Goal: Task Accomplishment & Management: Use online tool/utility

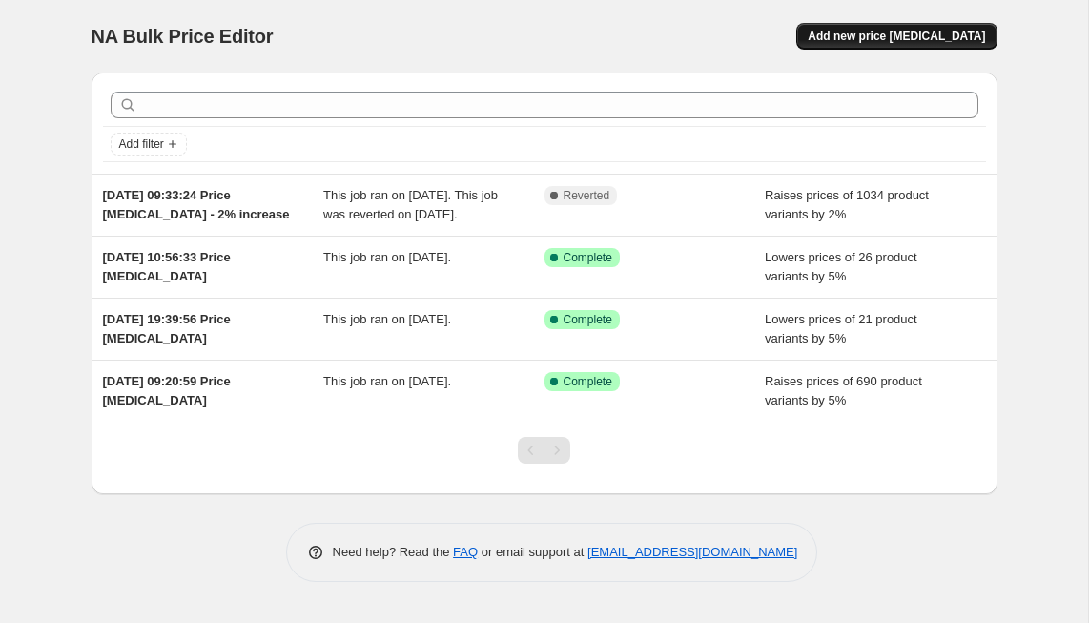
click at [902, 40] on span "Add new price change job" at bounding box center [896, 36] width 177 height 15
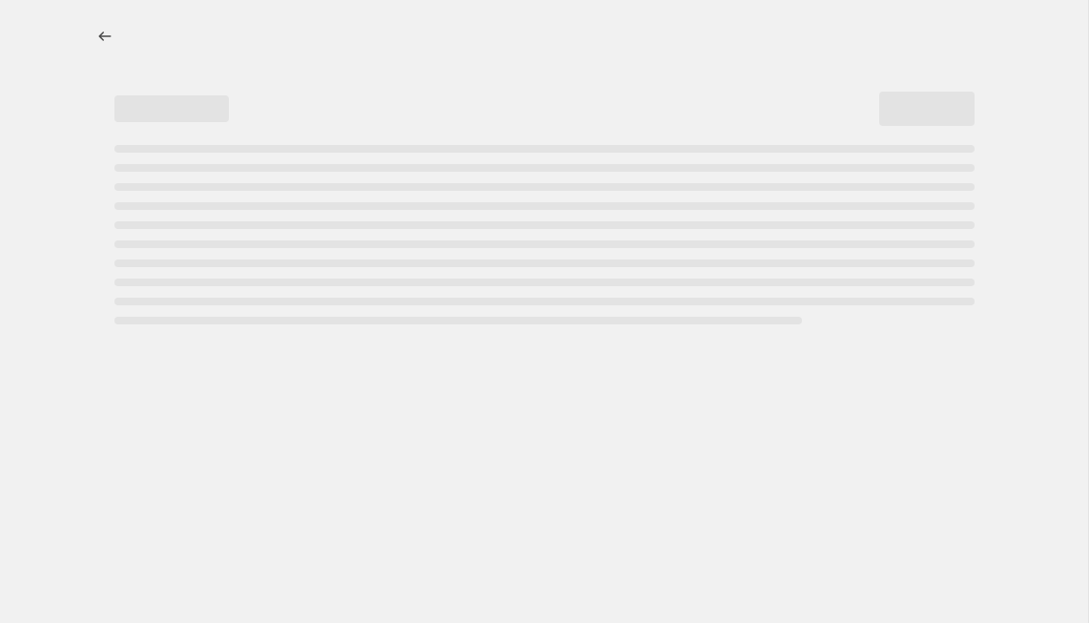
select select "percentage"
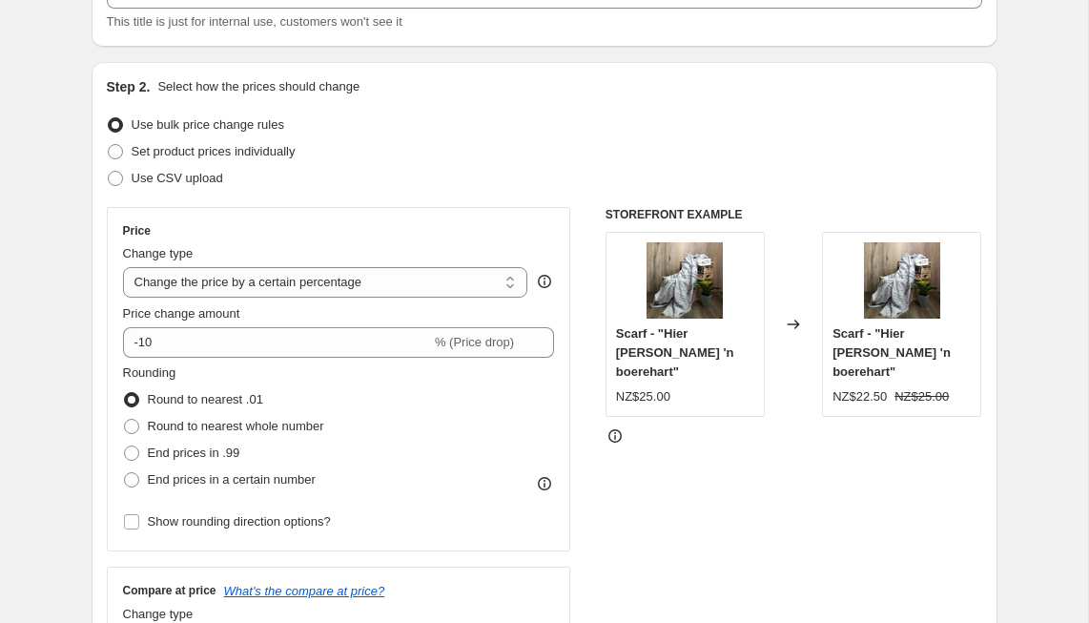
scroll to position [160, 0]
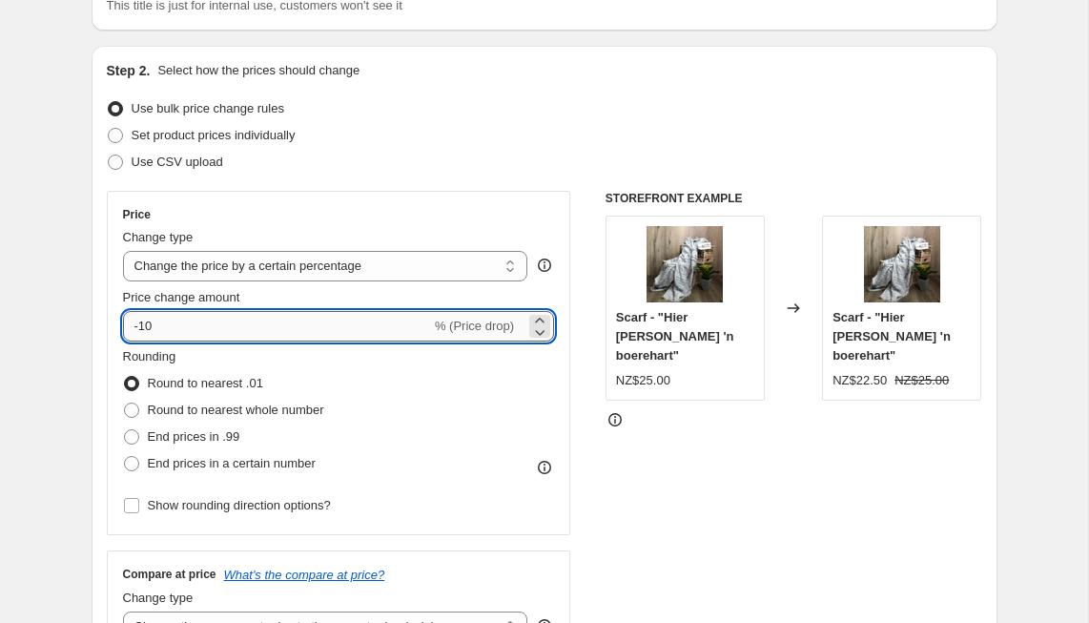
click at [160, 329] on input "-10" at bounding box center [277, 326] width 308 height 31
type input "-1"
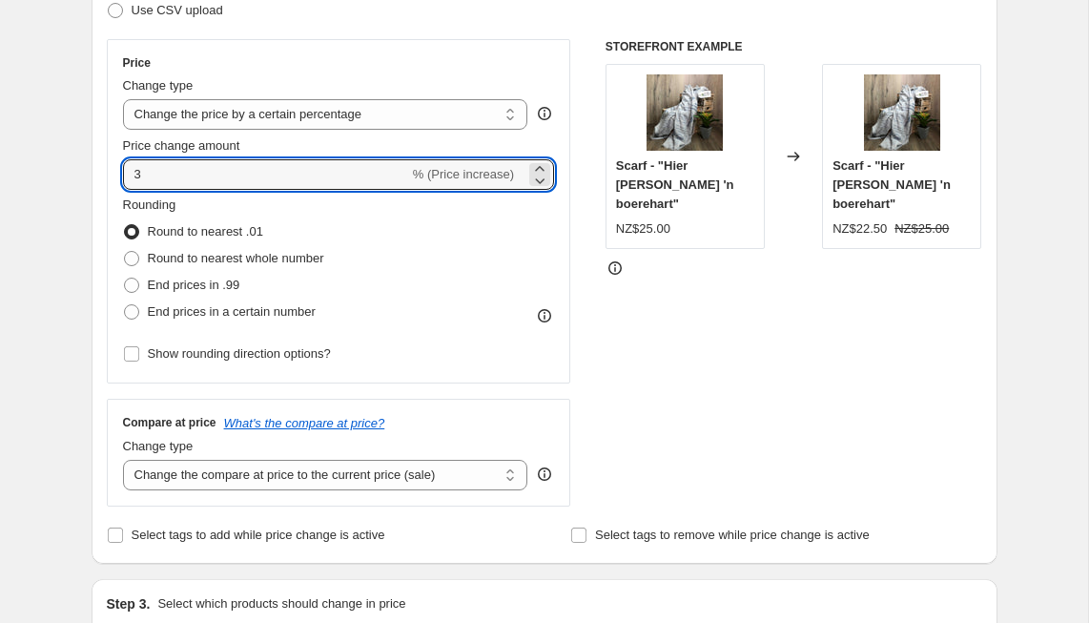
scroll to position [316, 0]
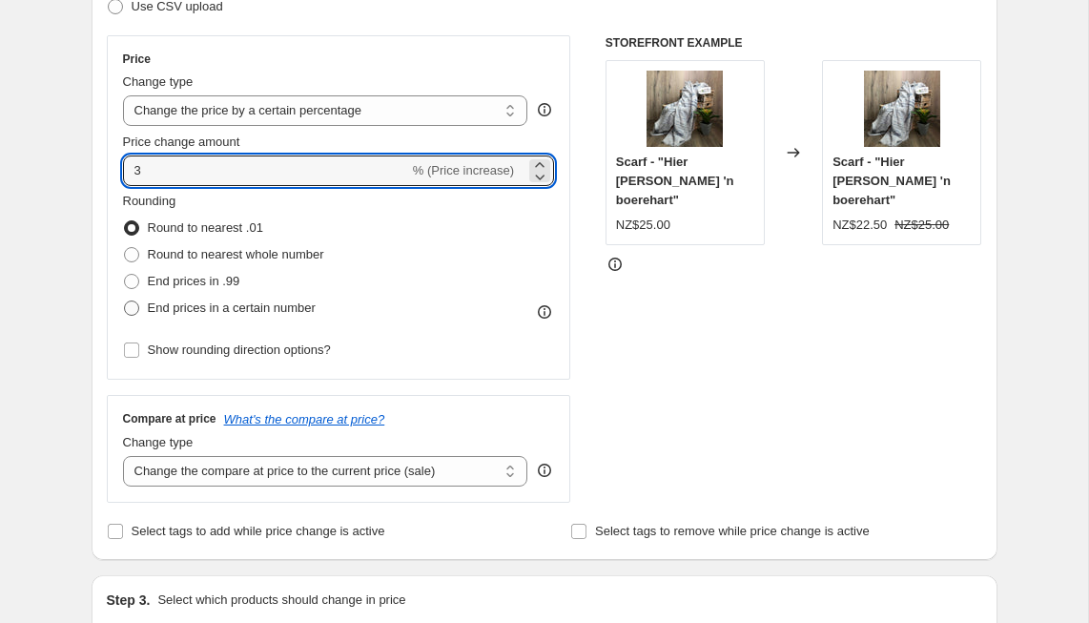
type input "3"
click at [258, 305] on span "End prices in a certain number" at bounding box center [232, 307] width 168 height 14
click at [125, 301] on input "End prices in a certain number" at bounding box center [124, 300] width 1 height 1
radio input "true"
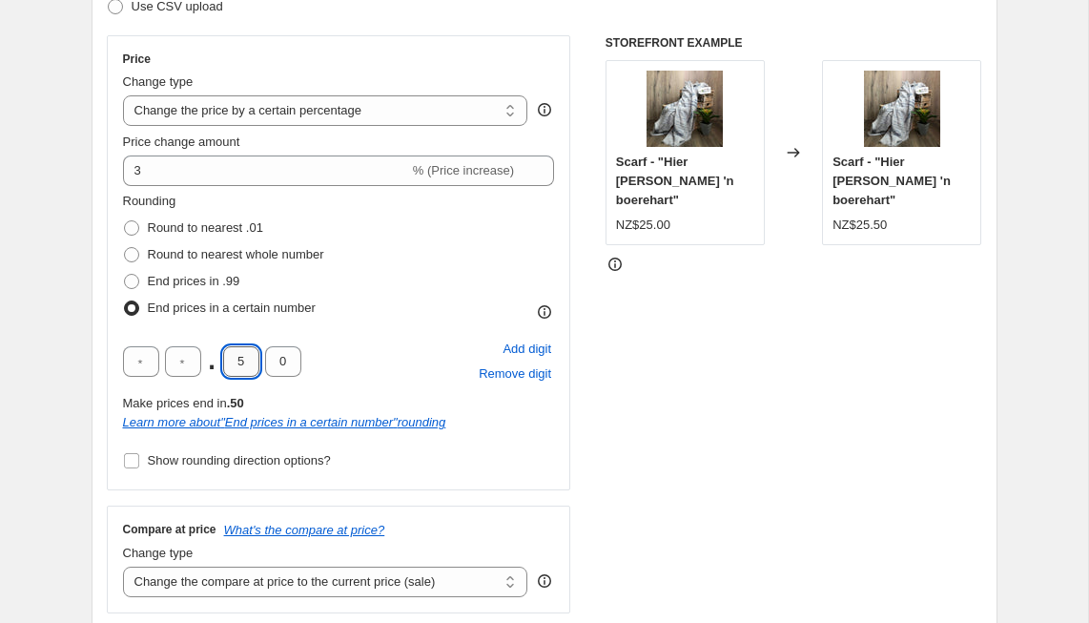
click at [247, 364] on input "5" at bounding box center [241, 361] width 36 height 31
click at [292, 362] on input "0" at bounding box center [283, 361] width 36 height 31
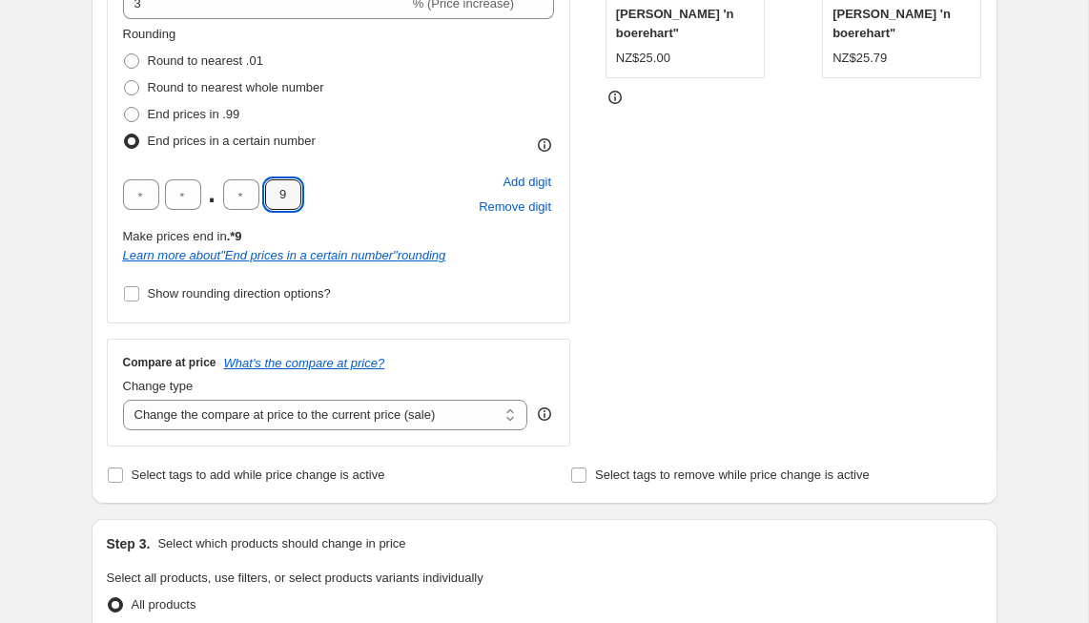
scroll to position [494, 0]
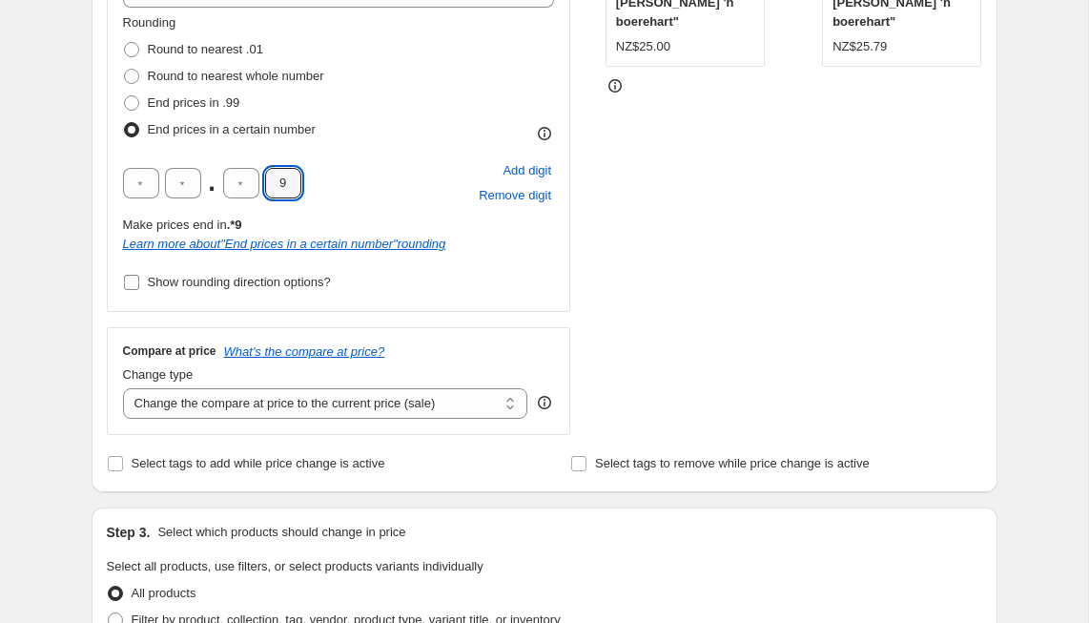
type input "9"
click at [298, 283] on span "Show rounding direction options?" at bounding box center [239, 282] width 183 height 14
click at [139, 283] on input "Show rounding direction options?" at bounding box center [131, 282] width 15 height 15
checkbox input "true"
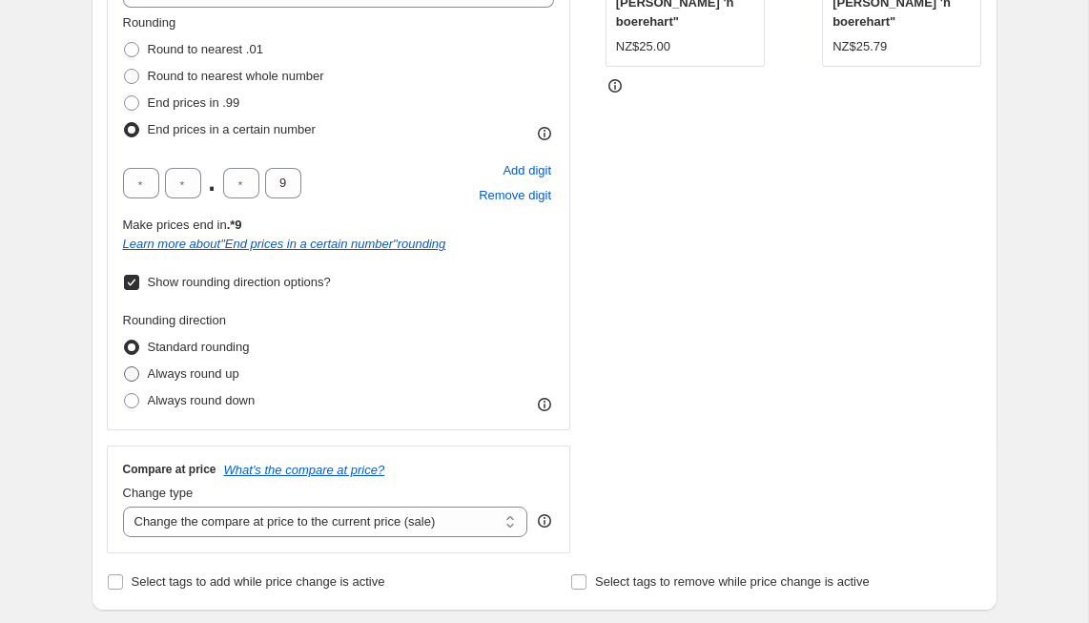
click at [192, 372] on span "Always round up" at bounding box center [194, 373] width 92 height 14
click at [125, 367] on input "Always round up" at bounding box center [124, 366] width 1 height 1
radio input "true"
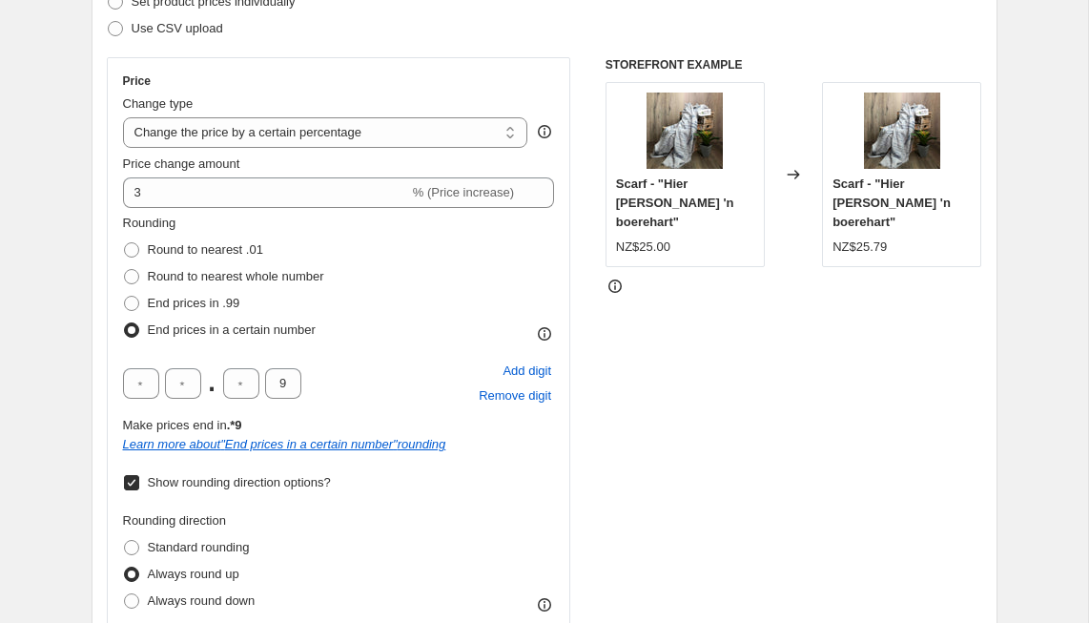
scroll to position [280, 0]
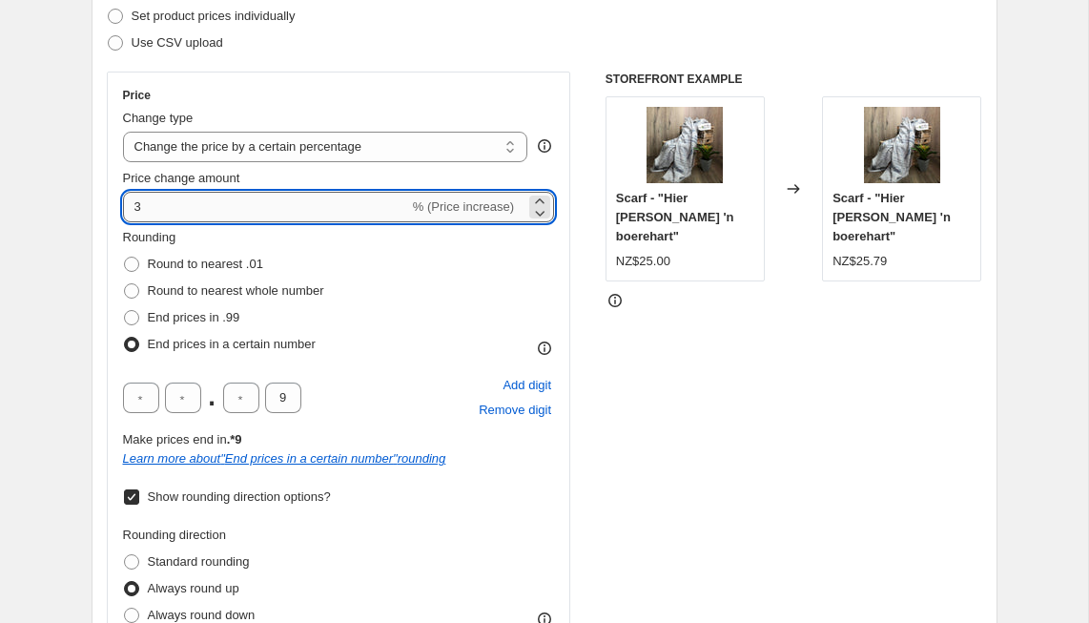
click at [171, 208] on input "3" at bounding box center [266, 207] width 286 height 31
type input "5"
click at [560, 281] on div "Price Change type Change the price to a certain amount Change the price by a ce…" at bounding box center [339, 358] width 465 height 573
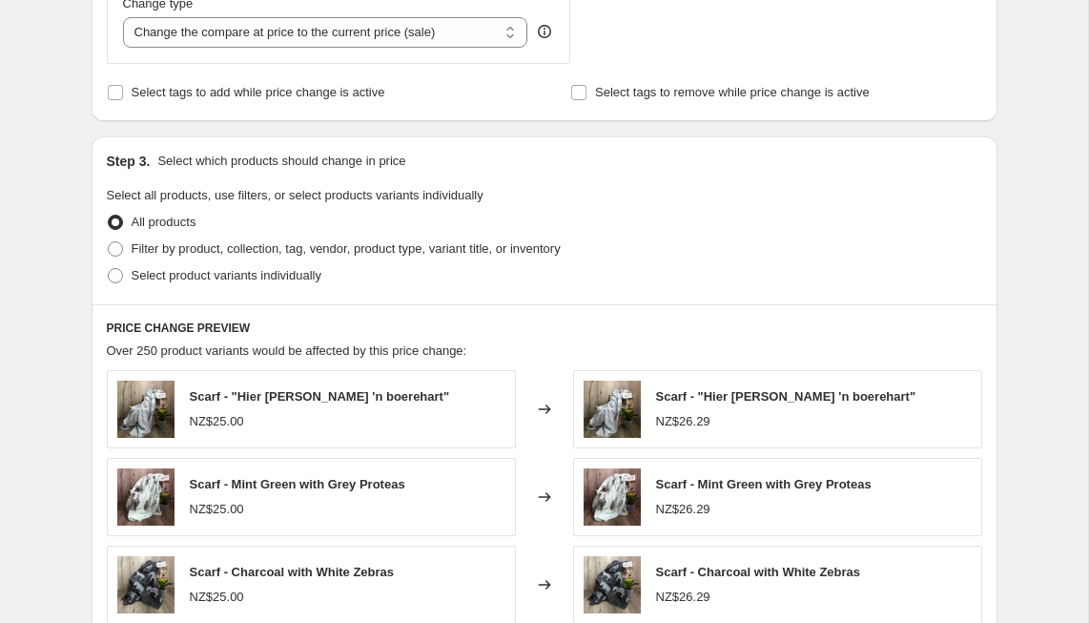
scroll to position [1010, 0]
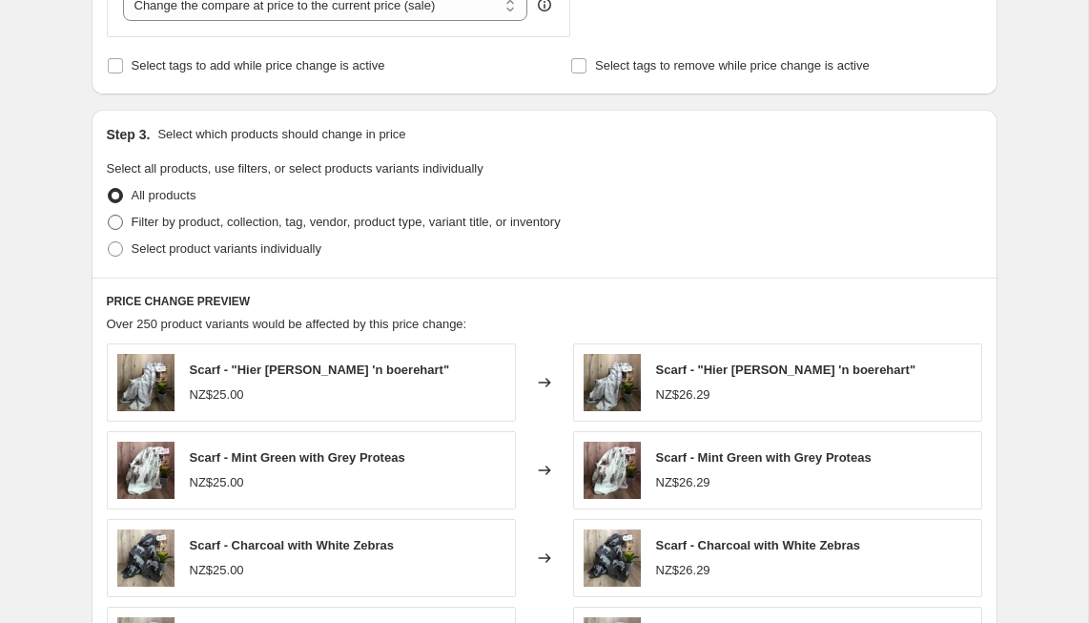
click at [346, 221] on span "Filter by product, collection, tag, vendor, product type, variant title, or inv…" at bounding box center [346, 222] width 429 height 14
click at [109, 216] on input "Filter by product, collection, tag, vendor, product type, variant title, or inv…" at bounding box center [108, 215] width 1 height 1
radio input "true"
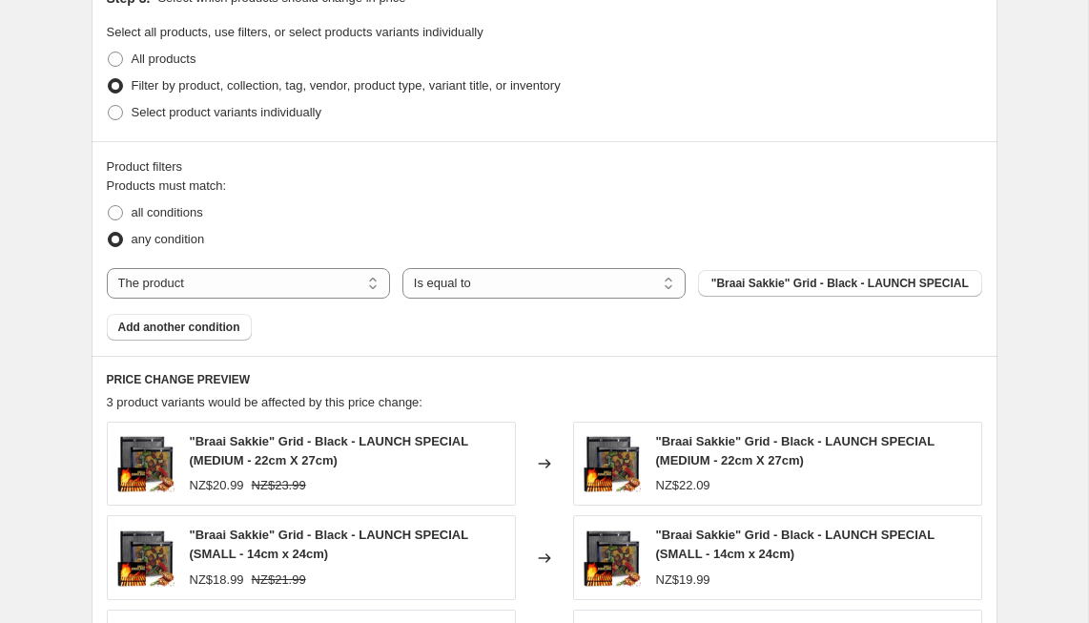
scroll to position [1154, 0]
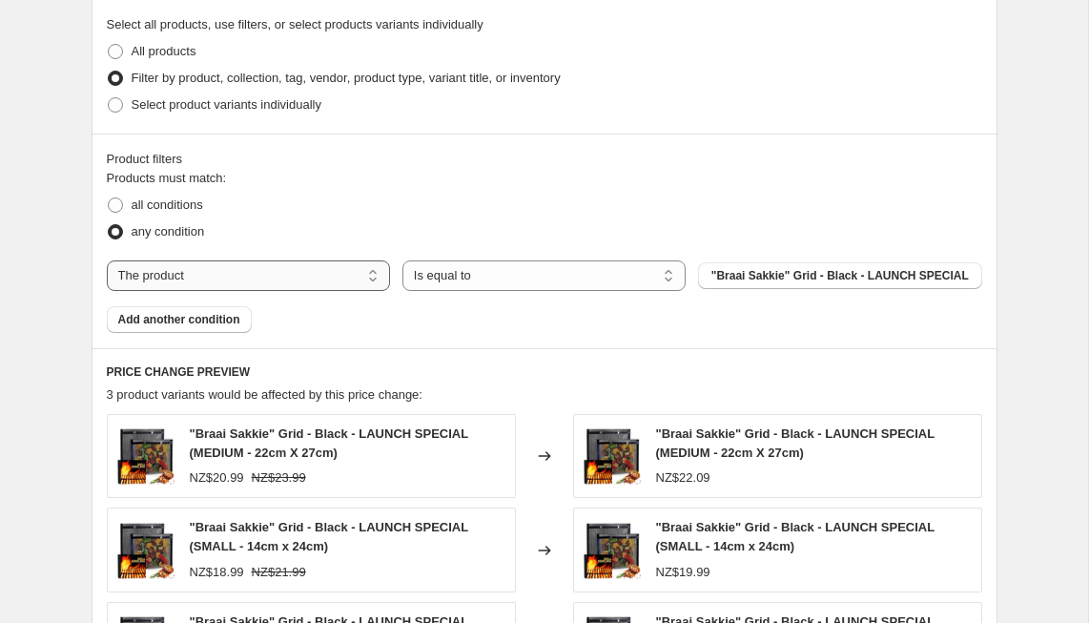
click at [303, 270] on select "The product The product's collection The product's tag The product's vendor The…" at bounding box center [248, 275] width 283 height 31
click at [201, 316] on span "Add another condition" at bounding box center [179, 319] width 122 height 15
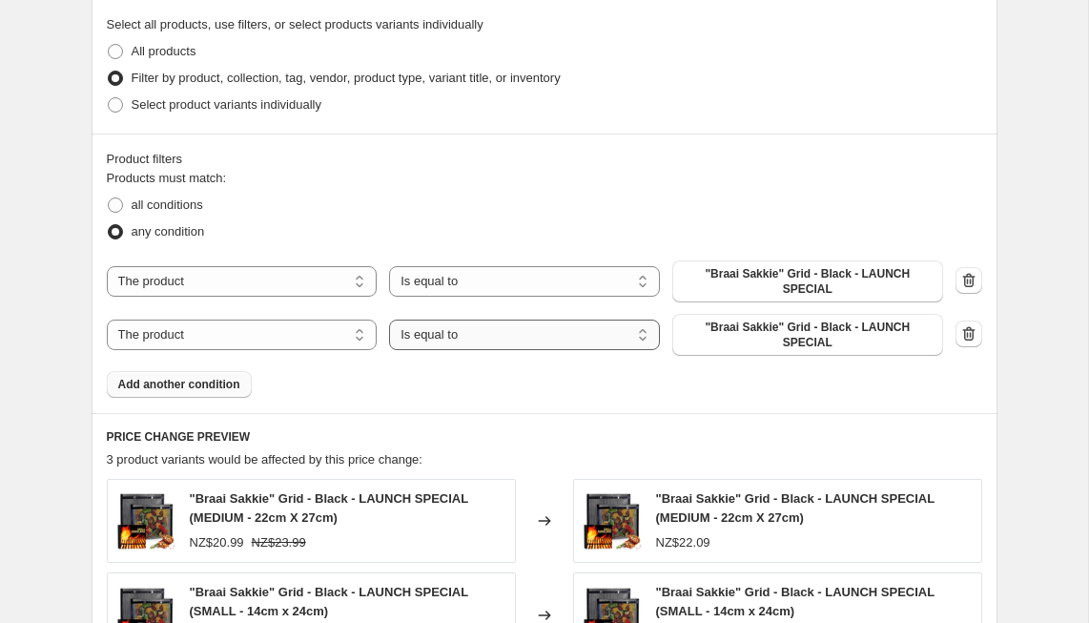
click at [429, 334] on select "Is equal to Is not equal to" at bounding box center [524, 335] width 271 height 31
select select "not_equal"
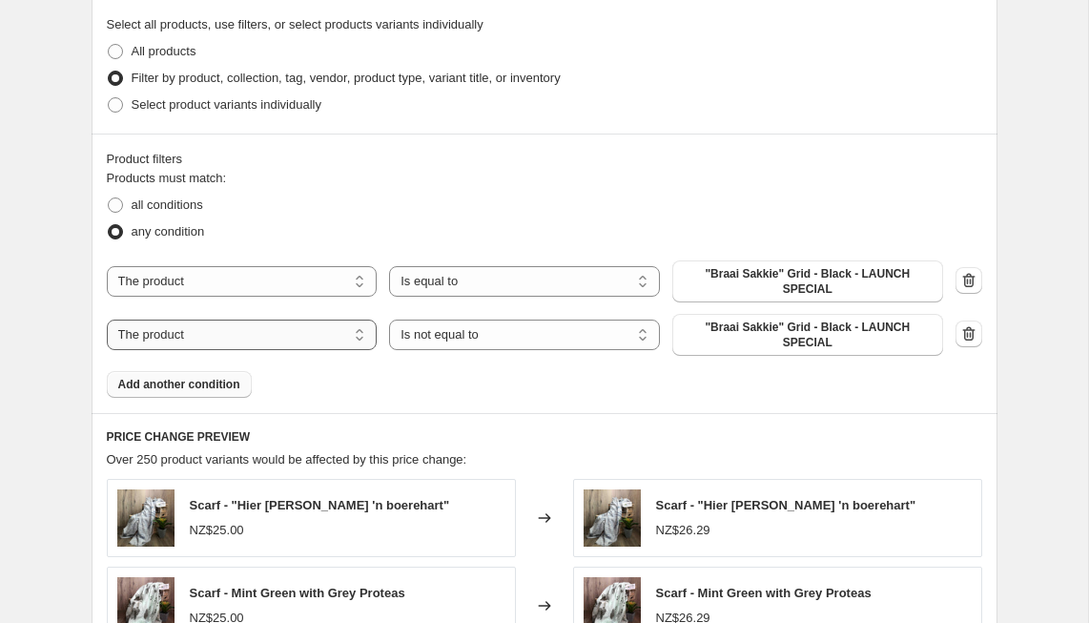
click at [324, 326] on select "The product The product's collection The product's tag The product's vendor The…" at bounding box center [242, 335] width 271 height 31
select select "collection"
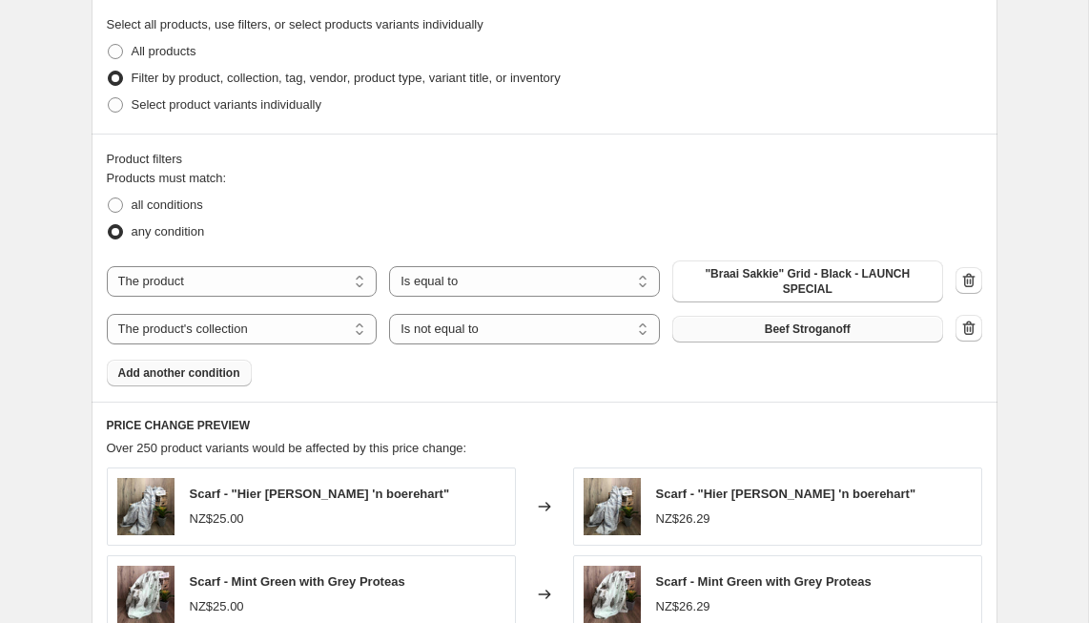
click at [816, 329] on span "Beef Stroganoff" at bounding box center [808, 328] width 86 height 15
click at [286, 277] on select "The product The product's collection The product's tag The product's vendor The…" at bounding box center [242, 281] width 271 height 31
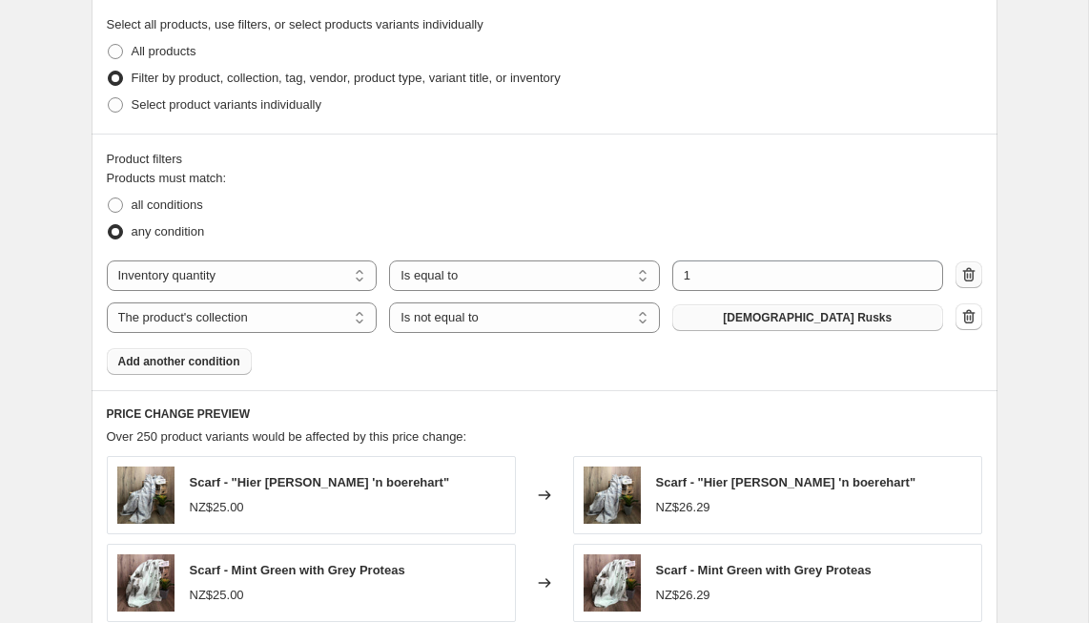
click at [970, 278] on icon "button" at bounding box center [969, 274] width 19 height 19
select select "collection"
select select "not_equal"
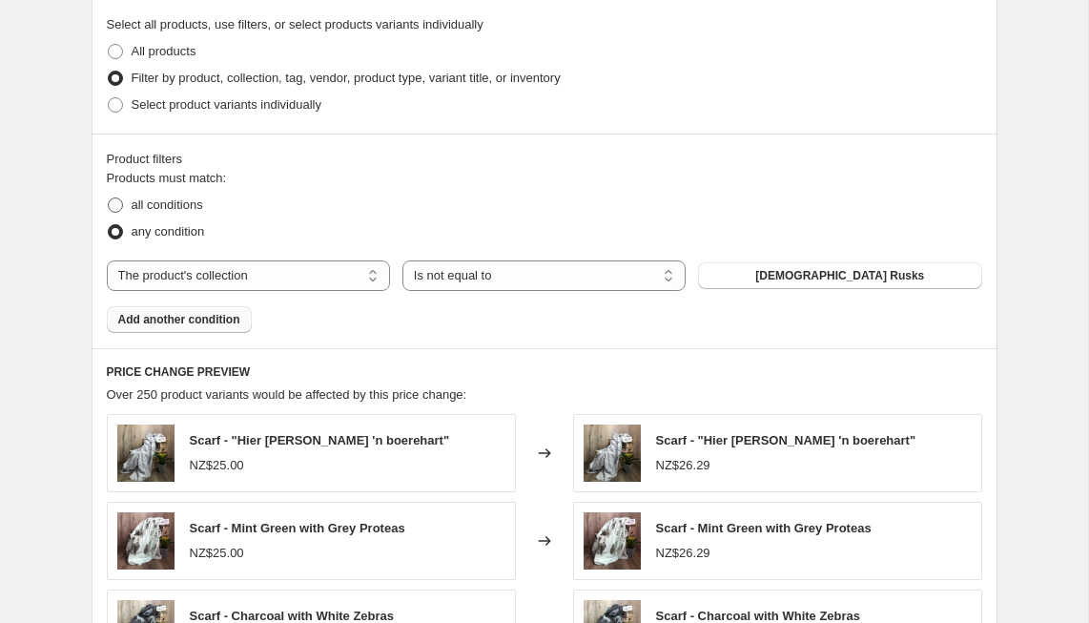
click at [173, 197] on span "all conditions" at bounding box center [168, 204] width 72 height 14
click at [109, 197] on input "all conditions" at bounding box center [108, 197] width 1 height 1
radio input "true"
click at [170, 229] on span "any condition" at bounding box center [168, 231] width 73 height 14
click at [109, 225] on input "any condition" at bounding box center [108, 224] width 1 height 1
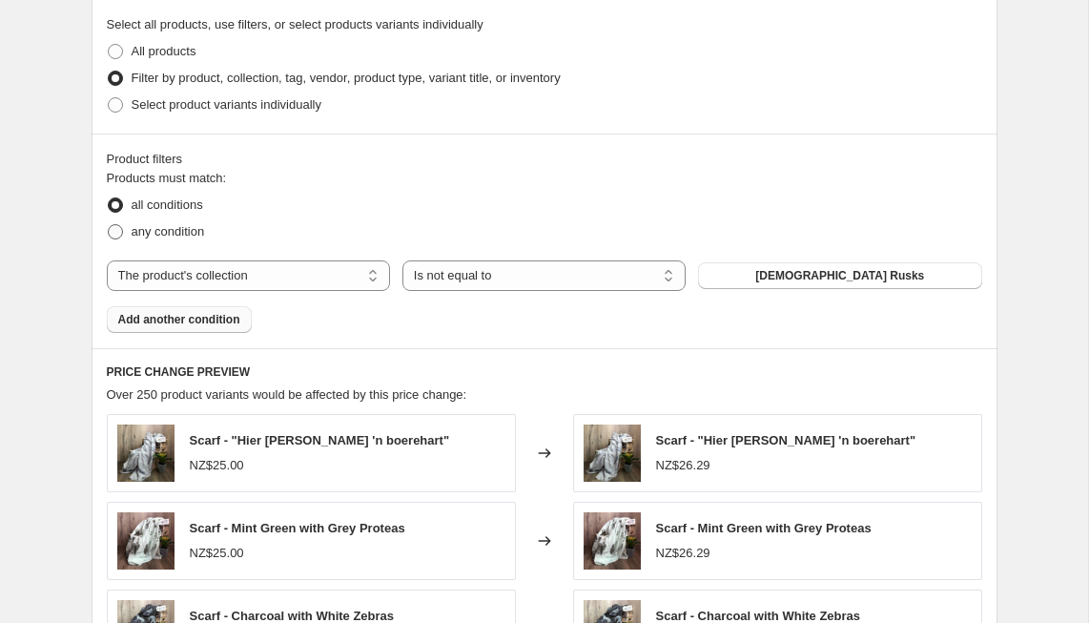
radio input "true"
click at [204, 322] on span "Add another condition" at bounding box center [179, 319] width 122 height 15
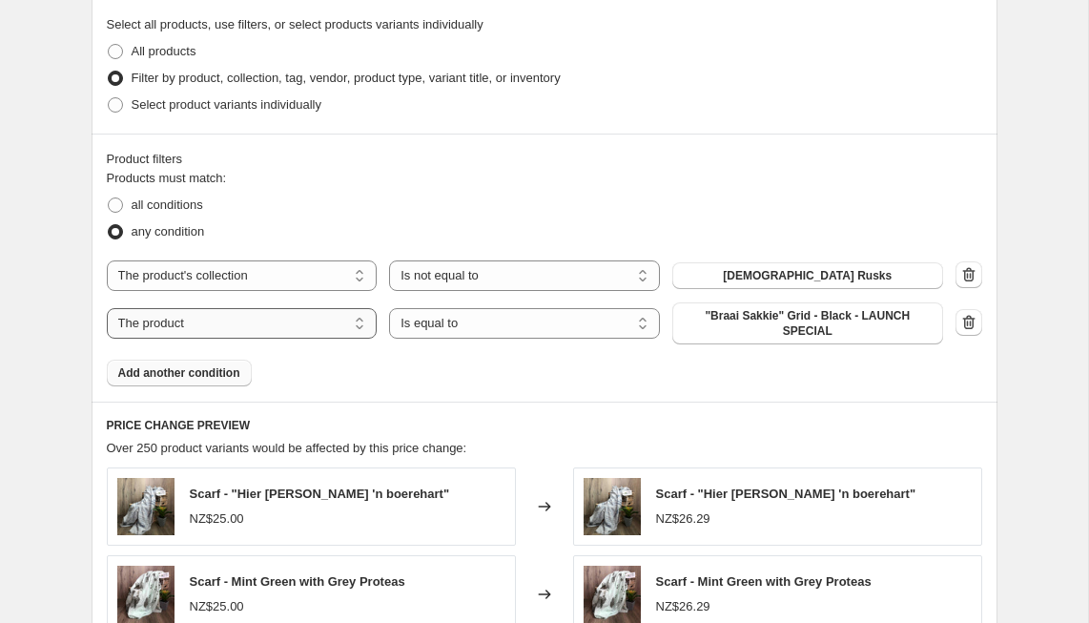
click at [233, 326] on select "The product The product's collection The product's tag The product's vendor The…" at bounding box center [242, 323] width 271 height 31
select select "collection"
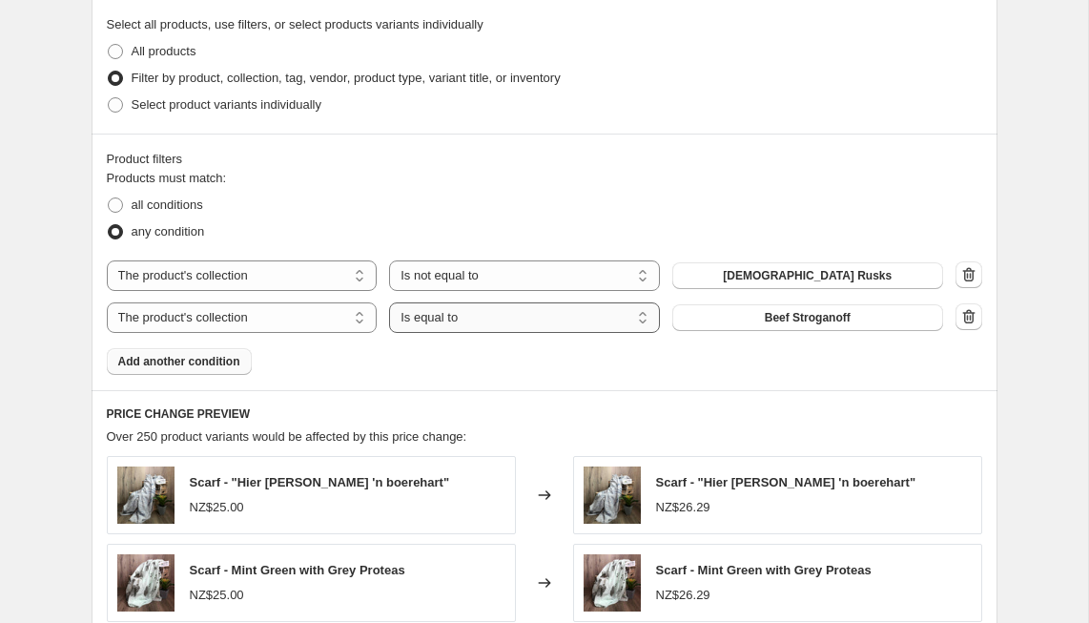
click at [527, 322] on select "Is equal to Is not equal to" at bounding box center [524, 317] width 271 height 31
select select "not_equal"
click at [721, 318] on button "Beef Stroganoff" at bounding box center [808, 317] width 271 height 27
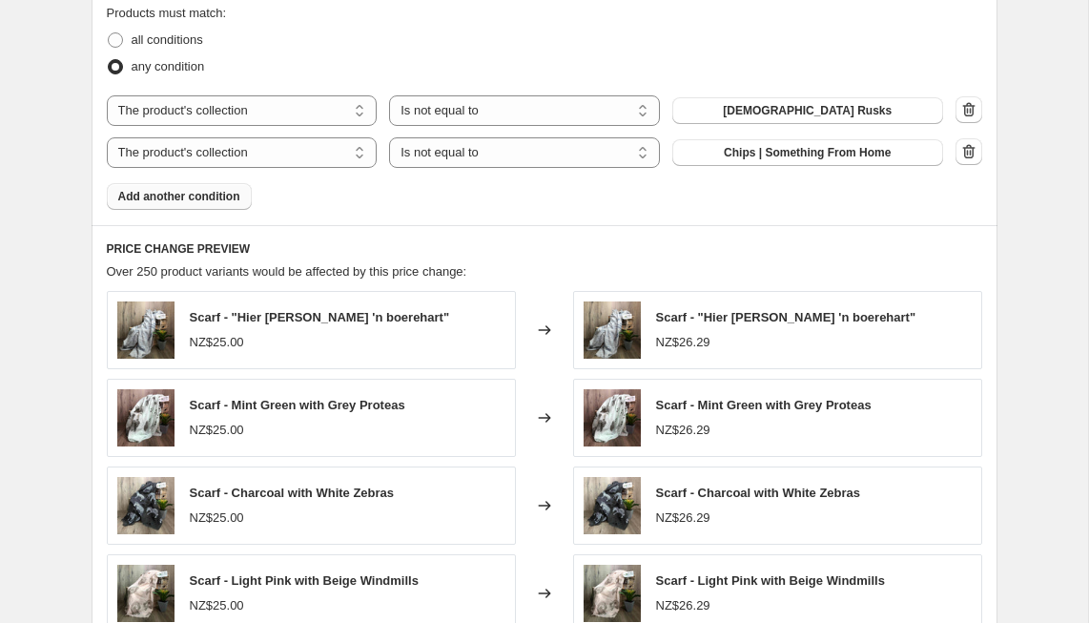
scroll to position [1306, 0]
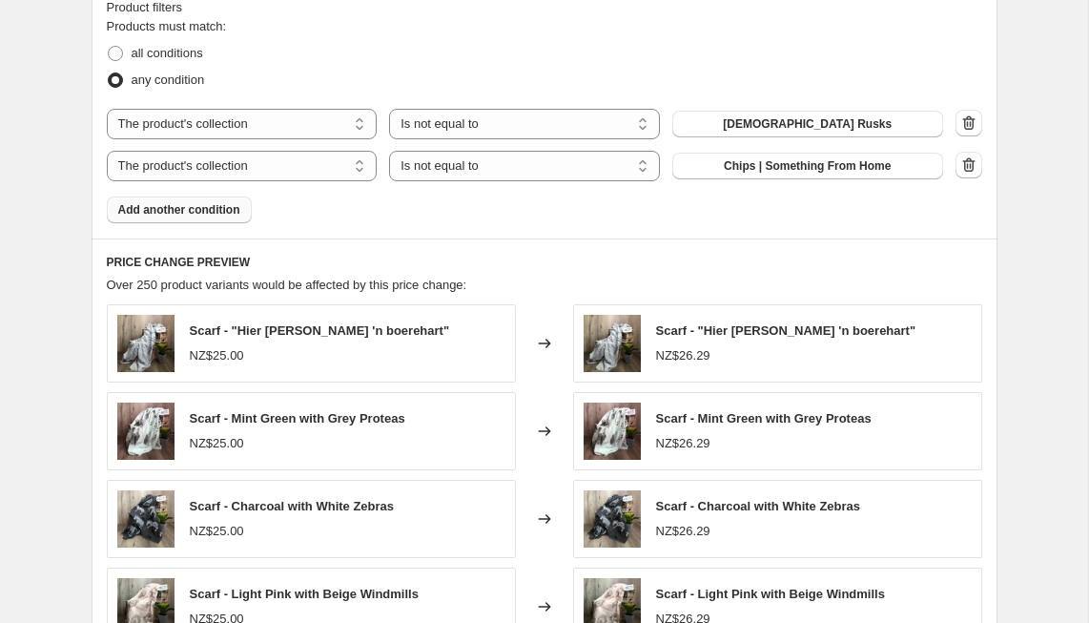
click at [190, 212] on span "Add another condition" at bounding box center [179, 209] width 122 height 15
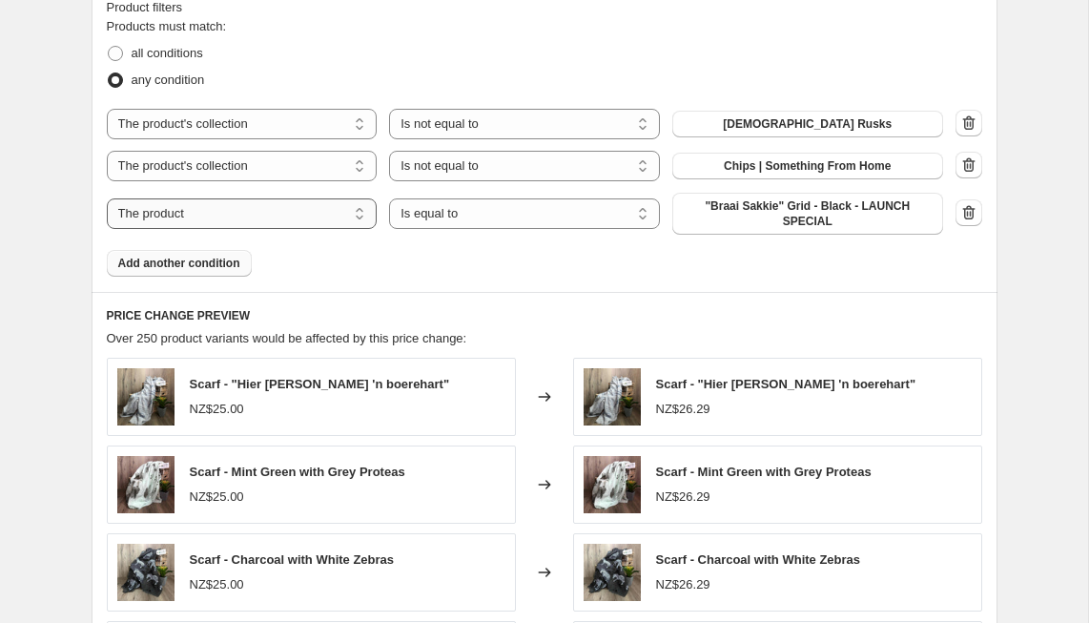
click at [228, 211] on select "The product The product's collection The product's tag The product's vendor The…" at bounding box center [242, 213] width 271 height 31
select select "collection"
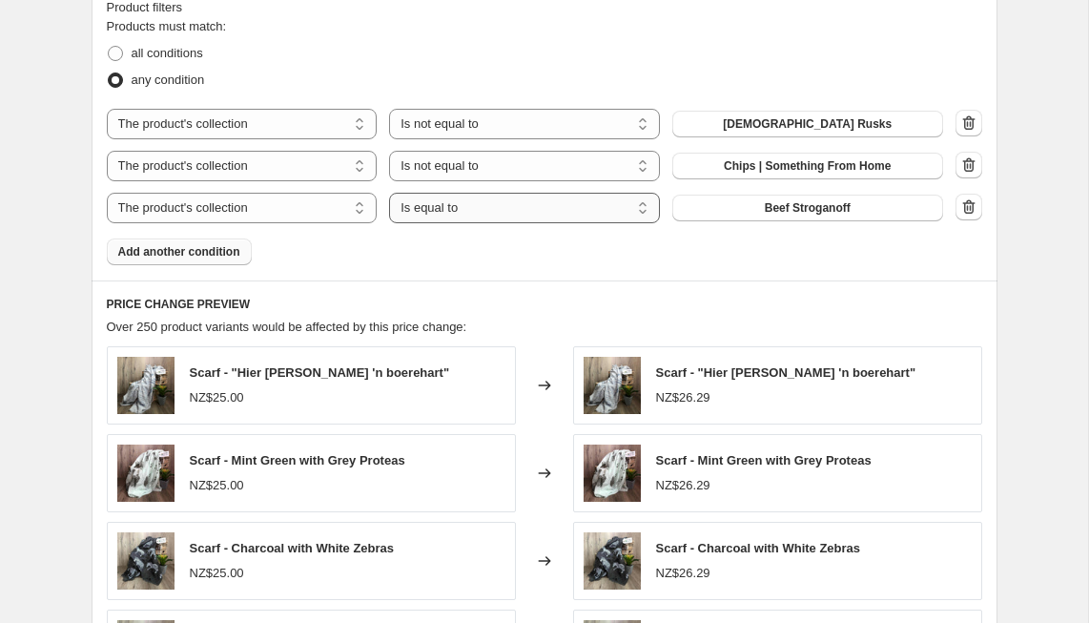
click at [501, 210] on select "Is equal to Is not equal to" at bounding box center [524, 208] width 271 height 31
select select "not_equal"
click at [742, 209] on button "Beef Stroganoff" at bounding box center [808, 208] width 271 height 27
click at [189, 254] on span "Add another condition" at bounding box center [179, 251] width 122 height 15
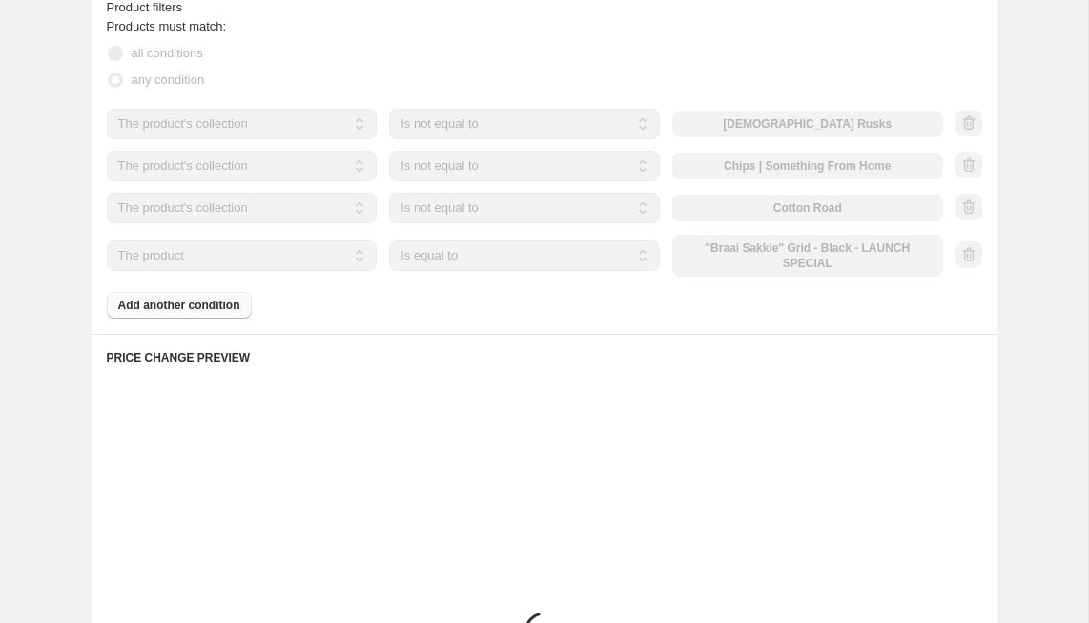
click at [263, 254] on select "The product The product's collection The product's tag The product's vendor The…" at bounding box center [242, 255] width 271 height 31
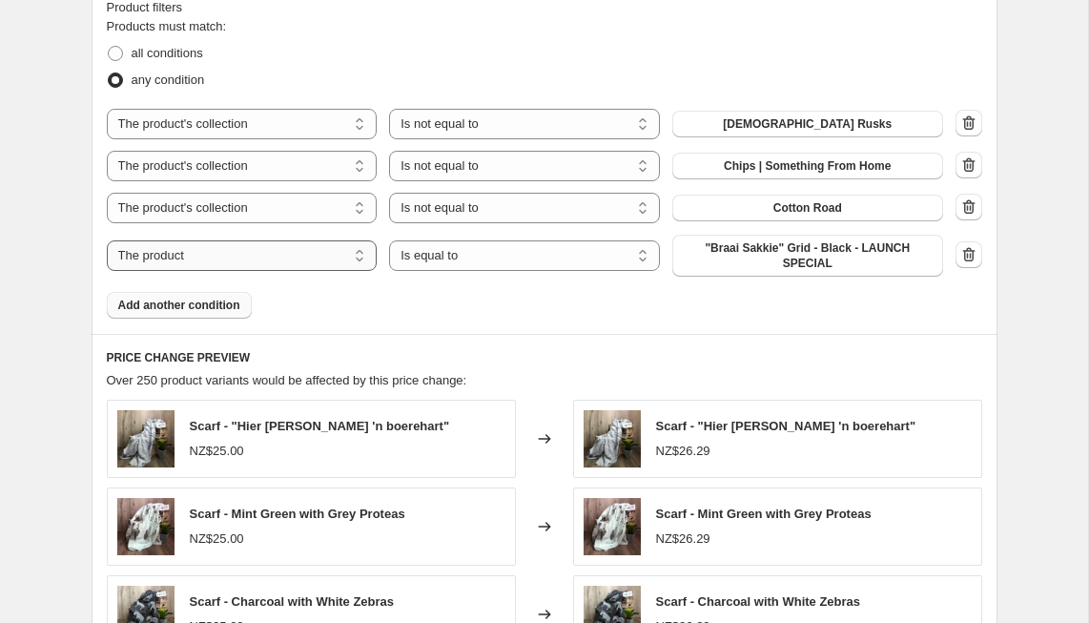
click at [258, 254] on select "The product The product's collection The product's tag The product's vendor The…" at bounding box center [242, 255] width 271 height 31
select select "tag"
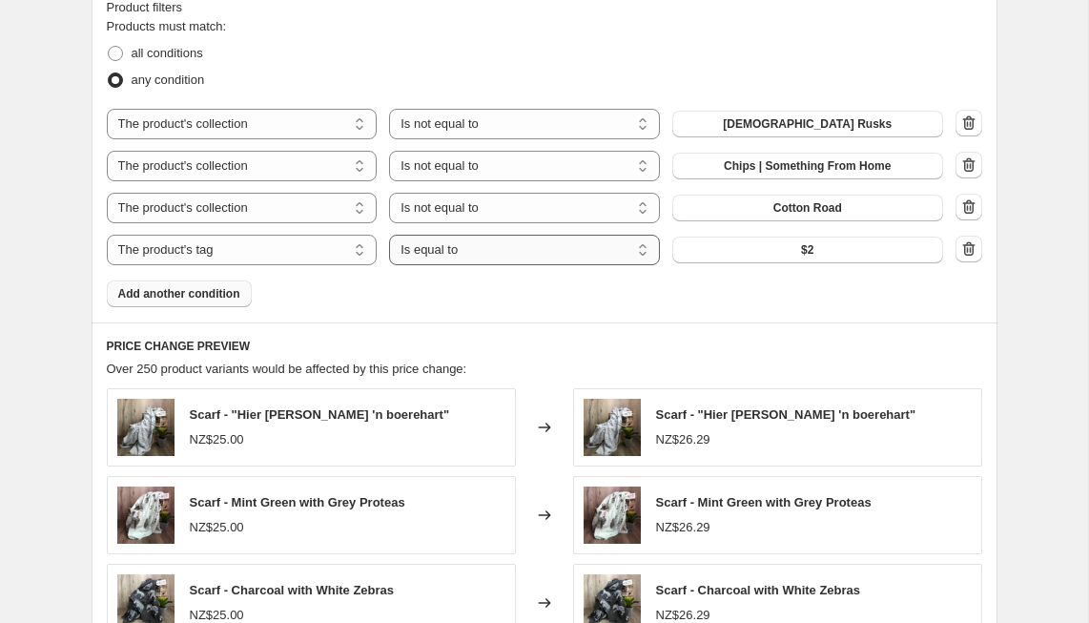
click at [586, 251] on select "Is equal to Is not equal to" at bounding box center [524, 250] width 271 height 31
select select "not_equal"
click at [756, 253] on button "$2" at bounding box center [808, 250] width 271 height 27
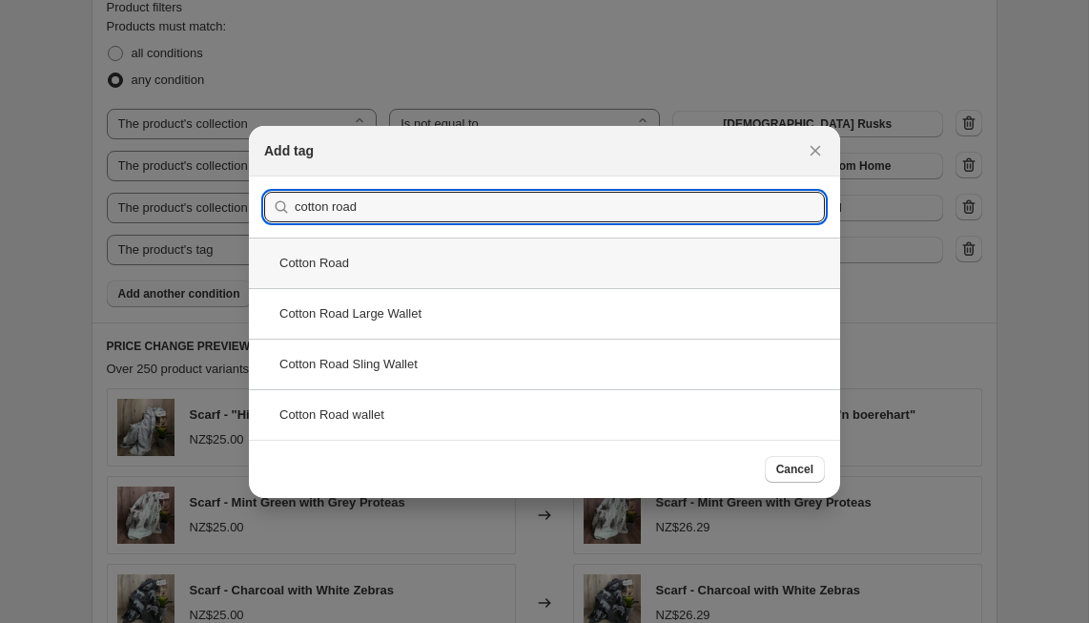
type input "cotton road"
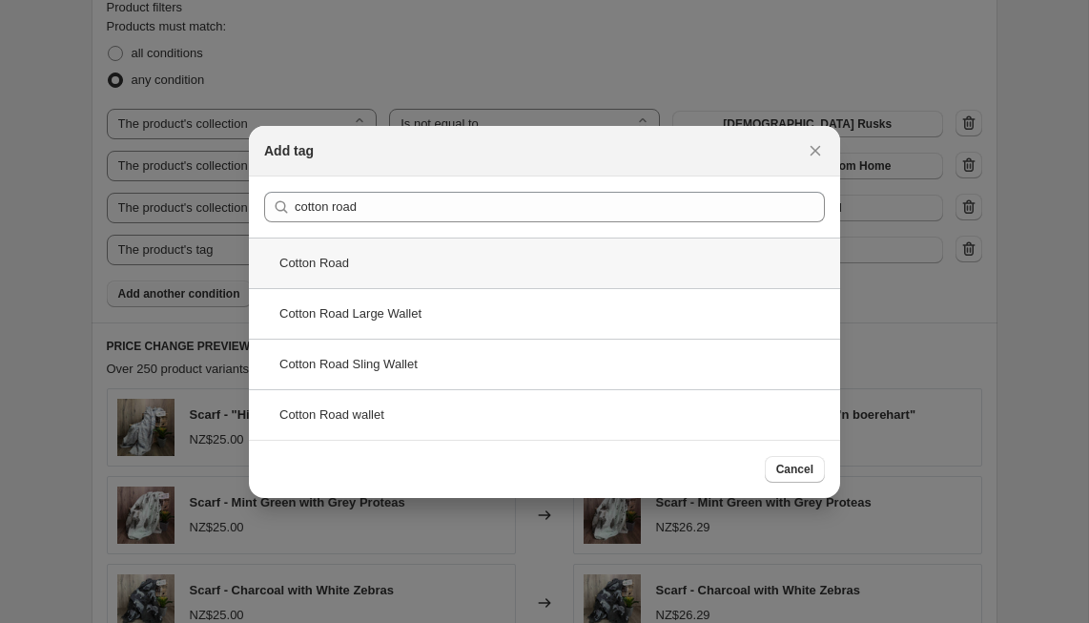
click at [533, 263] on div "Cotton Road" at bounding box center [544, 263] width 591 height 51
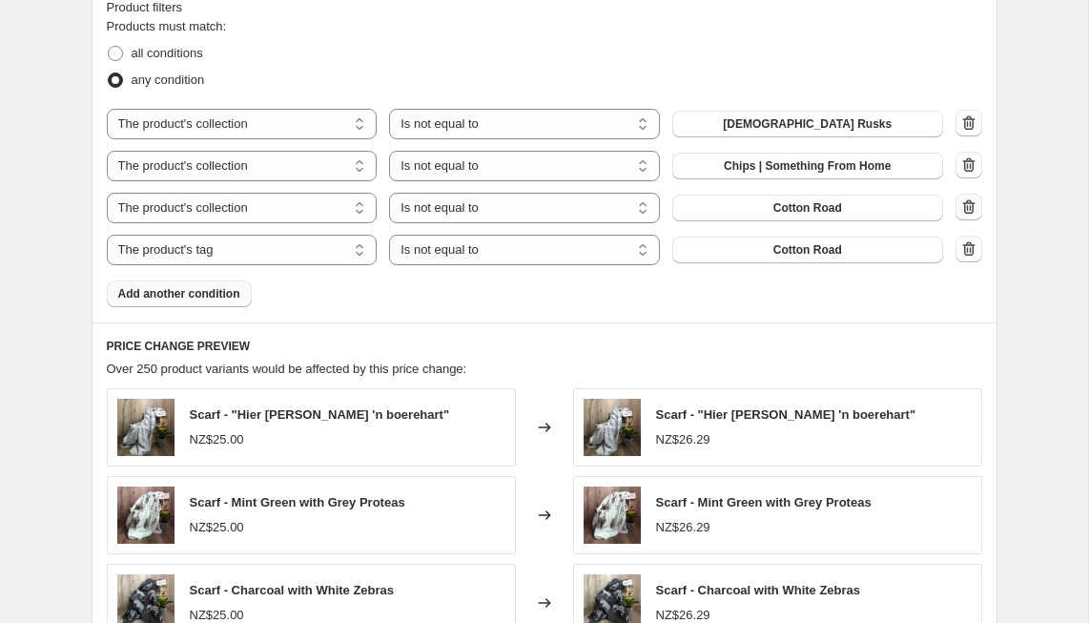
click at [970, 205] on icon "button" at bounding box center [970, 208] width 2 height 6
select select "tag"
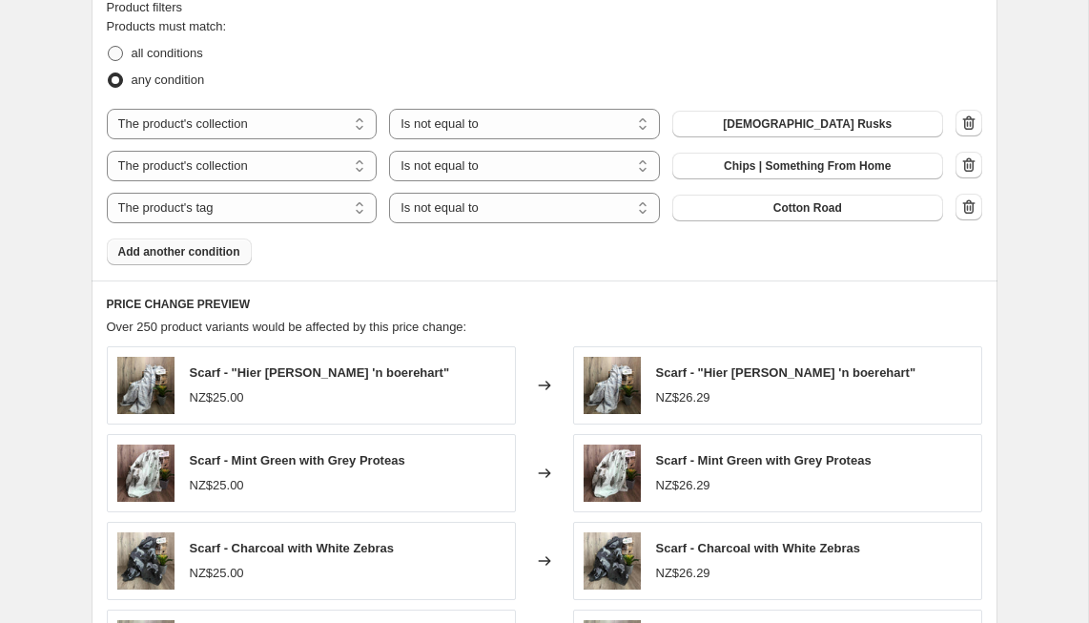
click at [159, 55] on span "all conditions" at bounding box center [168, 53] width 72 height 14
click at [109, 47] on input "all conditions" at bounding box center [108, 46] width 1 height 1
radio input "true"
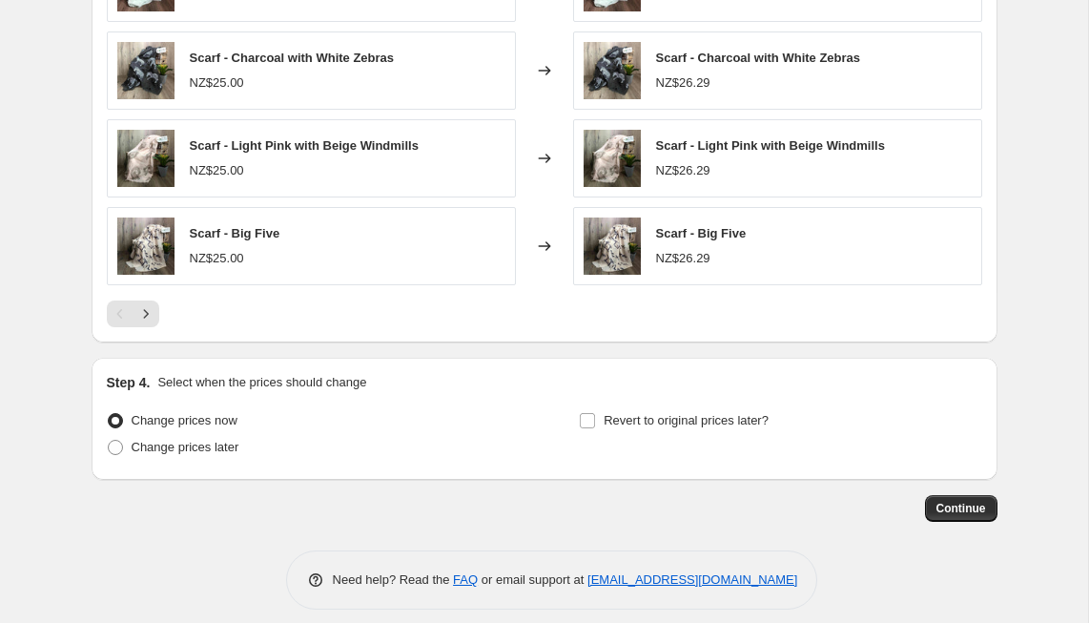
scroll to position [1807, 0]
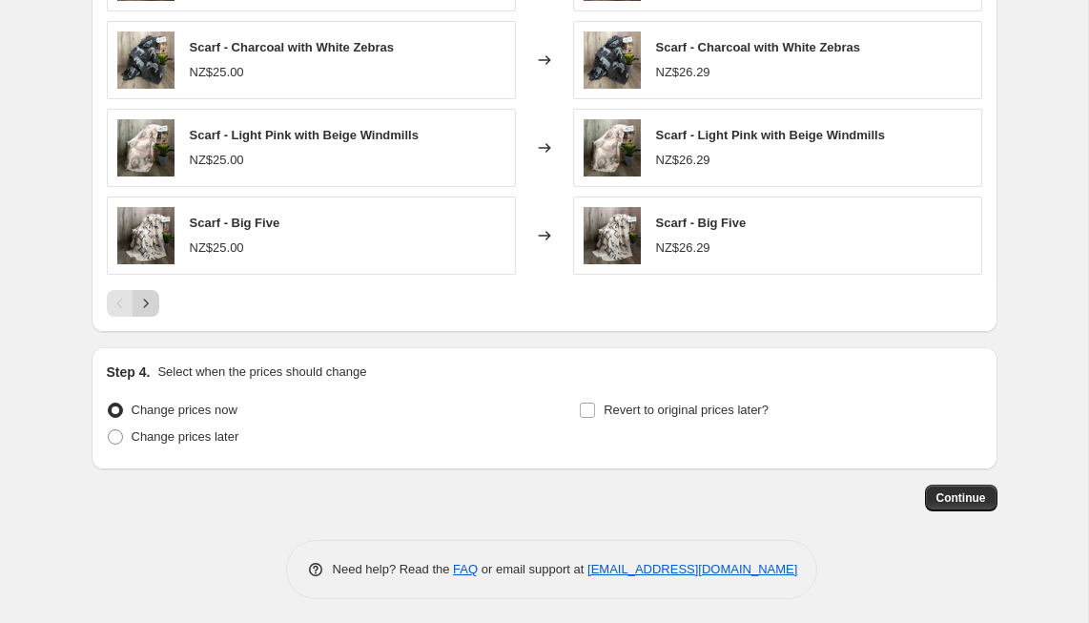
click at [154, 303] on icon "Next" at bounding box center [145, 303] width 19 height 19
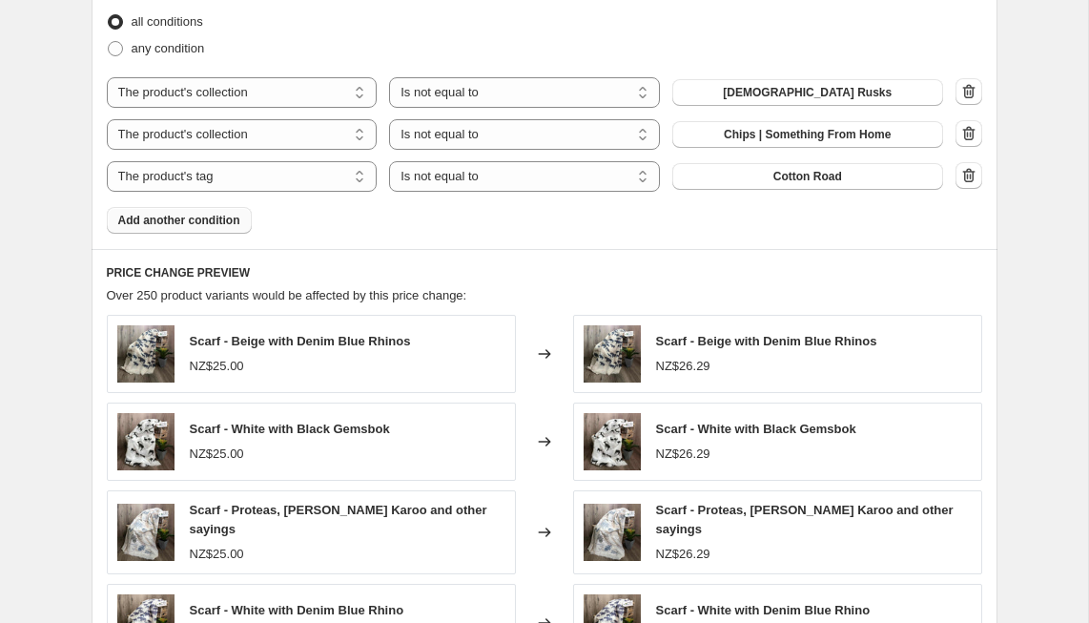
scroll to position [1307, 0]
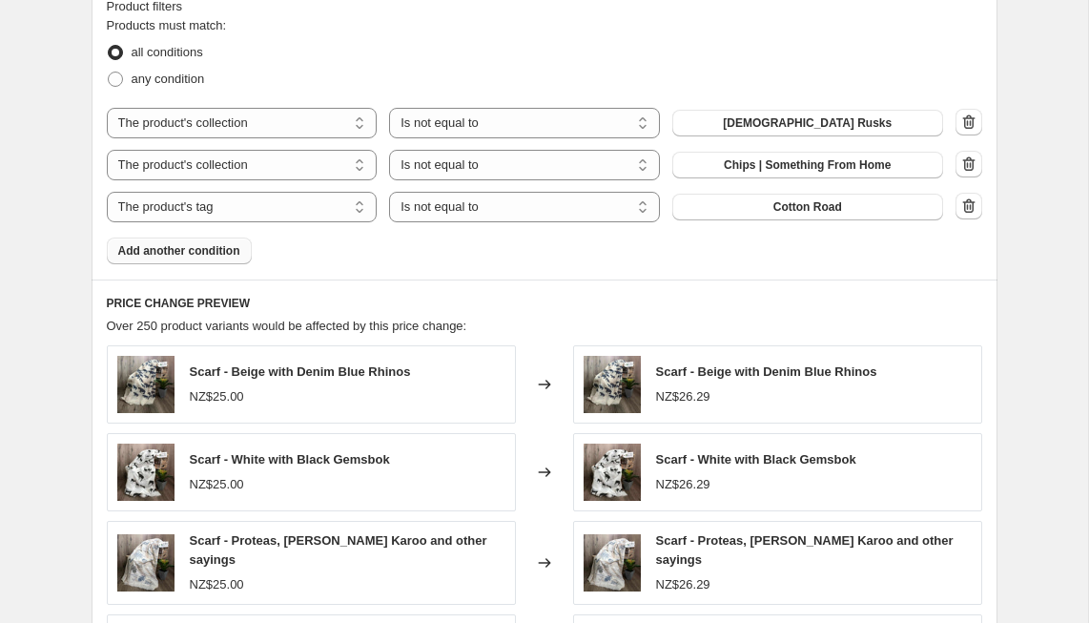
click at [196, 249] on span "Add another condition" at bounding box center [179, 250] width 122 height 15
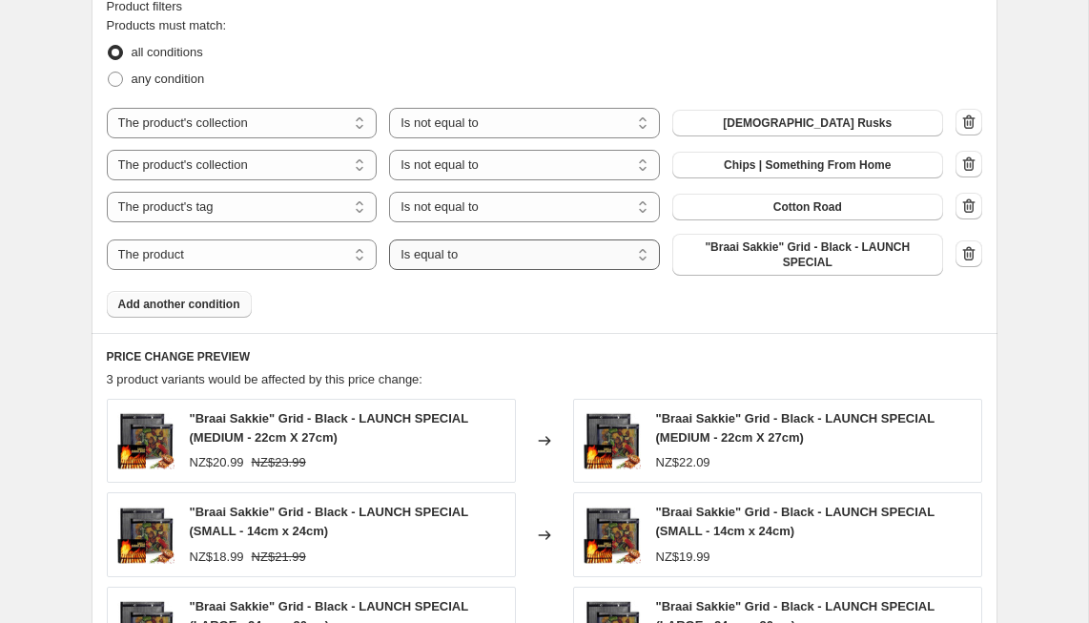
click at [424, 253] on select "Is equal to Is not equal to" at bounding box center [524, 254] width 271 height 31
click at [312, 249] on select "The product The product's collection The product's tag The product's vendor The…" at bounding box center [242, 254] width 271 height 31
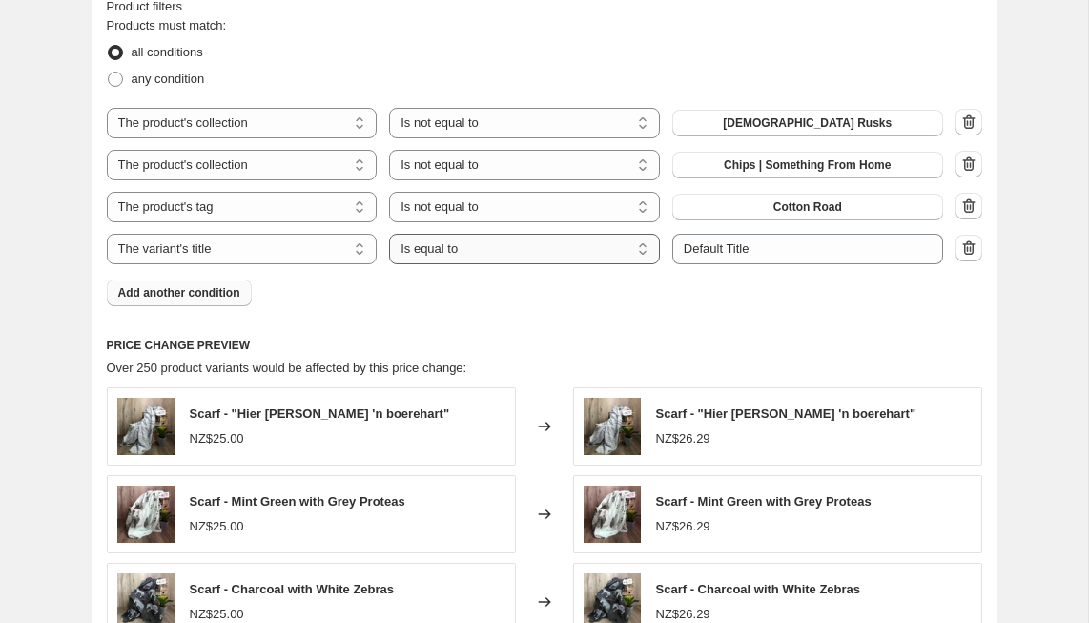
click at [462, 249] on select "Is equal to Is not equal to Contains" at bounding box center [524, 249] width 271 height 31
click at [296, 248] on select "The product The product's collection The product's tag The product's vendor The…" at bounding box center [242, 249] width 271 height 31
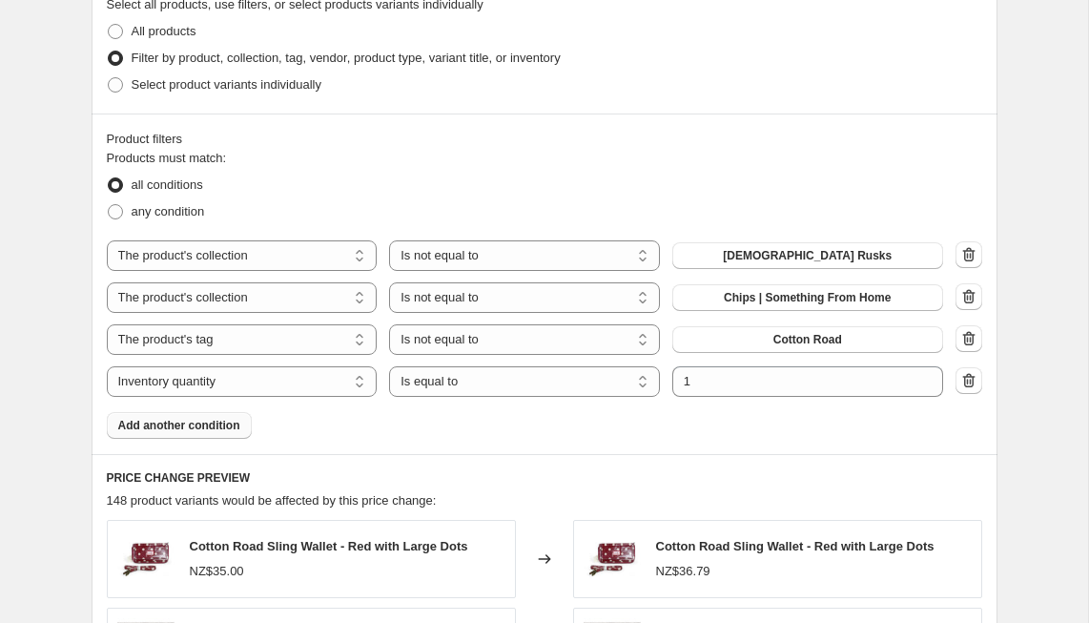
scroll to position [1172, 0]
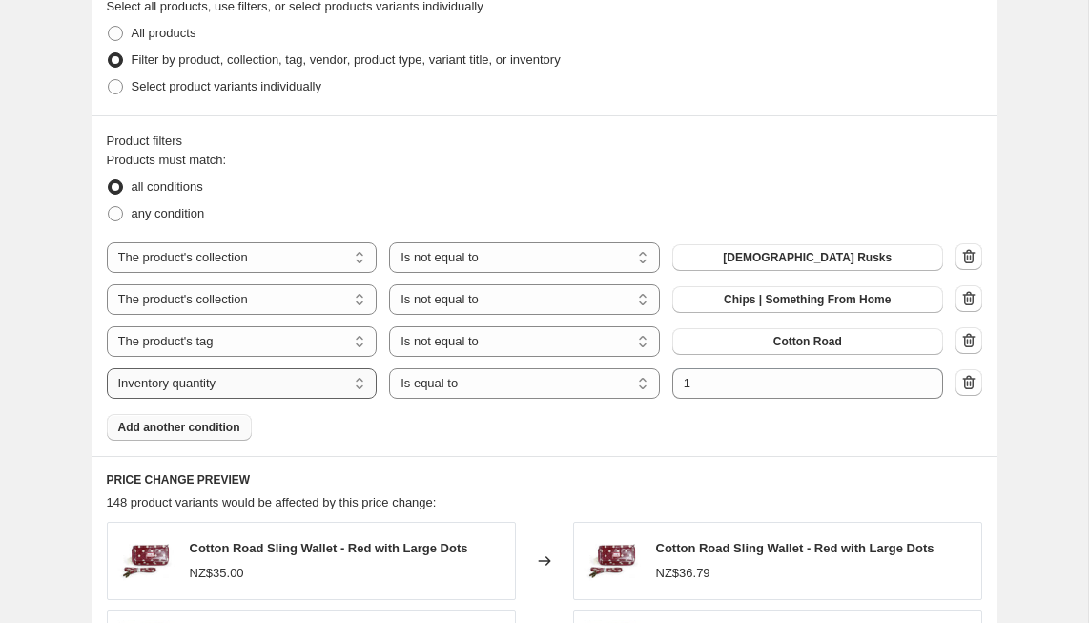
click at [298, 377] on select "The product The product's collection The product's tag The product's vendor The…" at bounding box center [242, 383] width 271 height 31
select select "tag"
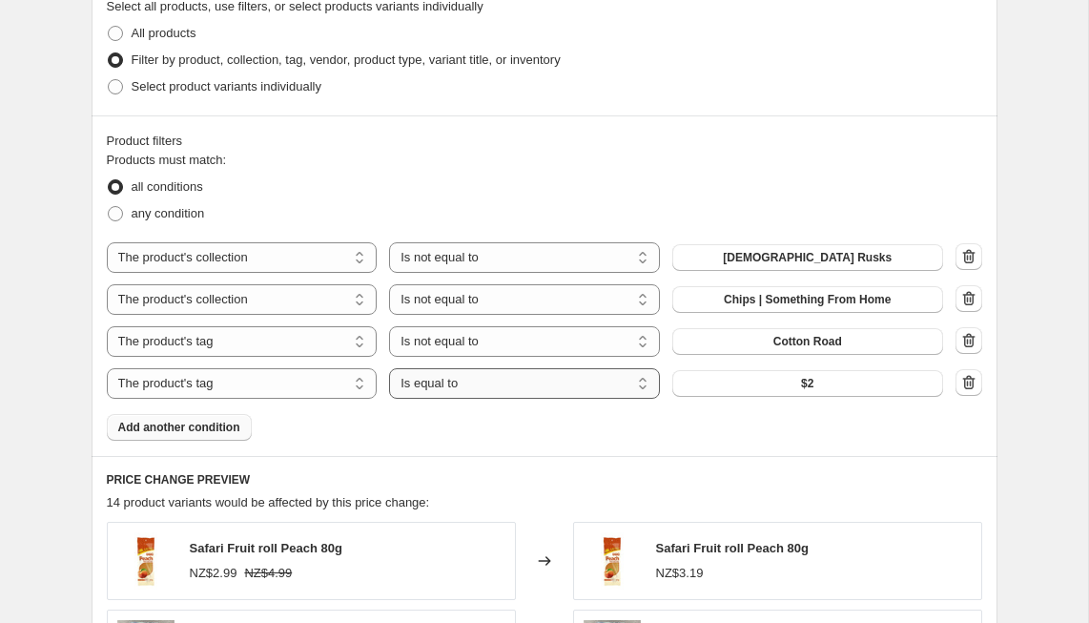
click at [453, 381] on select "Is equal to Is not equal to" at bounding box center [524, 383] width 271 height 31
select select "not_equal"
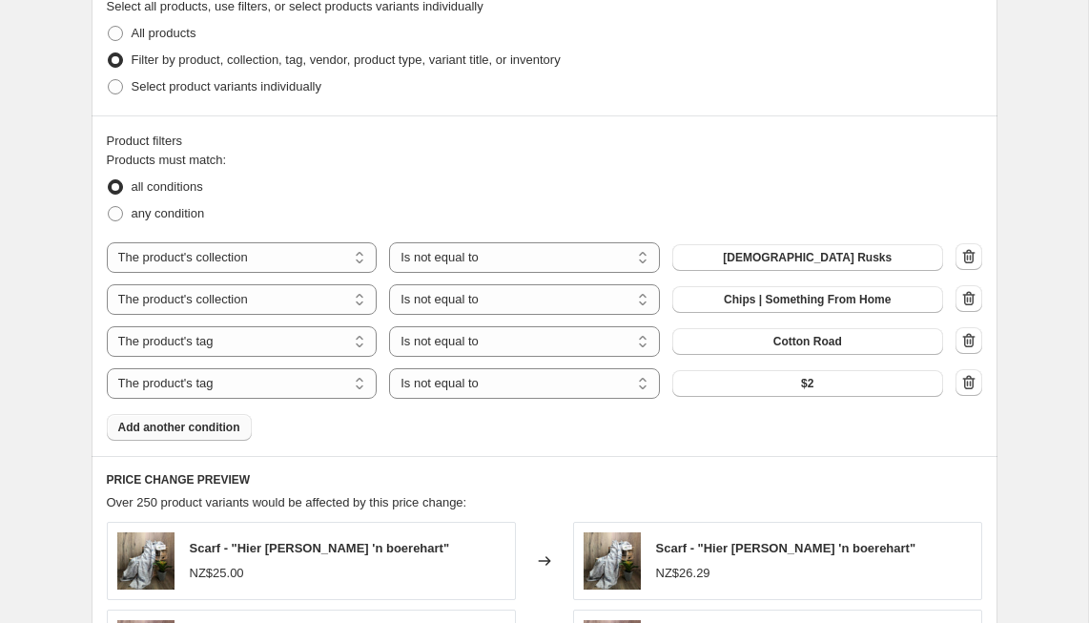
click at [750, 382] on button "$2" at bounding box center [808, 383] width 271 height 27
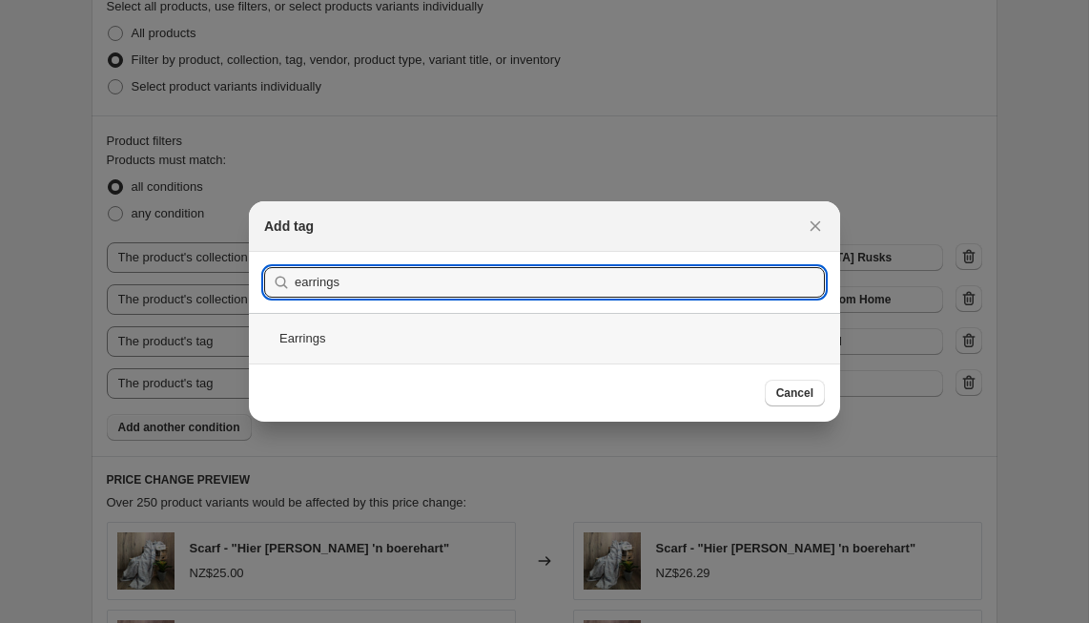
type input "earrings"
click at [314, 343] on div "Earrings" at bounding box center [544, 338] width 591 height 51
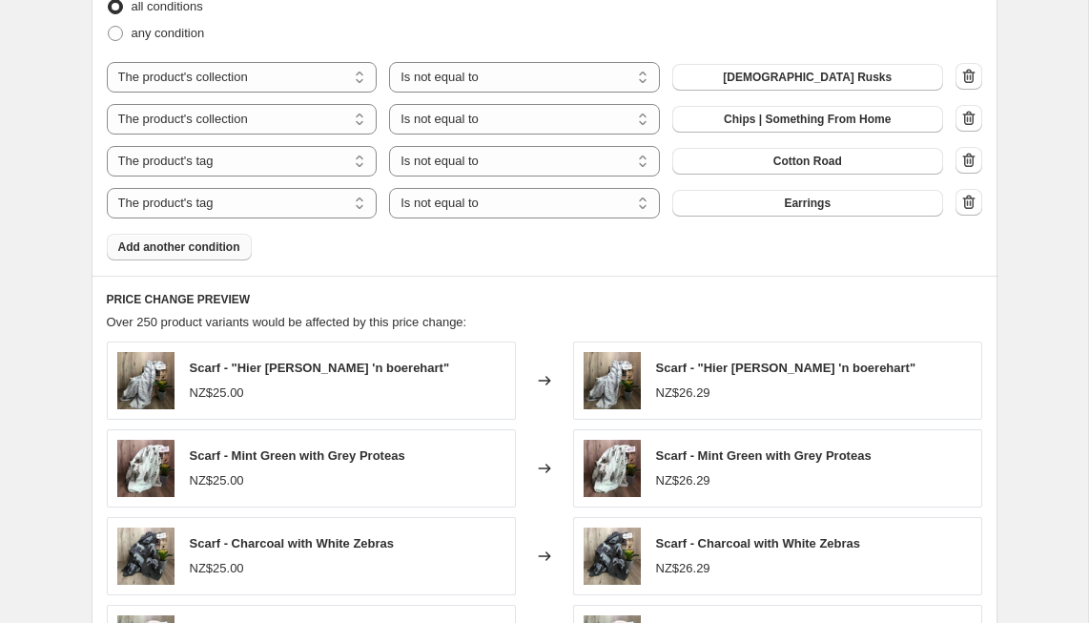
scroll to position [1331, 0]
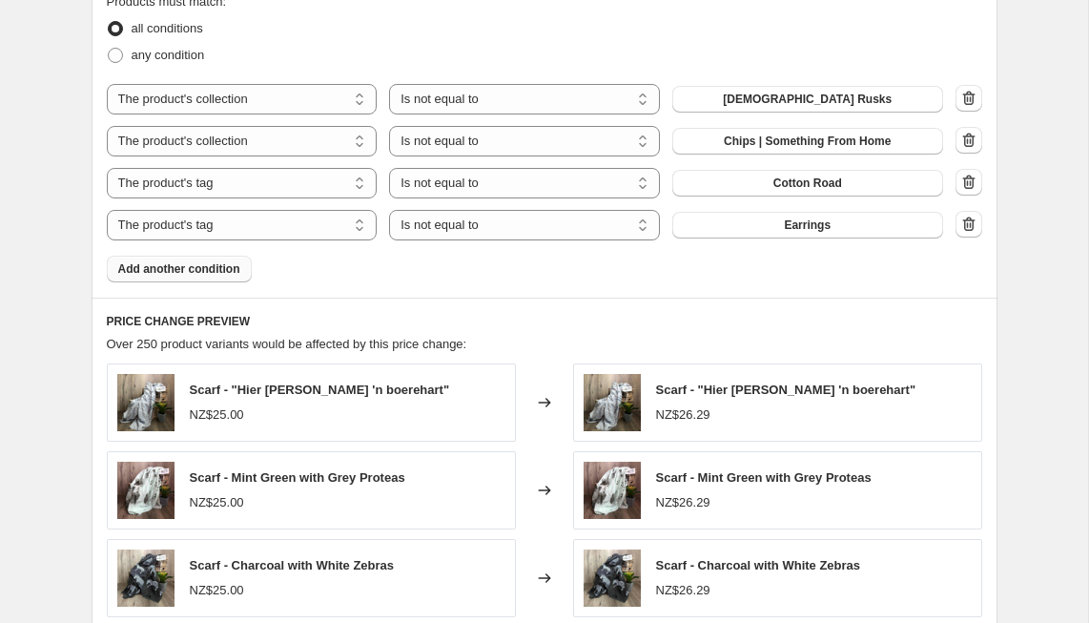
click at [221, 264] on span "Add another condition" at bounding box center [179, 268] width 122 height 15
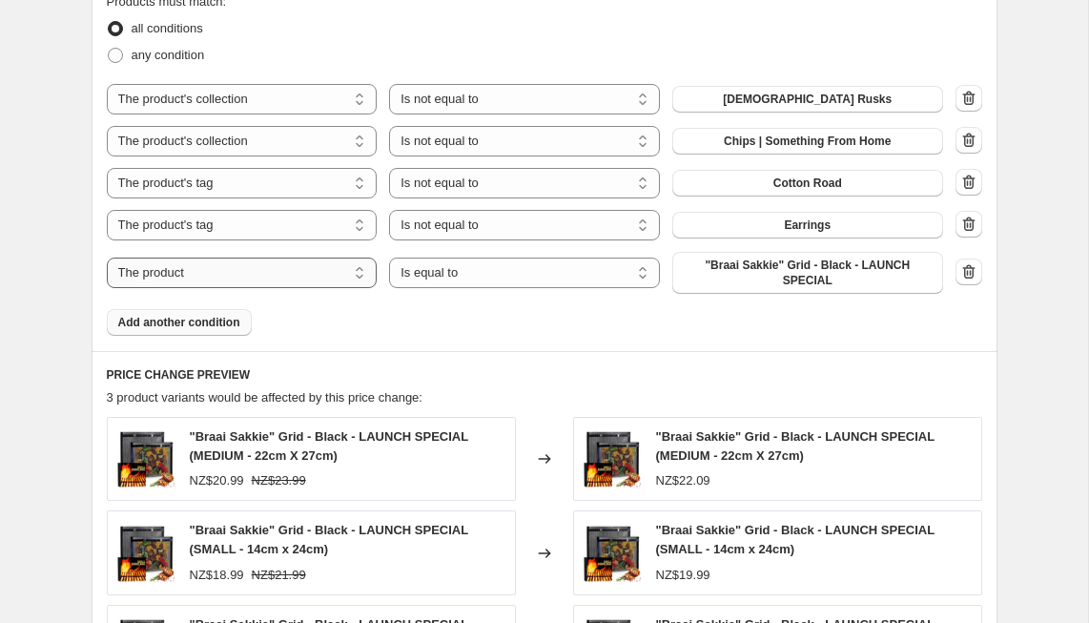
click at [222, 268] on select "The product The product's collection The product's tag The product's vendor The…" at bounding box center [242, 273] width 271 height 31
select select "collection"
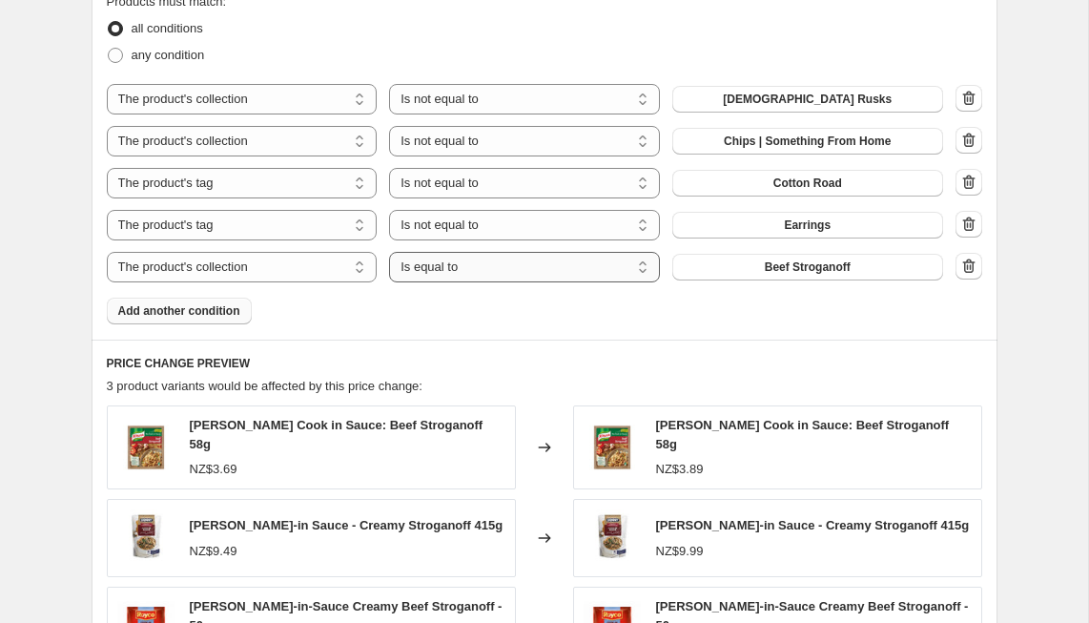
click at [508, 264] on select "Is equal to Is not equal to" at bounding box center [524, 267] width 271 height 31
select select "not_equal"
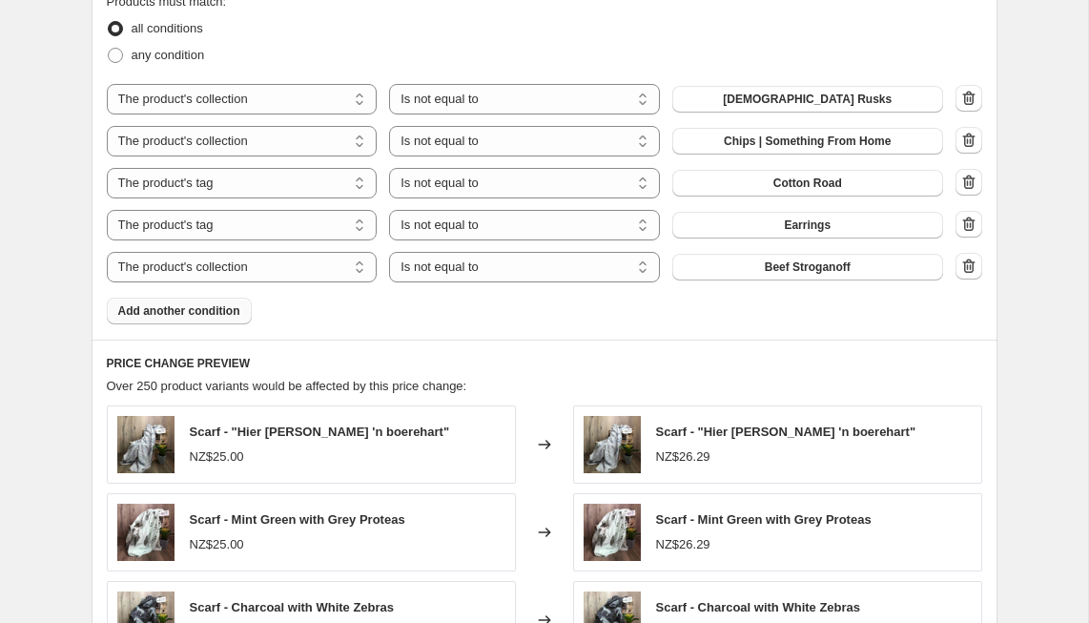
click at [767, 264] on span "Beef Stroganoff" at bounding box center [808, 266] width 86 height 15
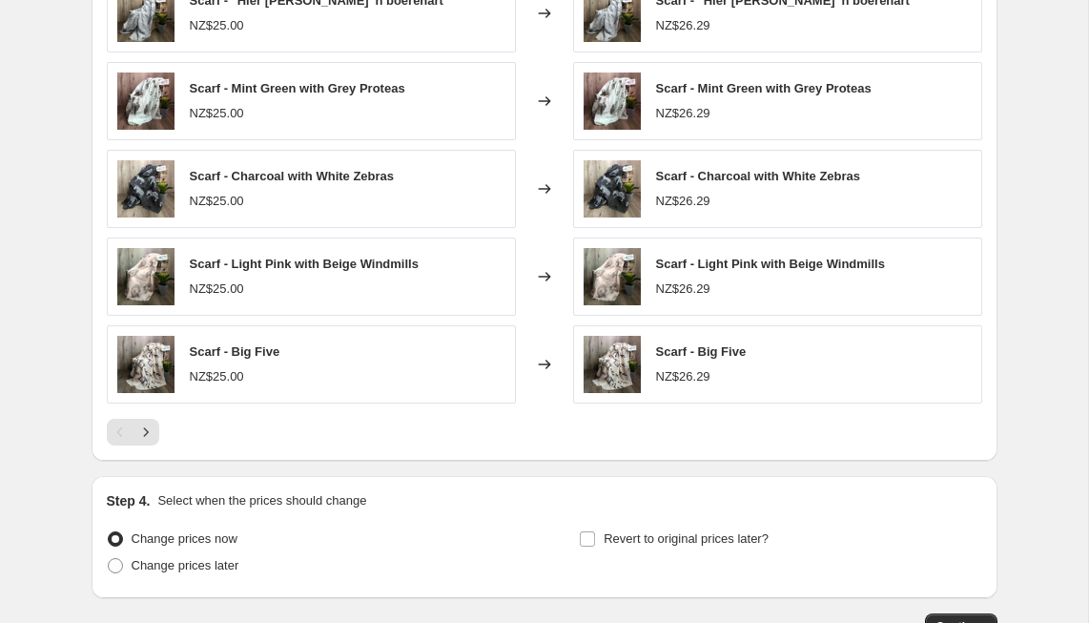
scroll to position [1774, 0]
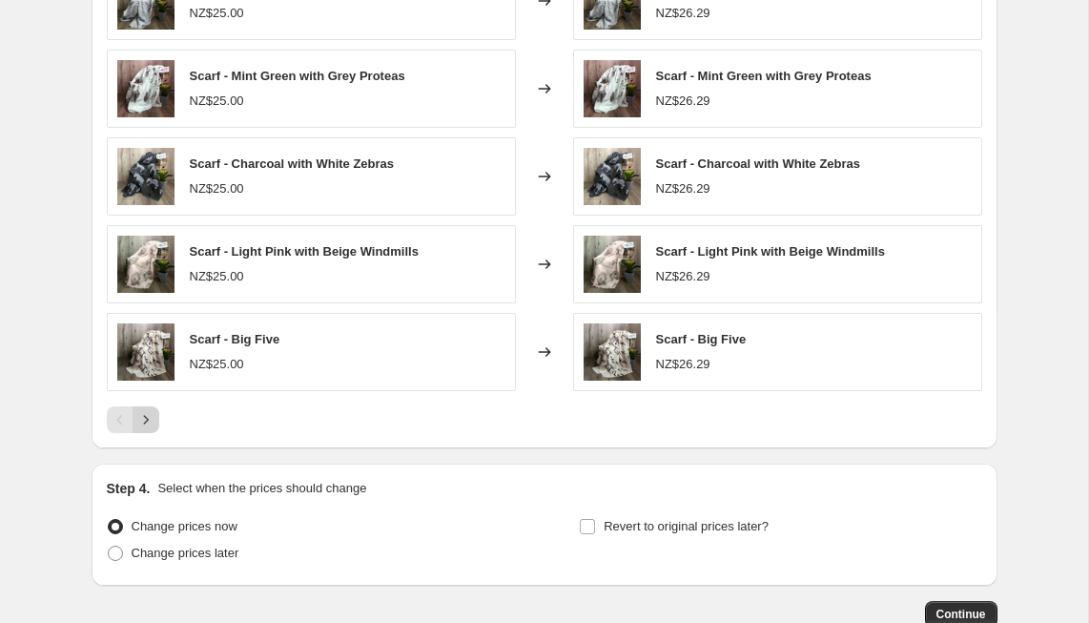
click at [148, 424] on icon "Next" at bounding box center [145, 419] width 19 height 19
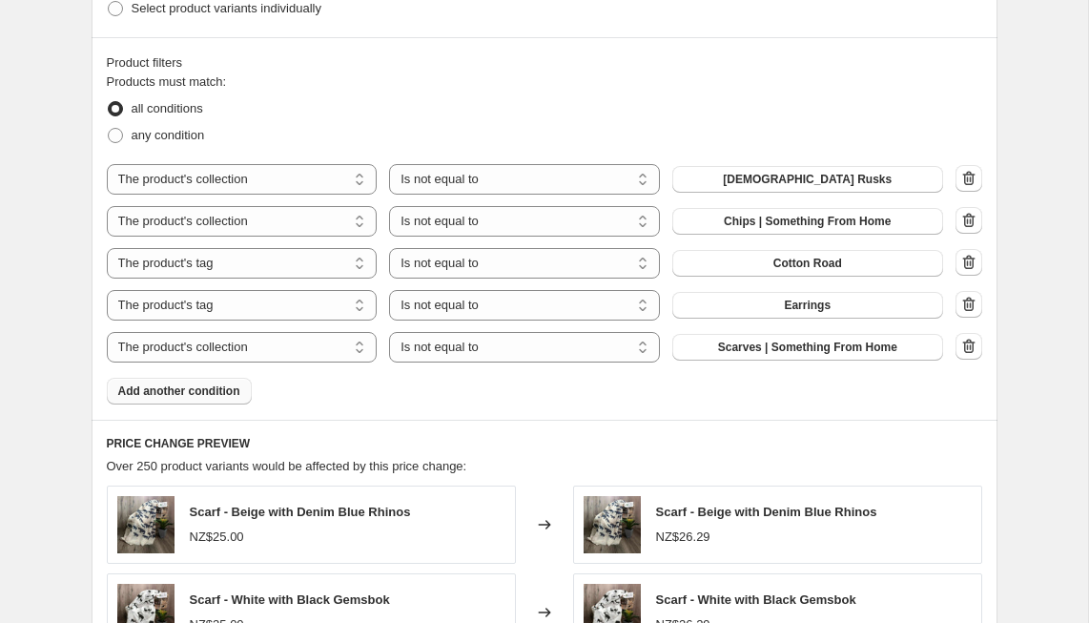
scroll to position [1250, 0]
click at [211, 390] on span "Add another condition" at bounding box center [179, 391] width 122 height 15
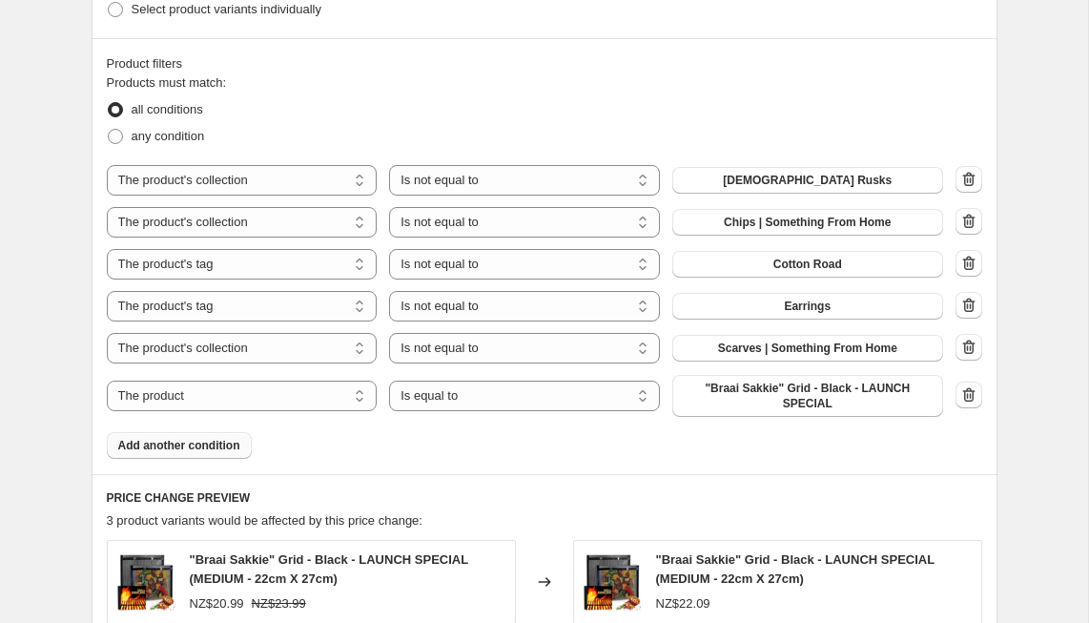
click at [211, 390] on select "The product The product's collection The product's tag The product's vendor The…" at bounding box center [242, 396] width 271 height 31
select select "tag"
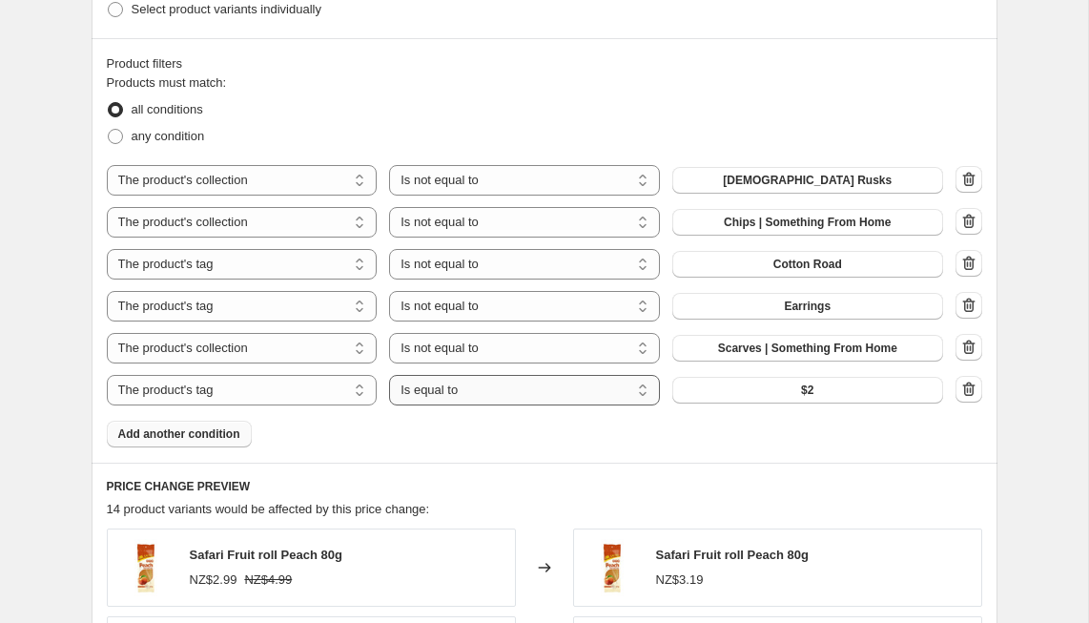
click at [494, 389] on select "Is equal to Is not equal to" at bounding box center [524, 390] width 271 height 31
select select "not_equal"
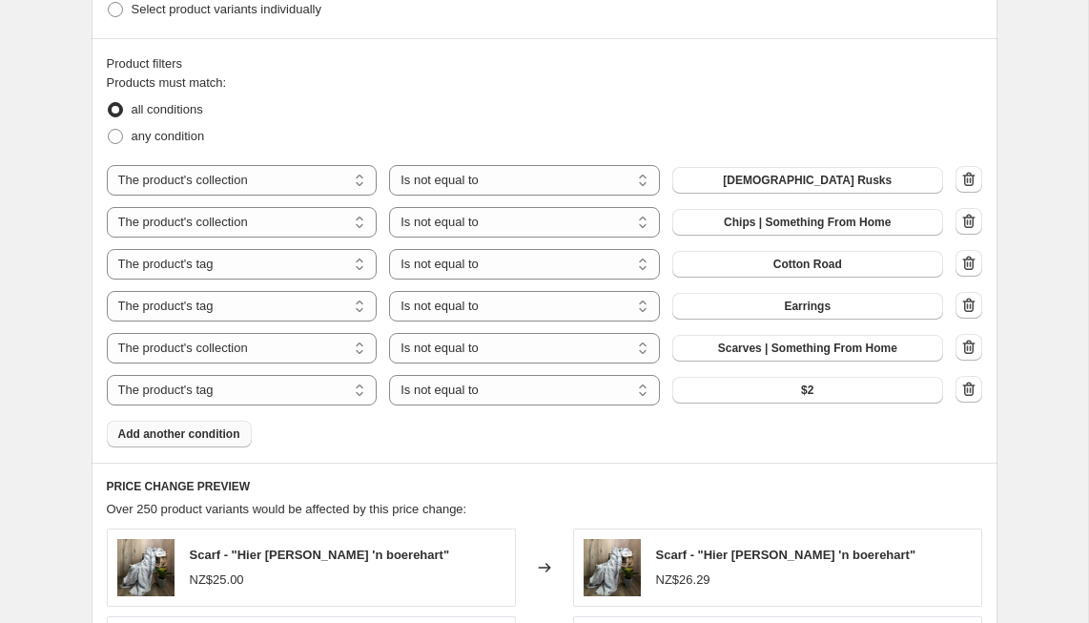
click at [779, 394] on button "$2" at bounding box center [808, 390] width 271 height 27
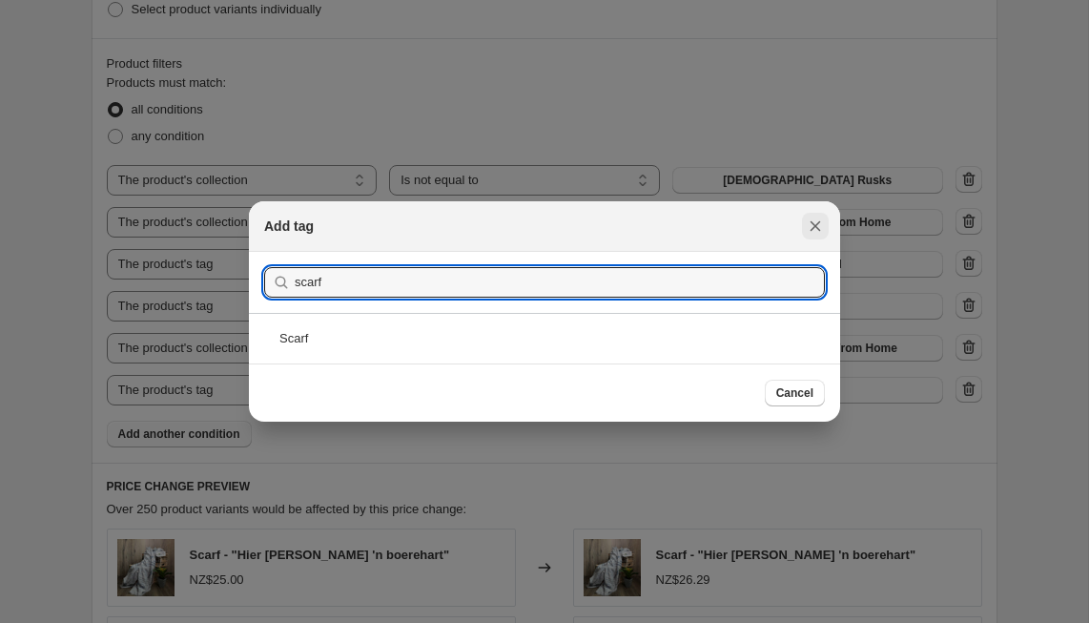
type input "scarf"
click at [815, 227] on icon "Close" at bounding box center [816, 226] width 10 height 10
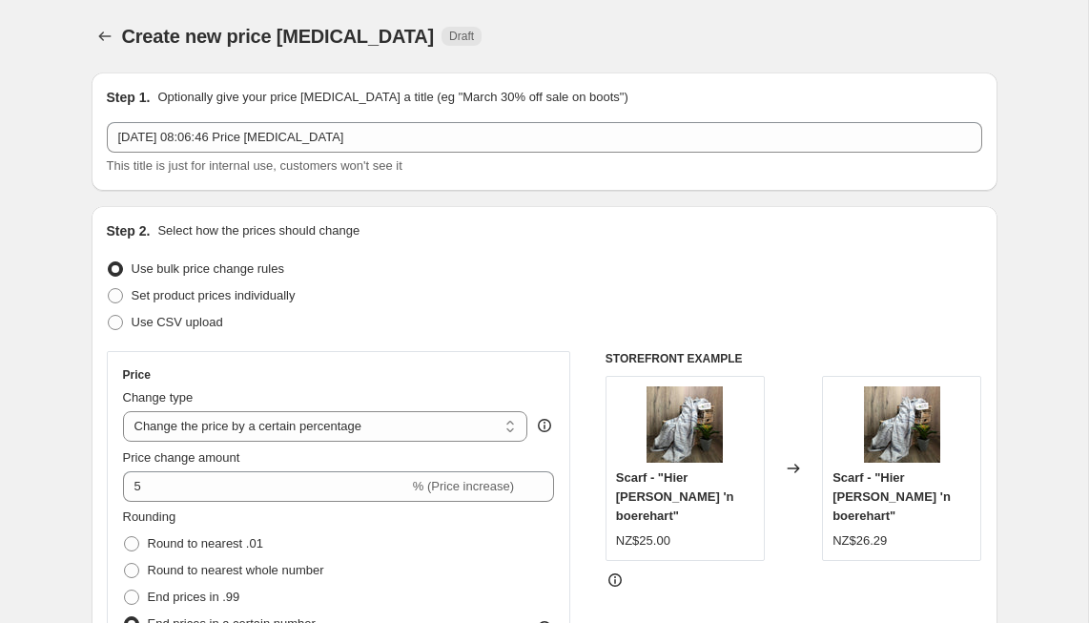
scroll to position [1250, 0]
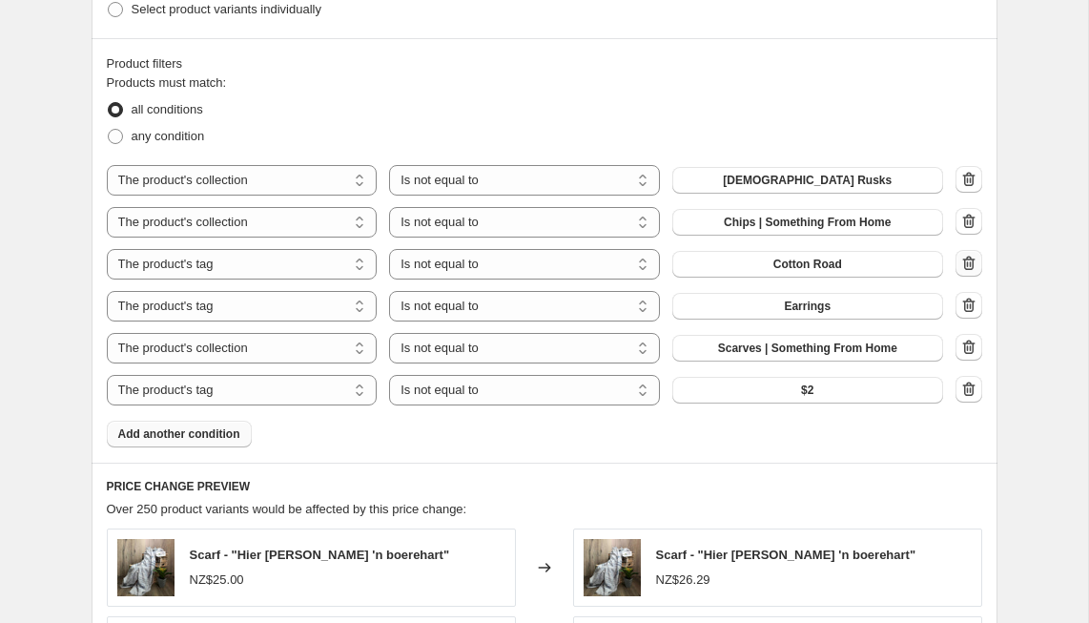
click at [973, 263] on icon "button" at bounding box center [969, 263] width 12 height 14
select select "collection"
select select "tag"
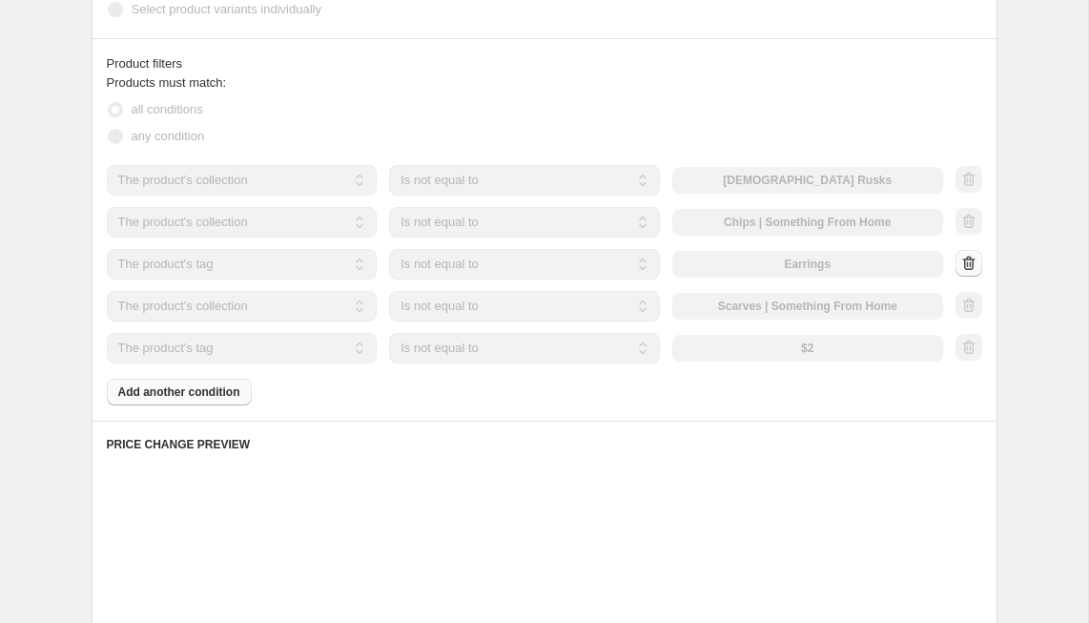
click at [973, 263] on div at bounding box center [969, 264] width 27 height 29
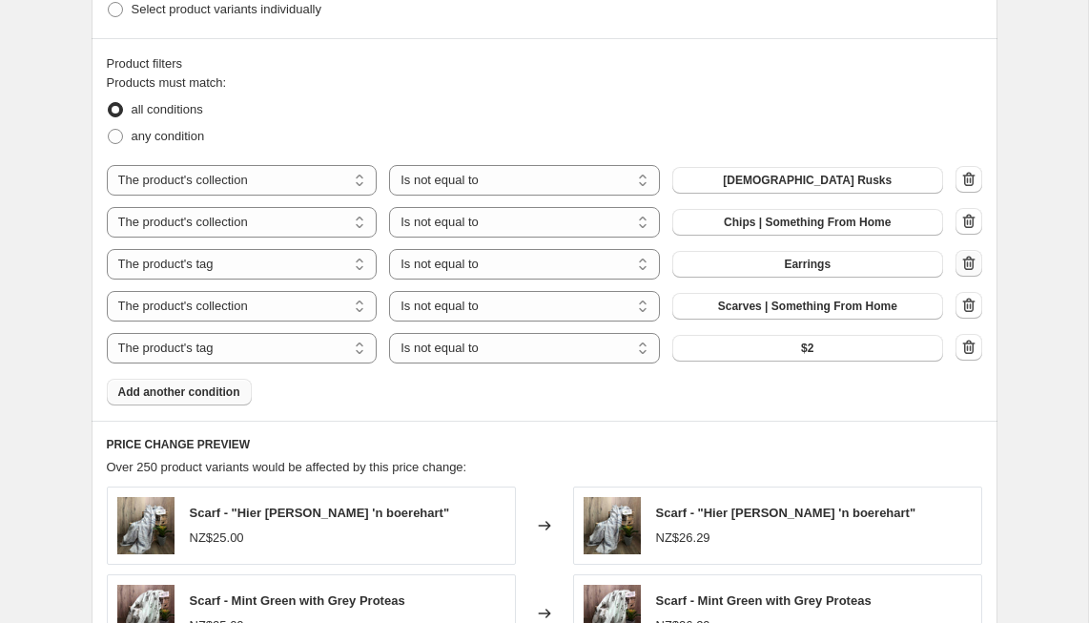
click at [970, 263] on icon "button" at bounding box center [970, 264] width 2 height 6
select select "collection"
select select "tag"
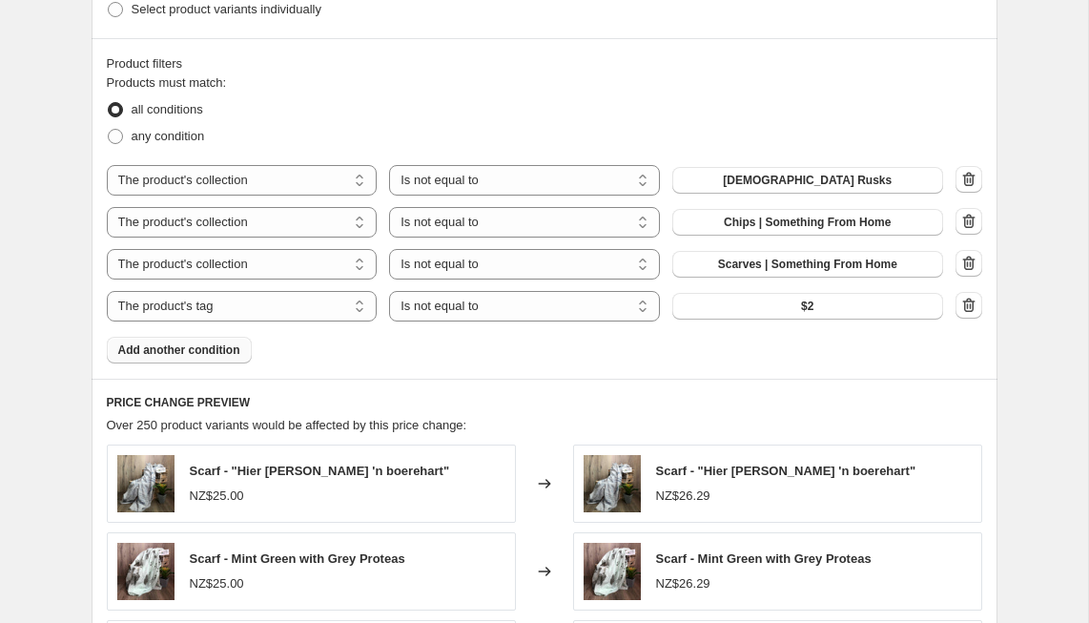
click at [970, 265] on icon "button" at bounding box center [969, 263] width 19 height 19
select select "tag"
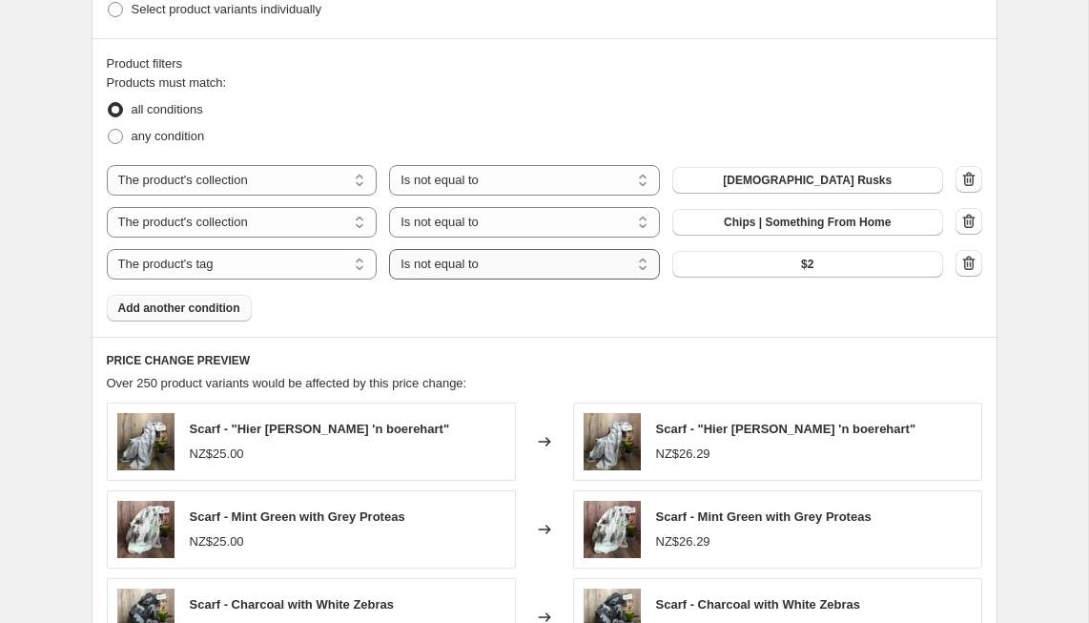
click at [474, 263] on select "Is equal to Is not equal to" at bounding box center [524, 264] width 271 height 31
select select "equal"
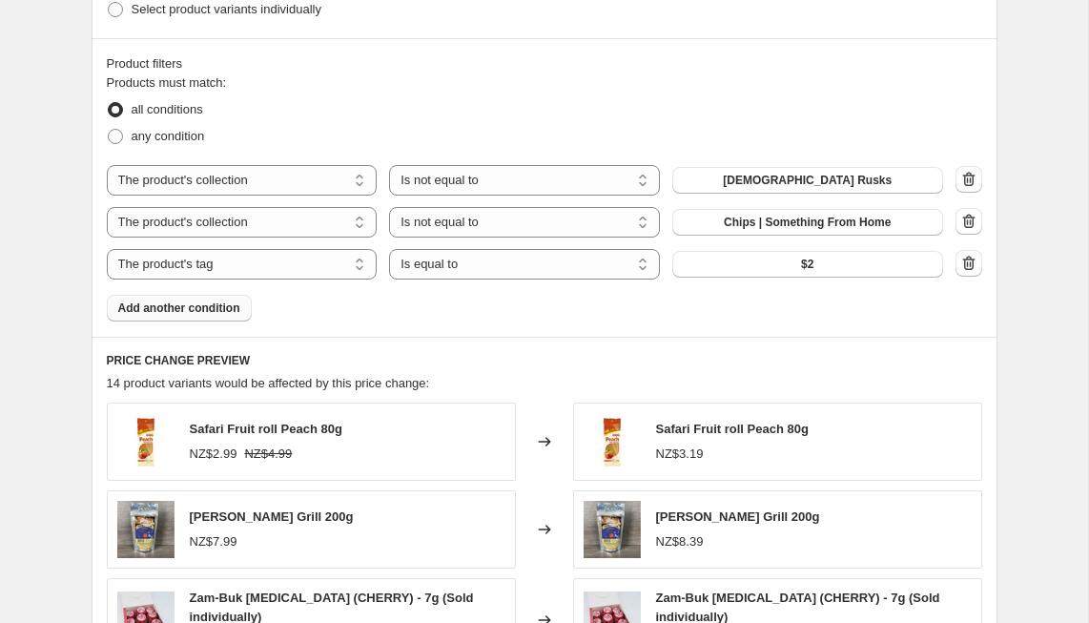
click at [734, 264] on button "$2" at bounding box center [808, 264] width 271 height 27
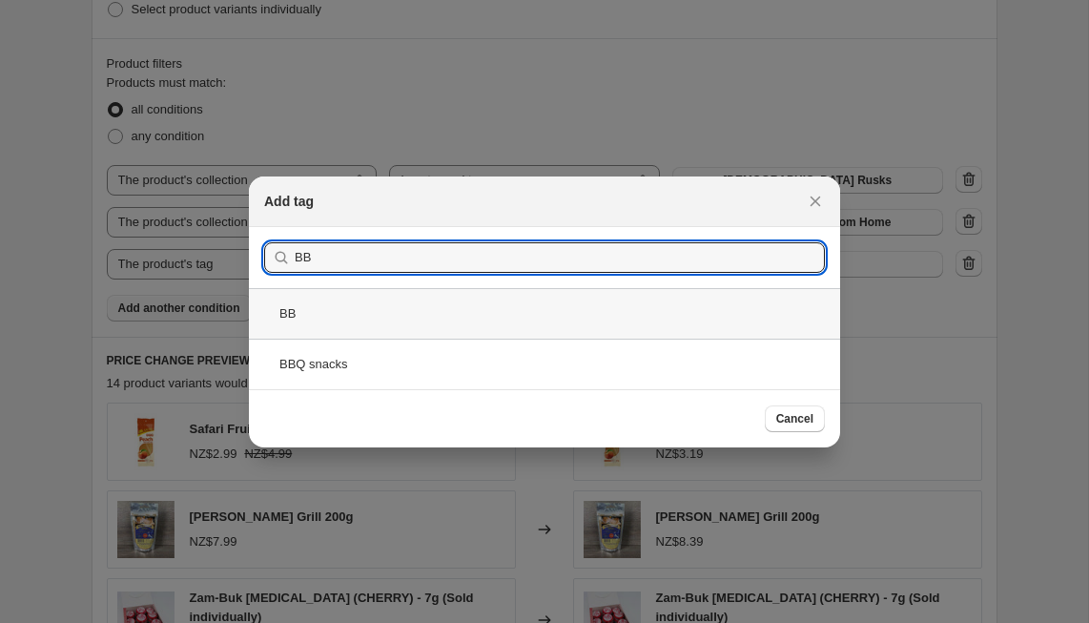
type input "BB"
click at [289, 316] on div "BB" at bounding box center [544, 313] width 591 height 51
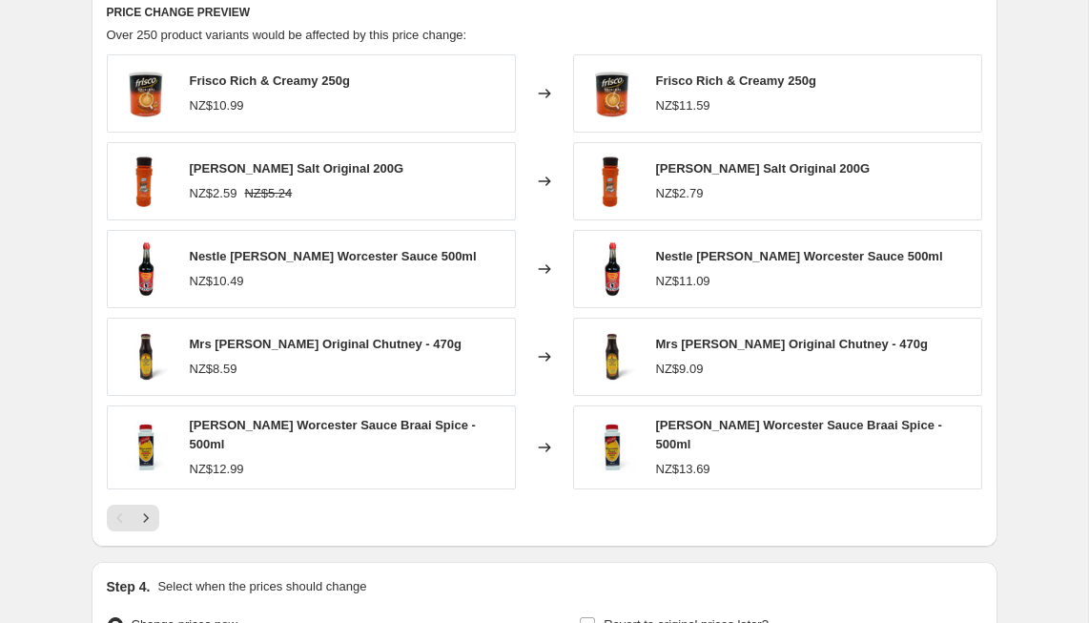
scroll to position [1597, 0]
click at [143, 512] on icon "Next" at bounding box center [145, 518] width 19 height 19
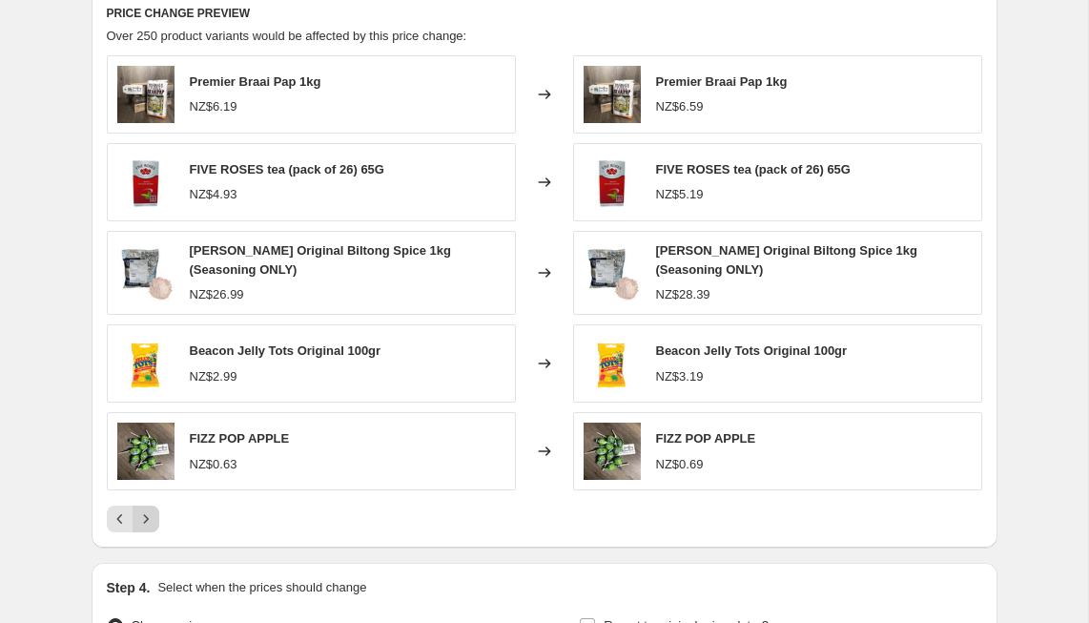
click at [151, 514] on icon "Next" at bounding box center [145, 518] width 19 height 19
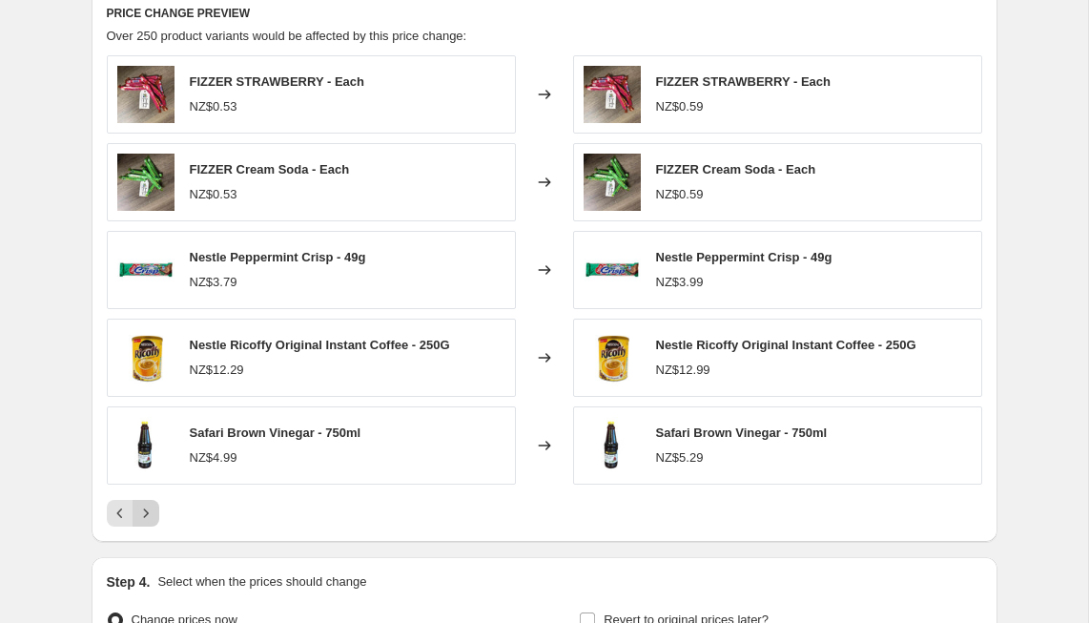
click at [149, 508] on icon "Next" at bounding box center [145, 513] width 19 height 19
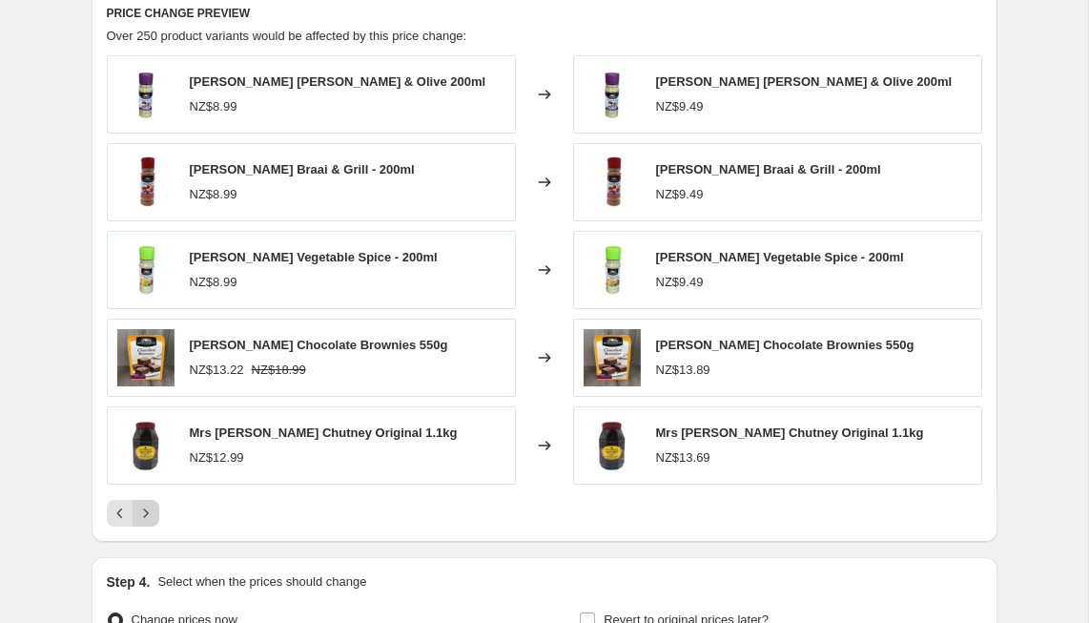
click at [149, 510] on icon "Next" at bounding box center [145, 513] width 19 height 19
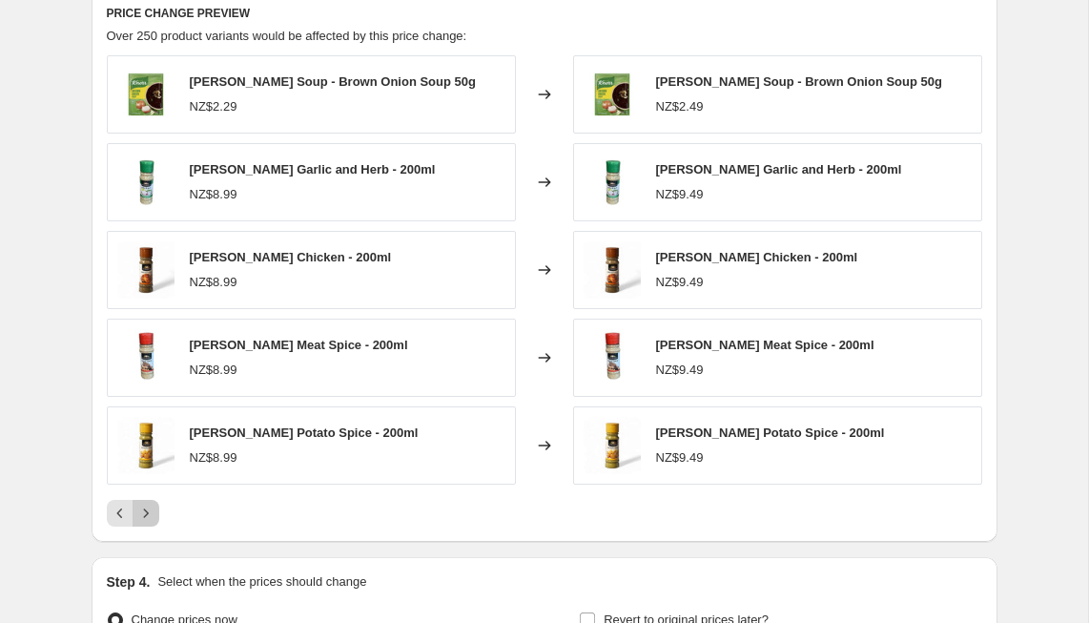
click at [146, 511] on icon "Next" at bounding box center [145, 513] width 19 height 19
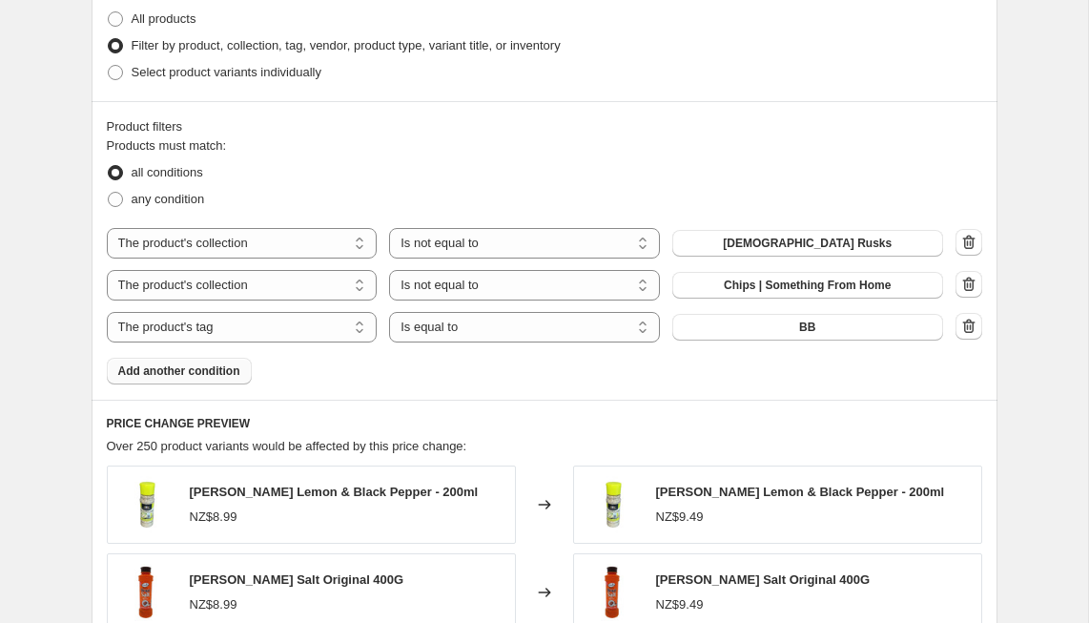
scroll to position [1064, 0]
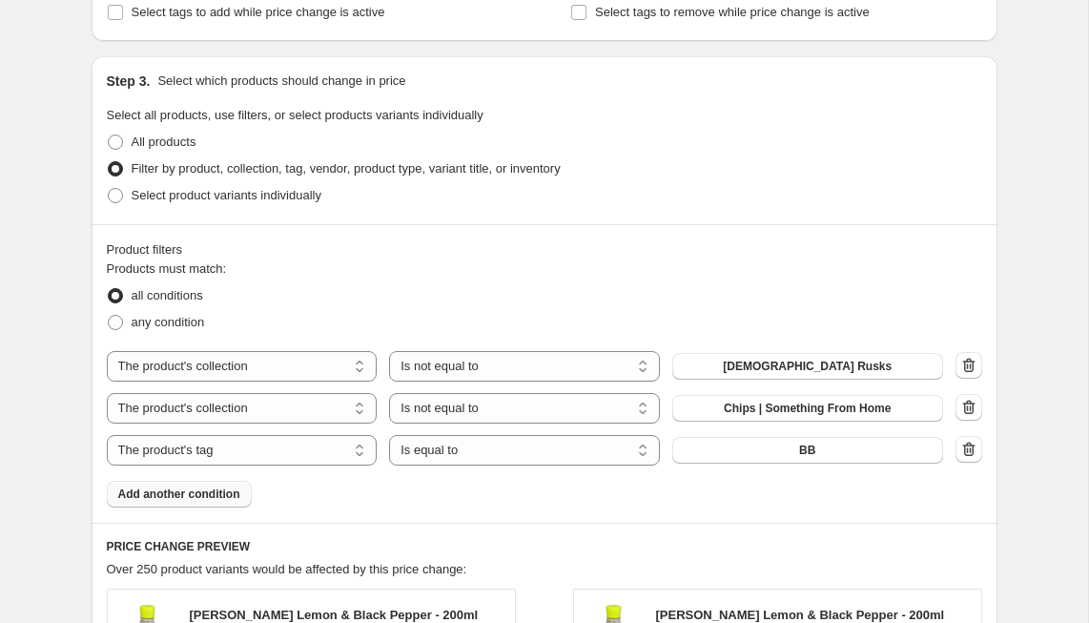
click at [186, 487] on span "Add another condition" at bounding box center [179, 494] width 122 height 15
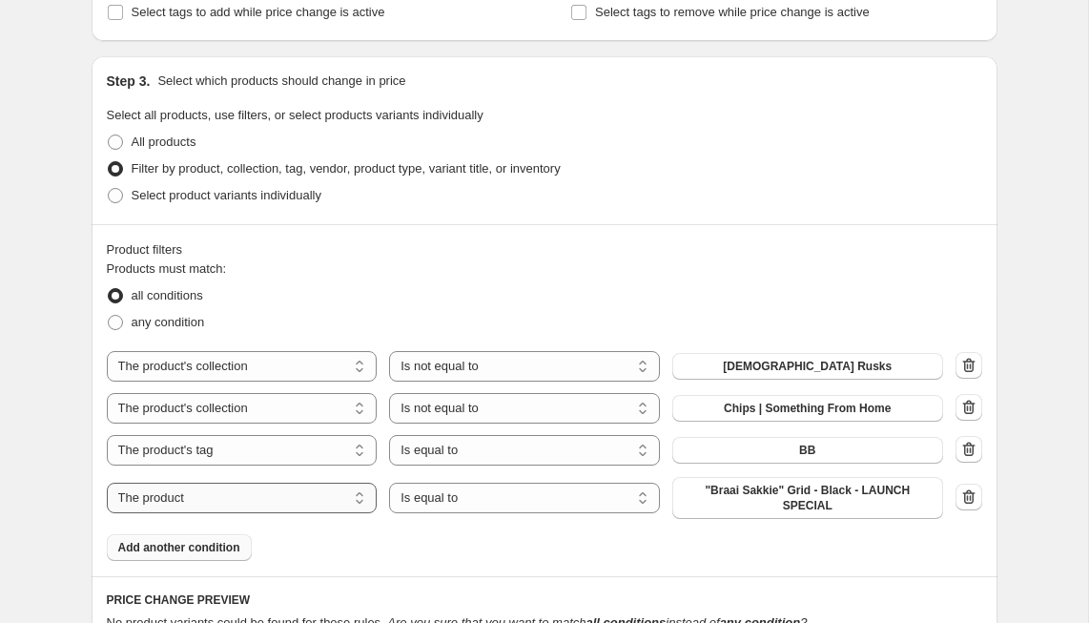
click at [255, 489] on select "The product The product's collection The product's tag The product's vendor The…" at bounding box center [242, 498] width 271 height 31
click at [107, 483] on select "The product The product's collection The product's tag The product's vendor The…" at bounding box center [242, 498] width 271 height 31
click at [465, 496] on select "Is equal to Is not equal to" at bounding box center [524, 498] width 271 height 31
select select "not_equal"
click at [774, 496] on span ""Braai Sakkie" Grid - Black - LAUNCH SPECIAL" at bounding box center [808, 498] width 248 height 31
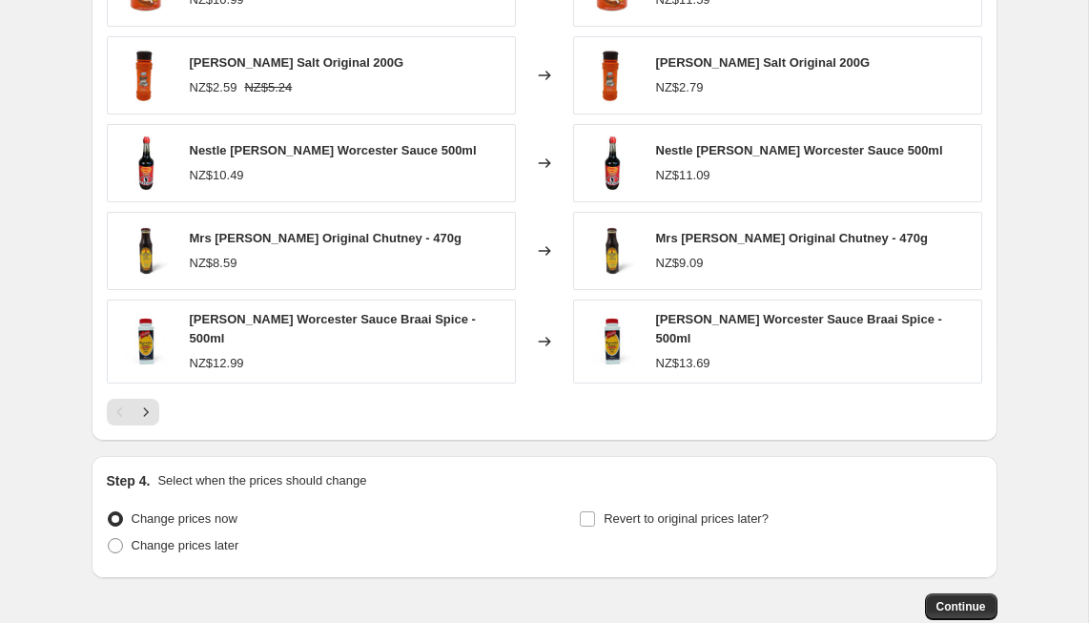
scroll to position [1750, 0]
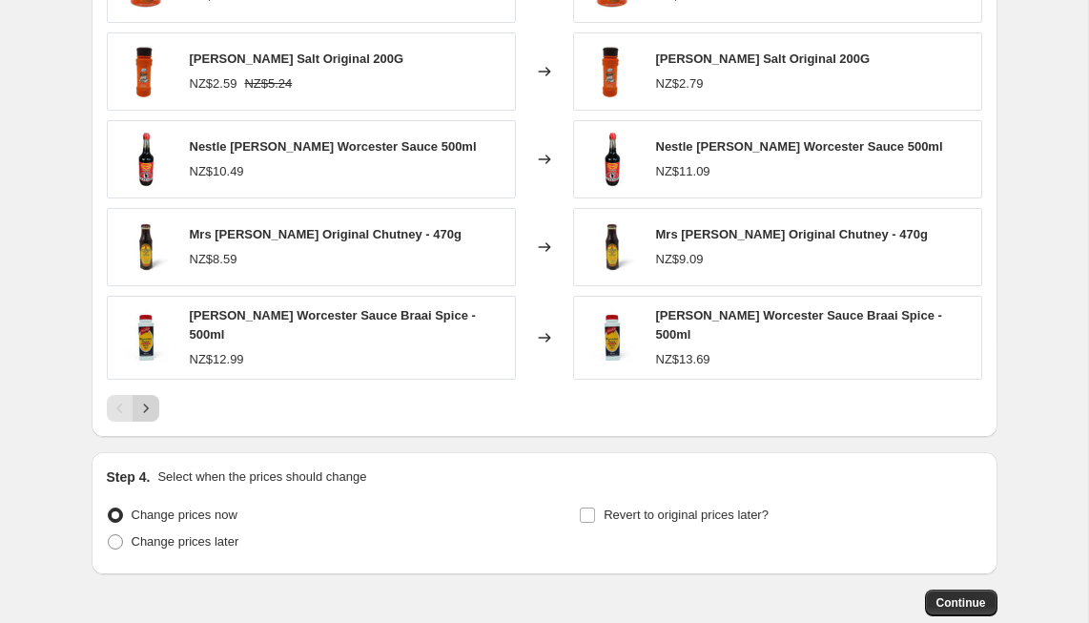
click at [145, 404] on icon "Next" at bounding box center [145, 408] width 19 height 19
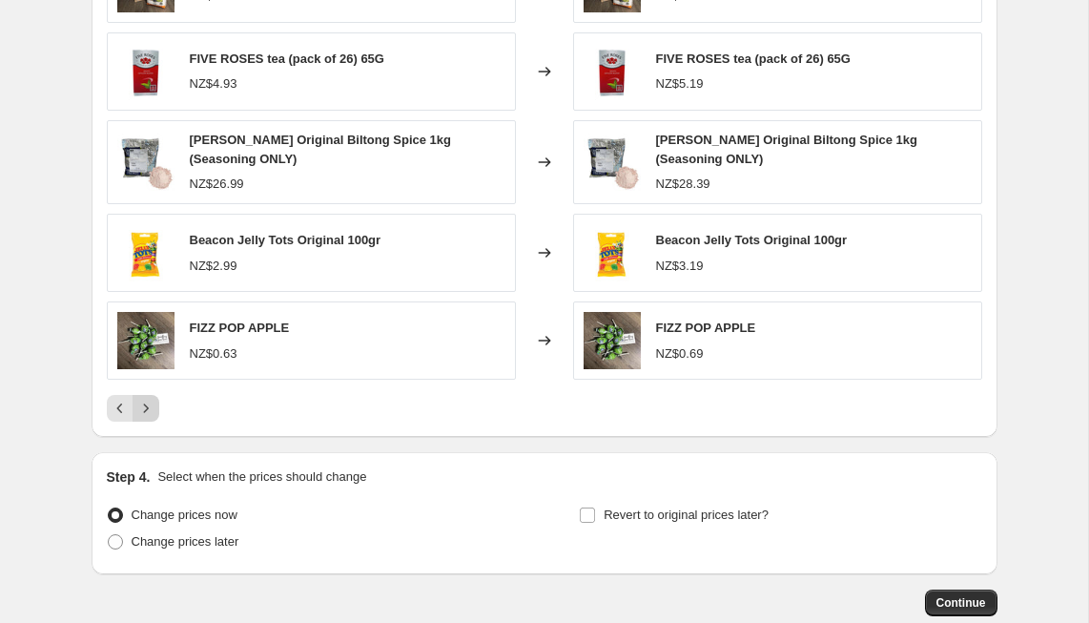
click at [142, 408] on icon "Next" at bounding box center [145, 408] width 19 height 19
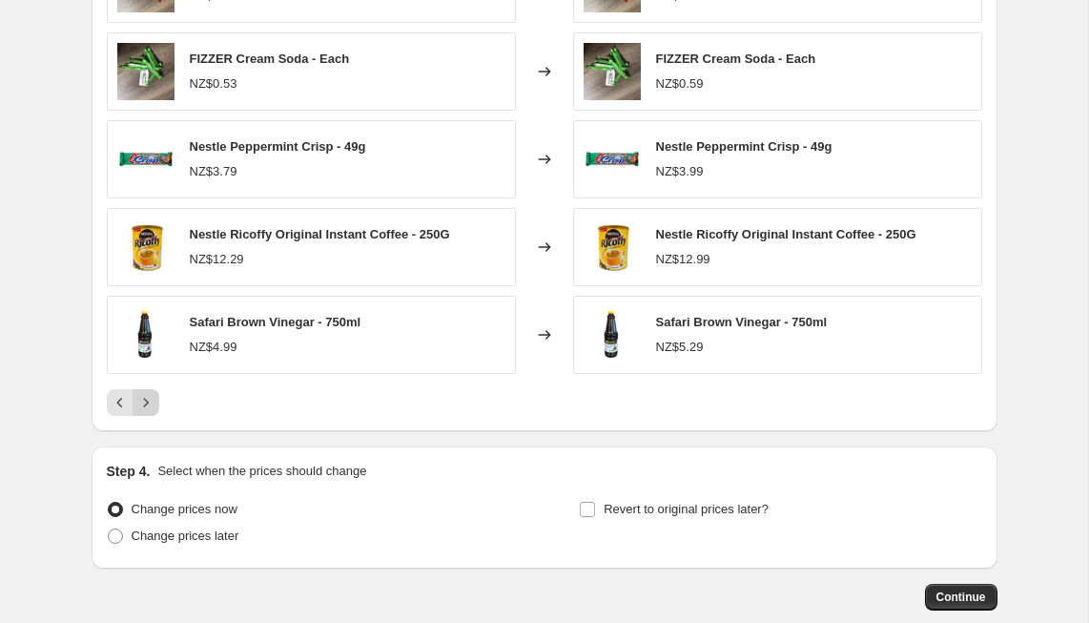
click at [147, 402] on icon "Next" at bounding box center [145, 402] width 19 height 19
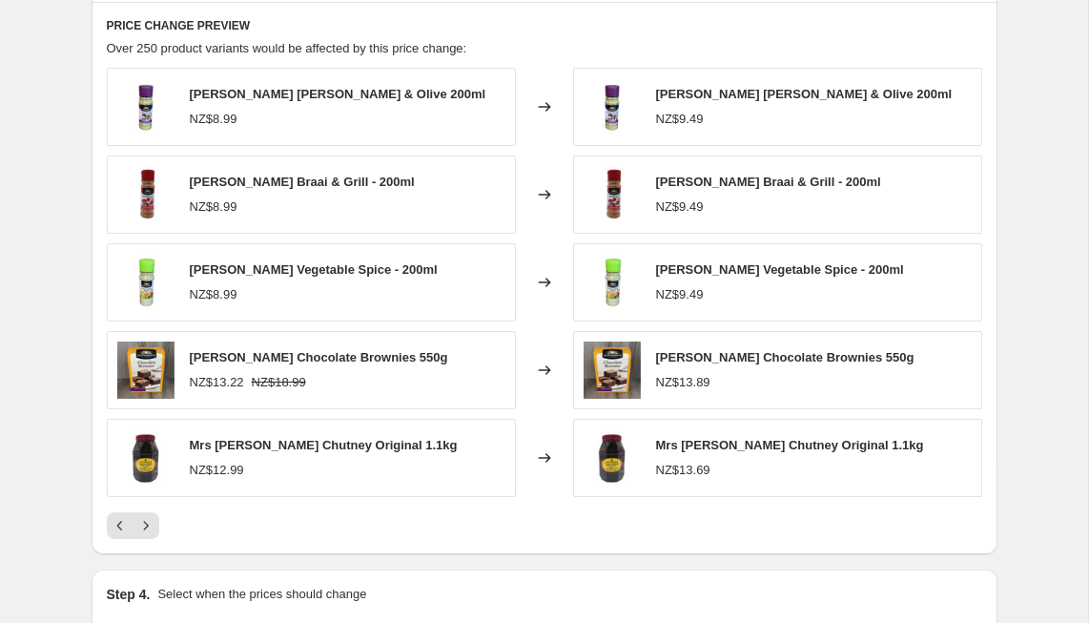
scroll to position [1627, 0]
click at [150, 522] on icon "Next" at bounding box center [145, 524] width 19 height 19
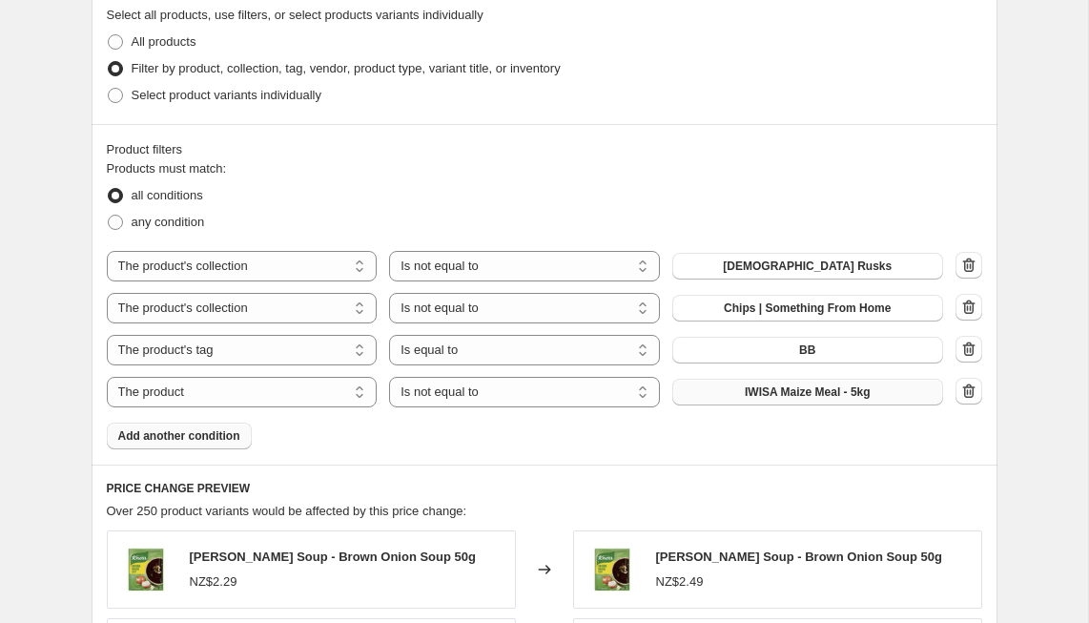
scroll to position [1162, 0]
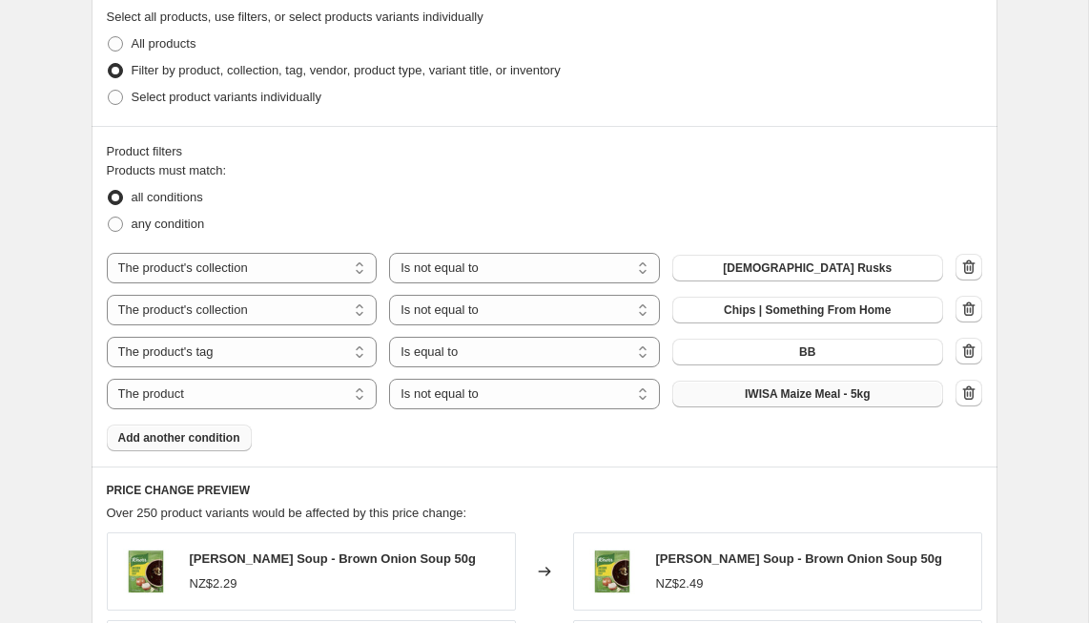
click at [165, 437] on span "Add another condition" at bounding box center [179, 437] width 122 height 15
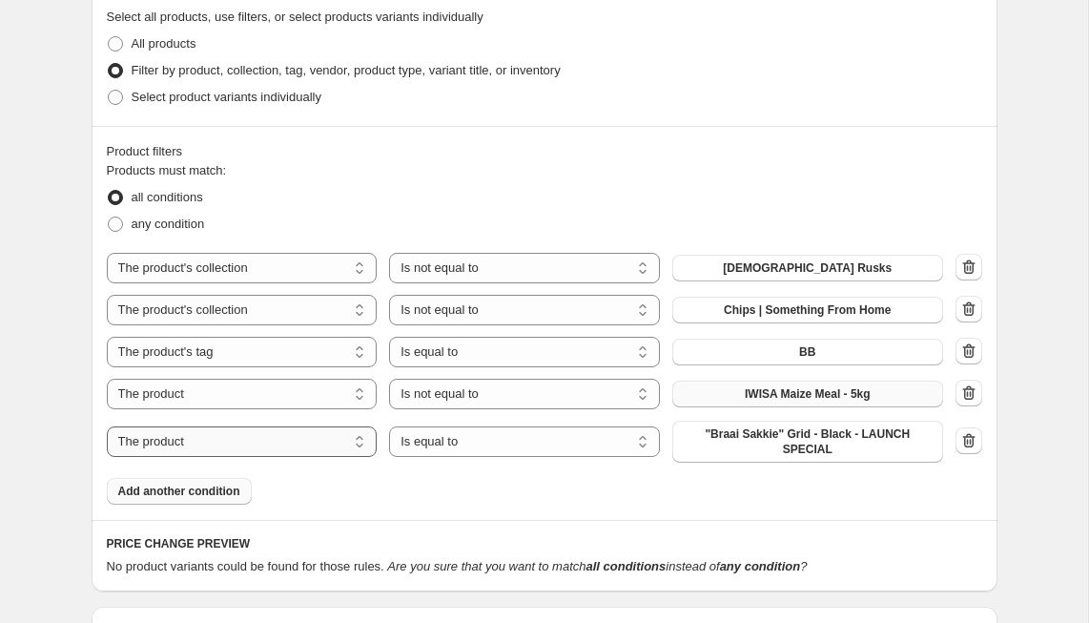
click at [245, 428] on select "The product The product's collection The product's tag The product's vendor The…" at bounding box center [242, 441] width 271 height 31
click at [497, 438] on select "Is equal to Is not equal to" at bounding box center [524, 441] width 271 height 31
select select "not_equal"
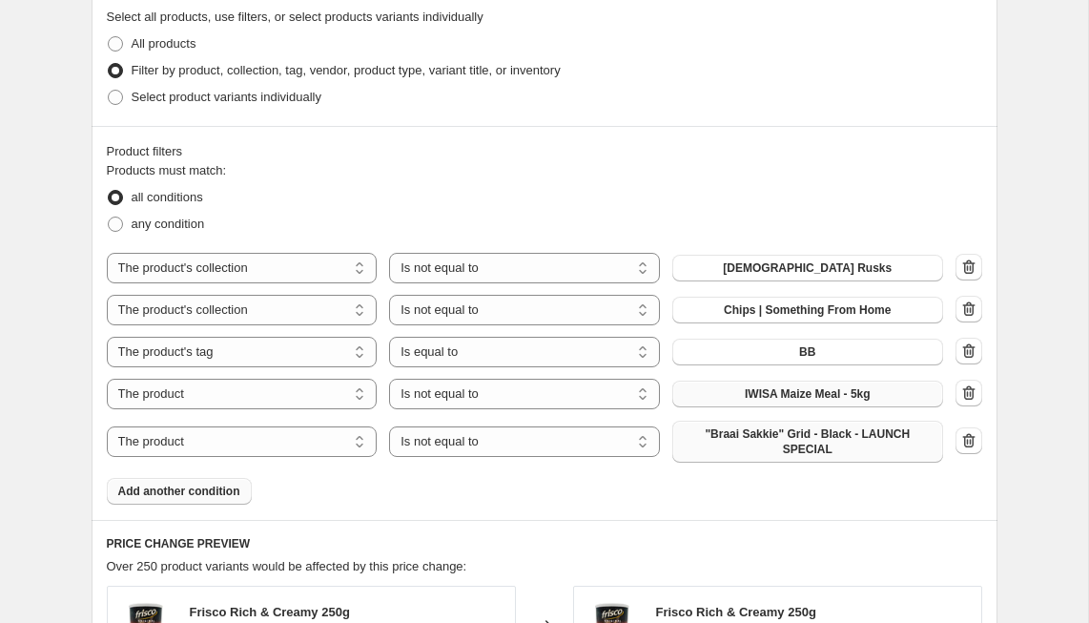
click at [750, 443] on span ""Braai Sakkie" Grid - Black - LAUNCH SPECIAL" at bounding box center [808, 441] width 248 height 31
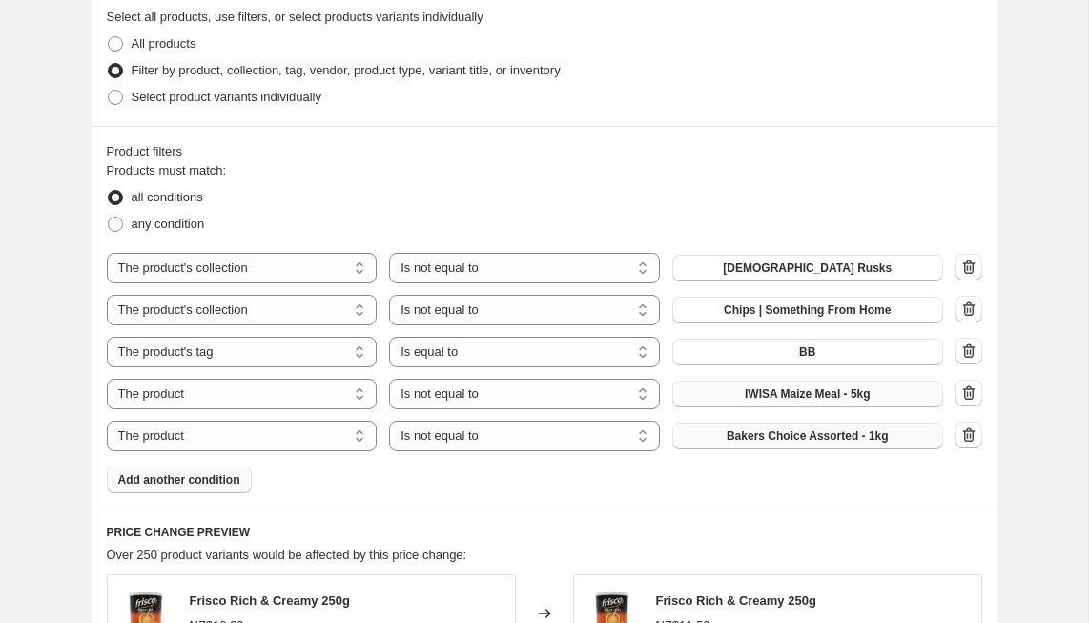
click at [190, 478] on span "Add another condition" at bounding box center [179, 479] width 122 height 15
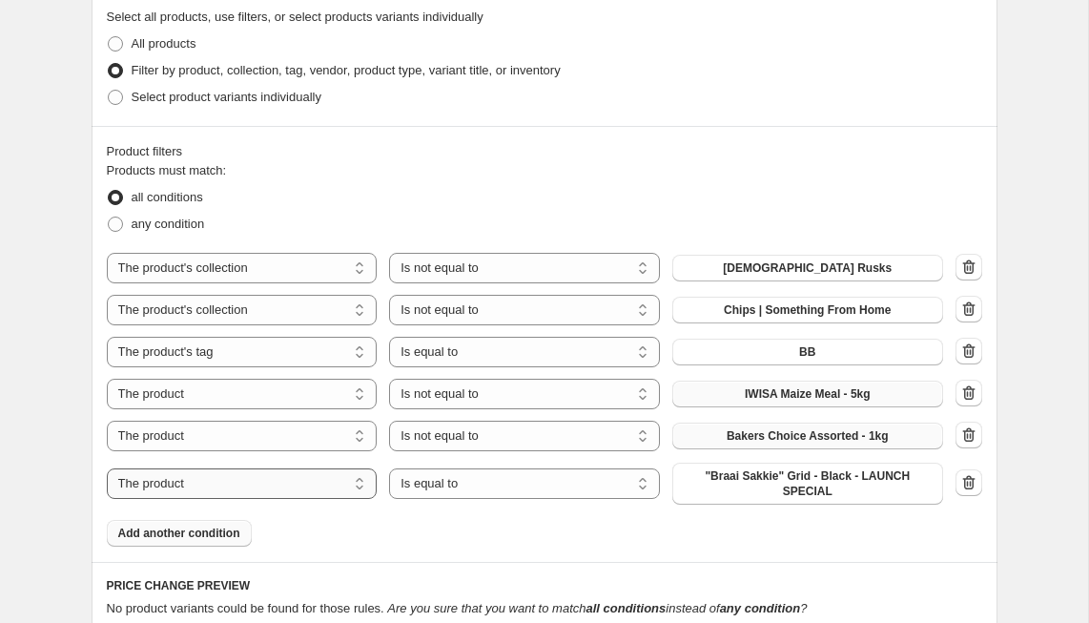
click at [267, 478] on select "The product The product's collection The product's tag The product's vendor The…" at bounding box center [242, 483] width 271 height 31
click at [107, 468] on select "The product The product's collection The product's tag The product's vendor The…" at bounding box center [242, 483] width 271 height 31
click at [469, 476] on select "Is equal to Is not equal to" at bounding box center [524, 483] width 271 height 31
select select "not_equal"
click at [733, 481] on span ""Braai Sakkie" Grid - Black - LAUNCH SPECIAL" at bounding box center [808, 483] width 248 height 31
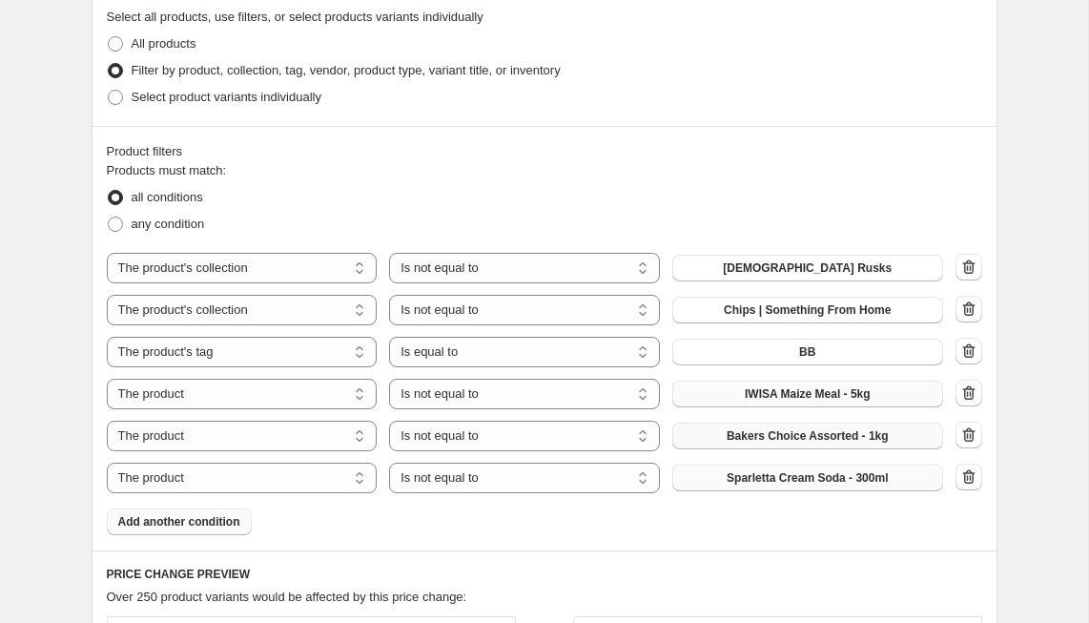
click at [172, 518] on span "Add another condition" at bounding box center [179, 521] width 122 height 15
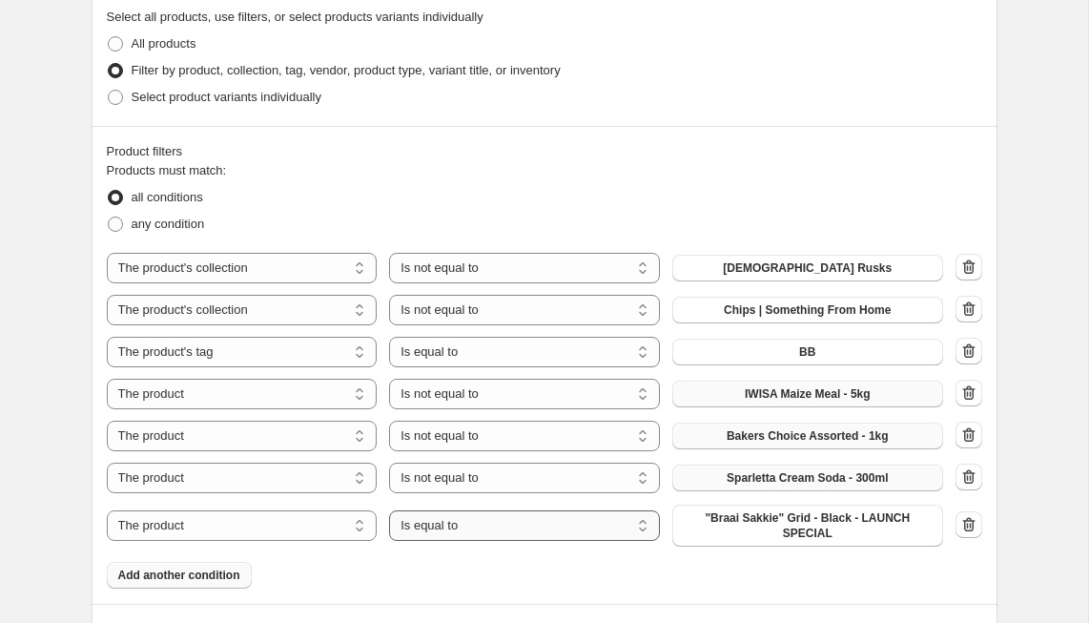
click at [484, 521] on select "Is equal to Is not equal to" at bounding box center [524, 525] width 271 height 31
select select "not_equal"
click at [791, 528] on span ""Braai Sakkie" Grid - Black - LAUNCH SPECIAL" at bounding box center [808, 525] width 248 height 31
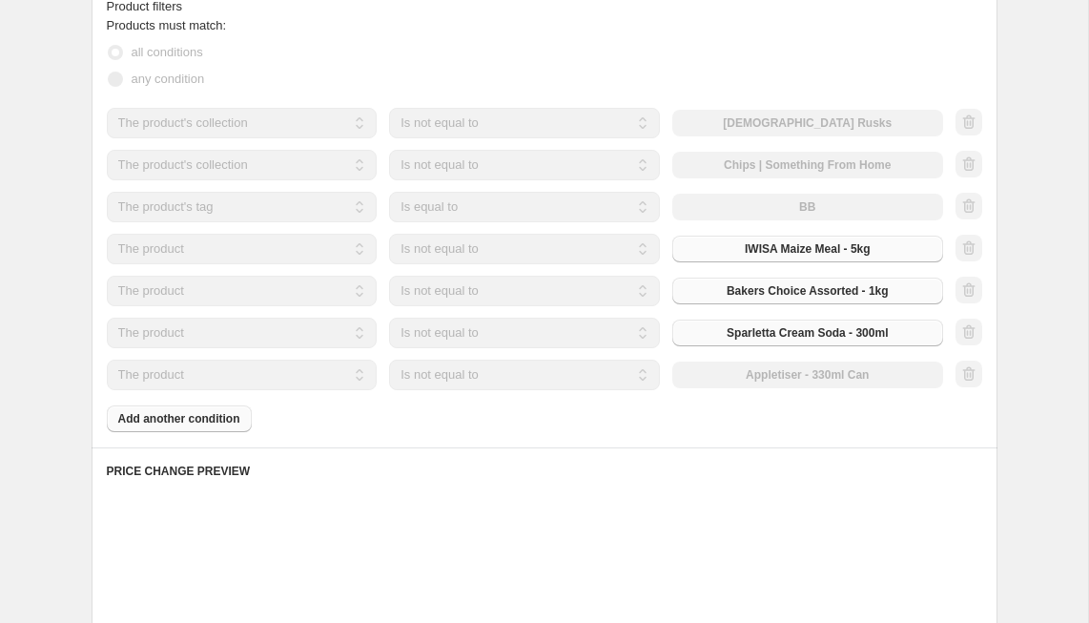
scroll to position [1334, 0]
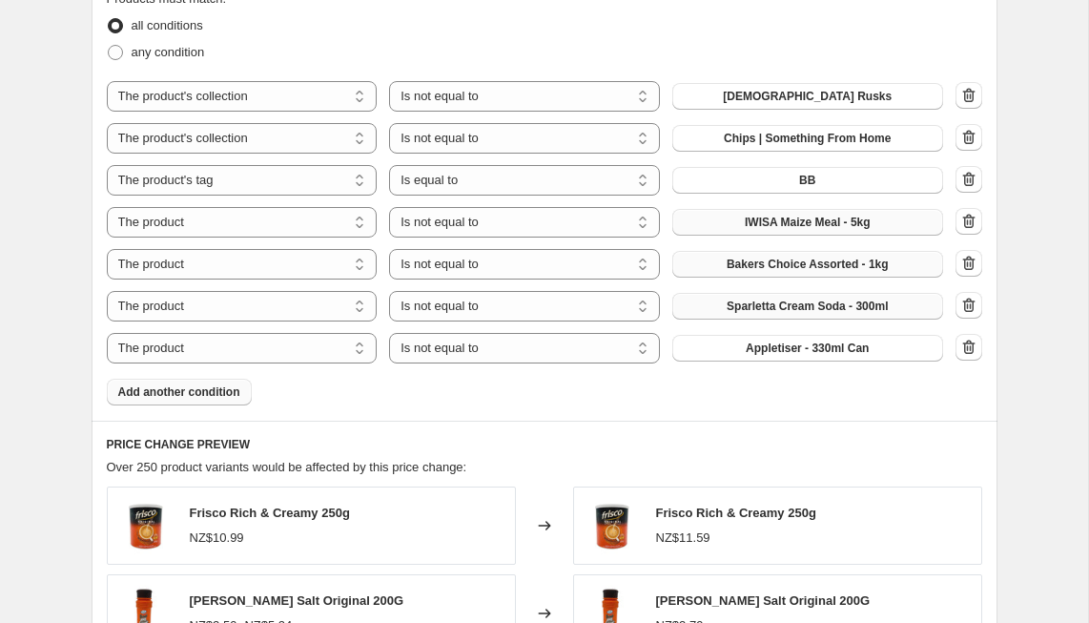
click at [194, 389] on span "Add another condition" at bounding box center [179, 391] width 122 height 15
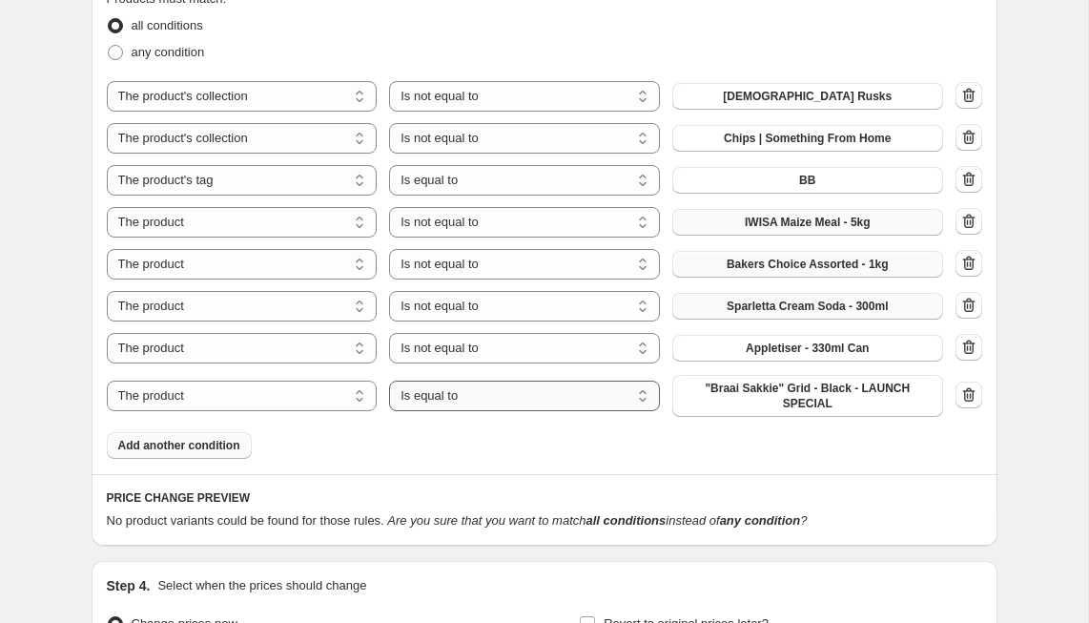
click at [441, 401] on select "Is equal to Is not equal to" at bounding box center [524, 396] width 271 height 31
select select "not_equal"
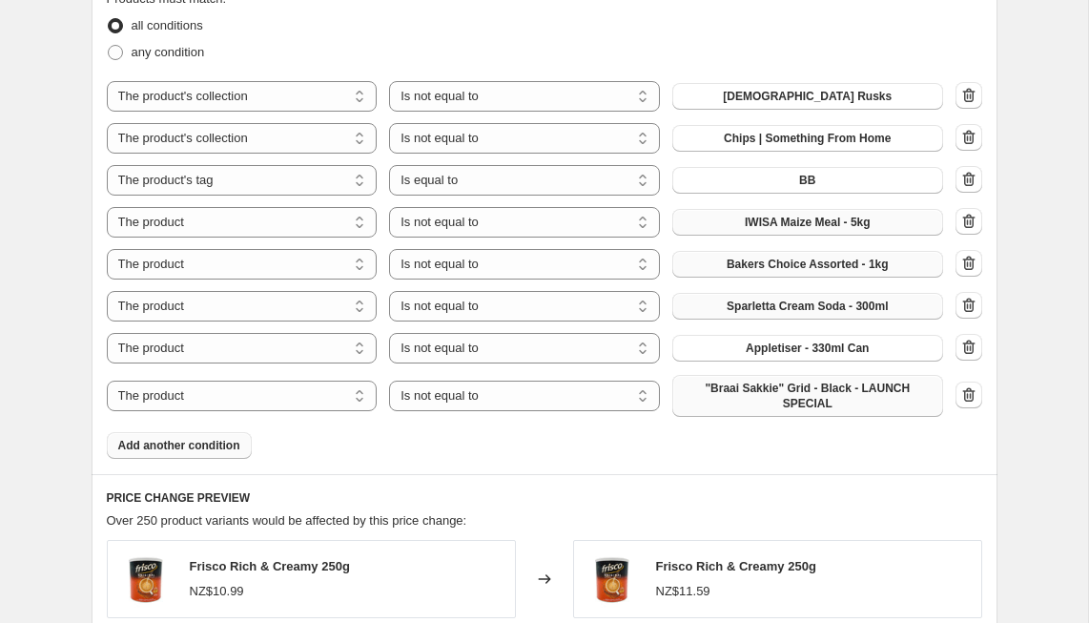
click at [756, 394] on span ""Braai Sakkie" Grid - Black - LAUNCH SPECIAL" at bounding box center [808, 396] width 248 height 31
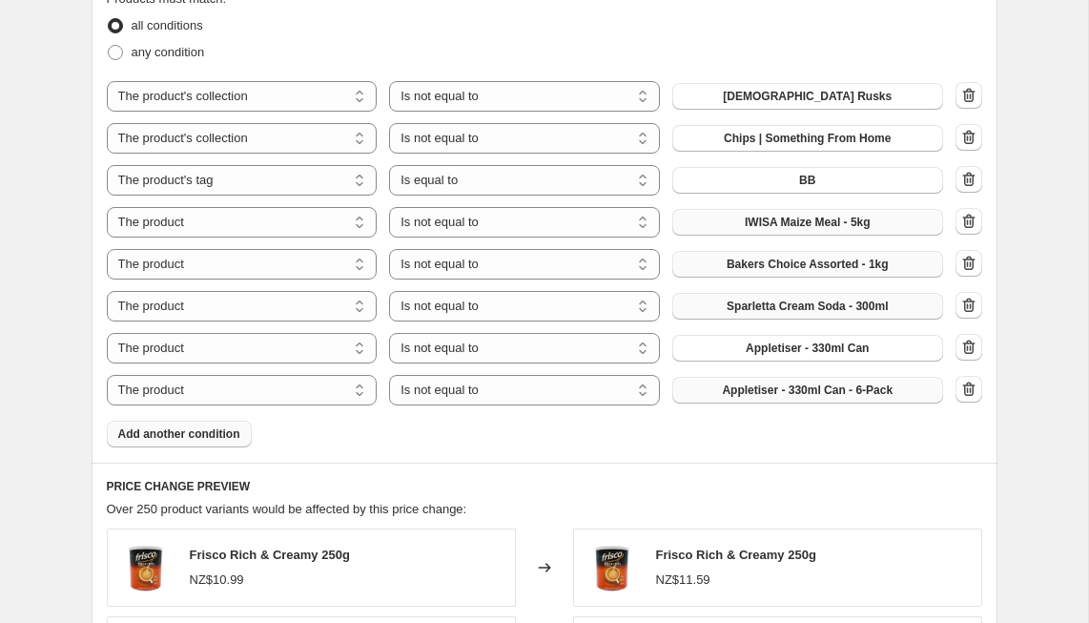
click at [204, 437] on span "Add another condition" at bounding box center [179, 433] width 122 height 15
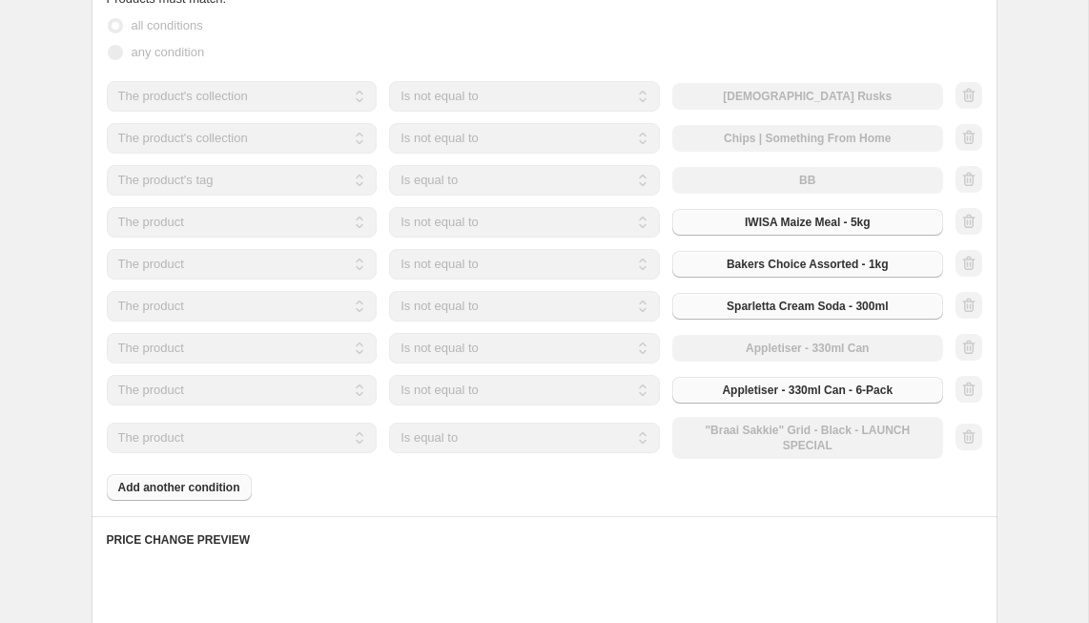
click at [459, 441] on select "Is equal to Is not equal to" at bounding box center [524, 438] width 271 height 31
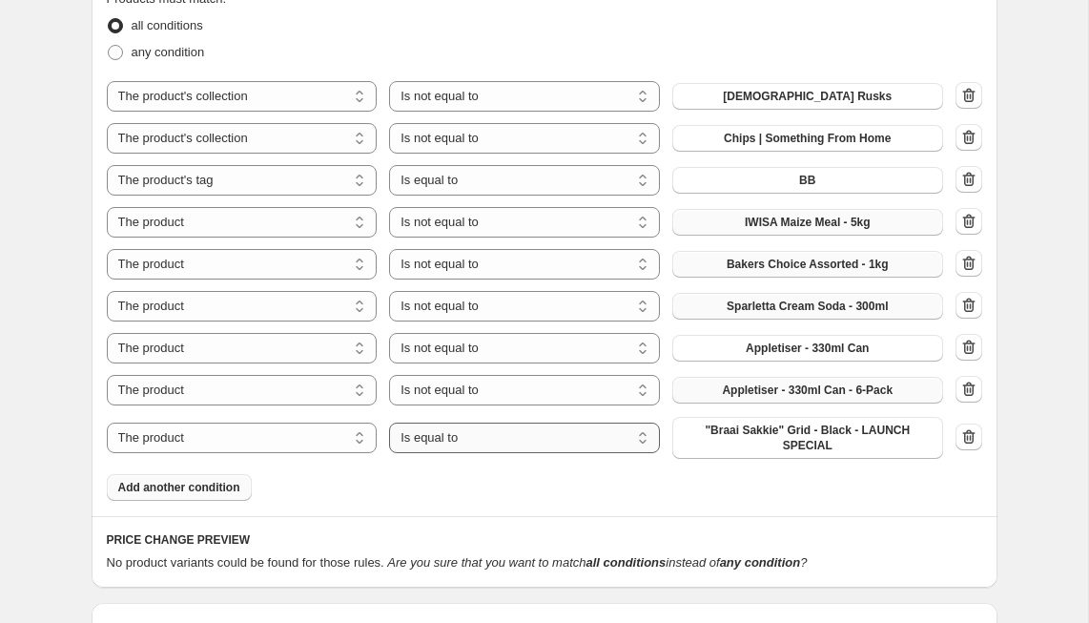
select select "not_equal"
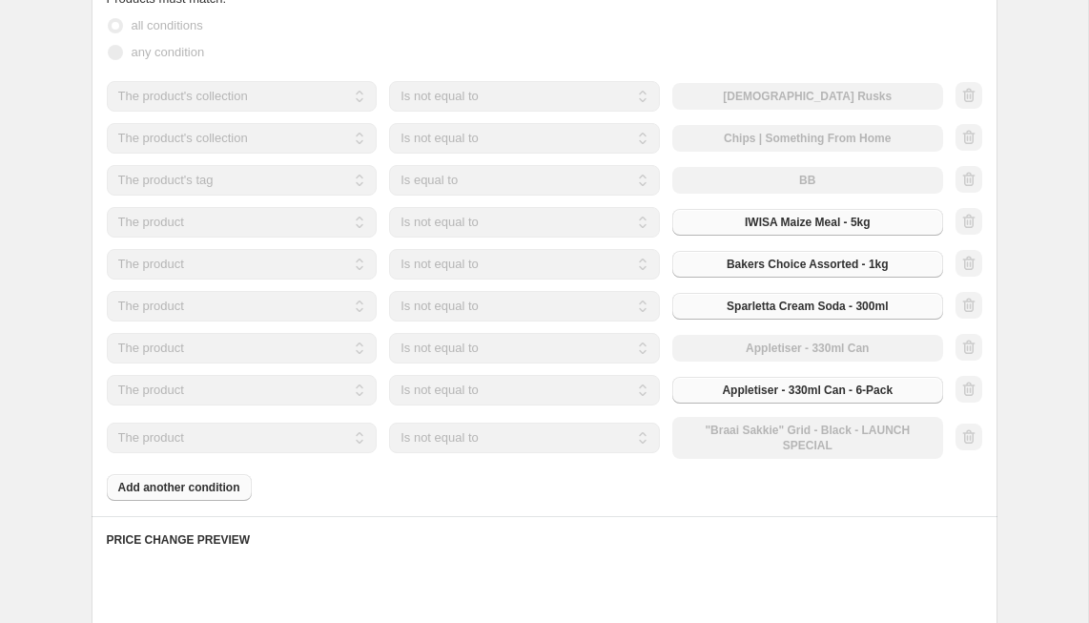
click at [735, 437] on div "The product The product's collection The product's tag The product's vendor The…" at bounding box center [525, 438] width 837 height 42
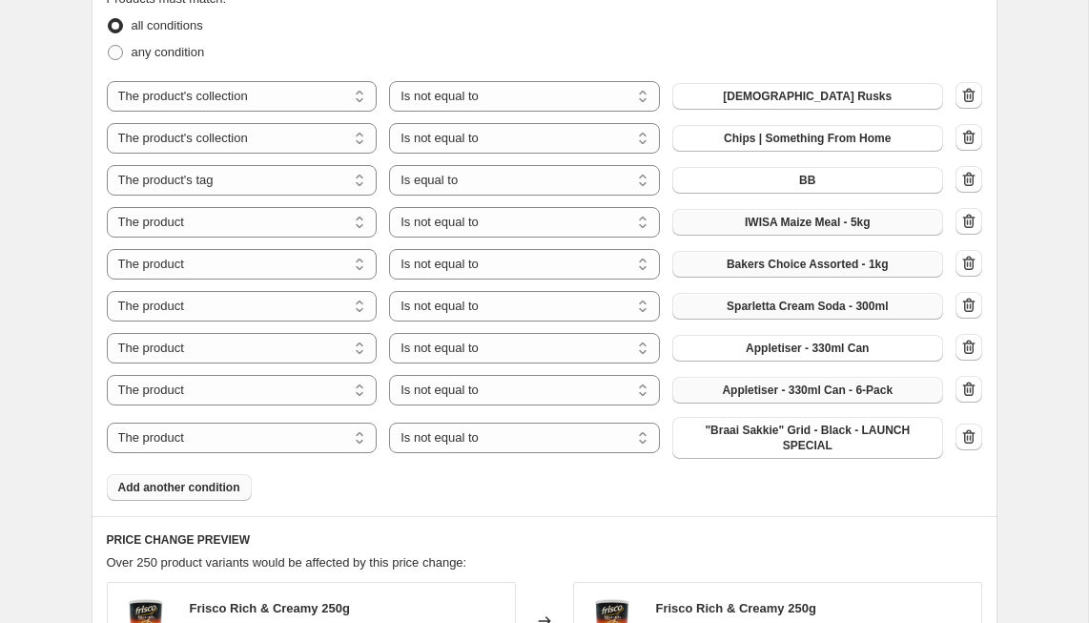
click at [735, 437] on span ""Braai Sakkie" Grid - Black - LAUNCH SPECIAL" at bounding box center [808, 438] width 248 height 31
click at [186, 488] on span "Add another condition" at bounding box center [179, 487] width 122 height 15
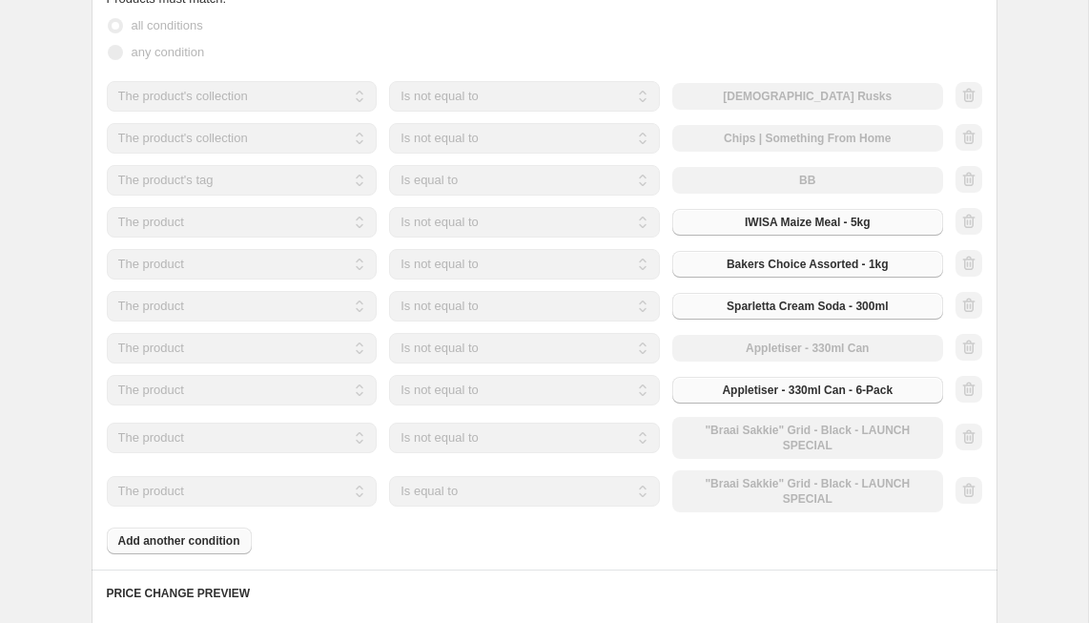
click at [217, 484] on select "The product The product's collection The product's tag The product's vendor The…" at bounding box center [242, 491] width 271 height 31
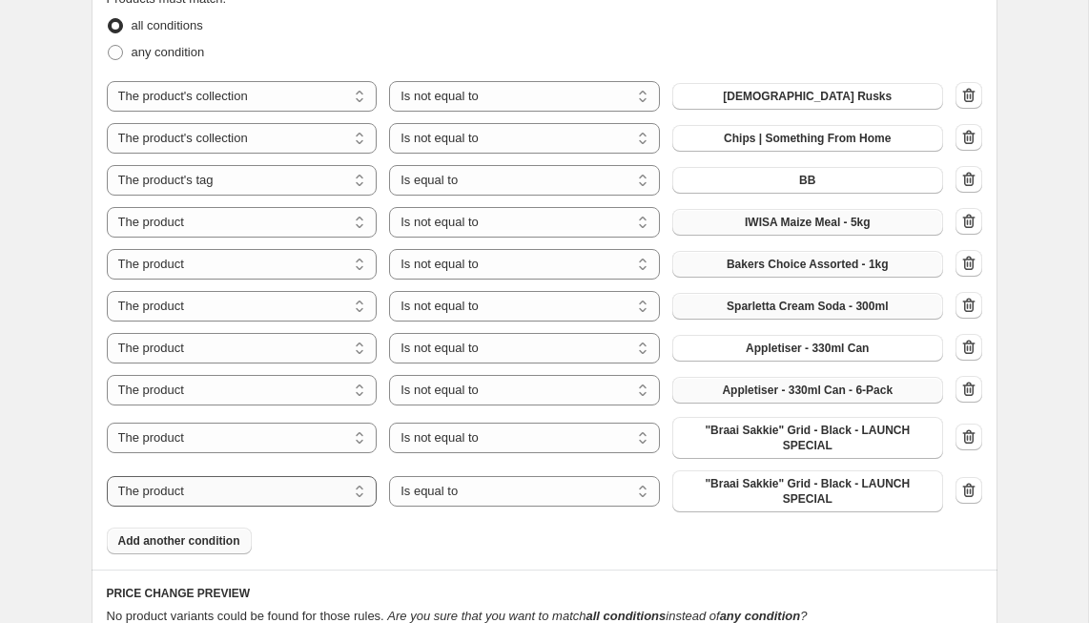
select select "collection"
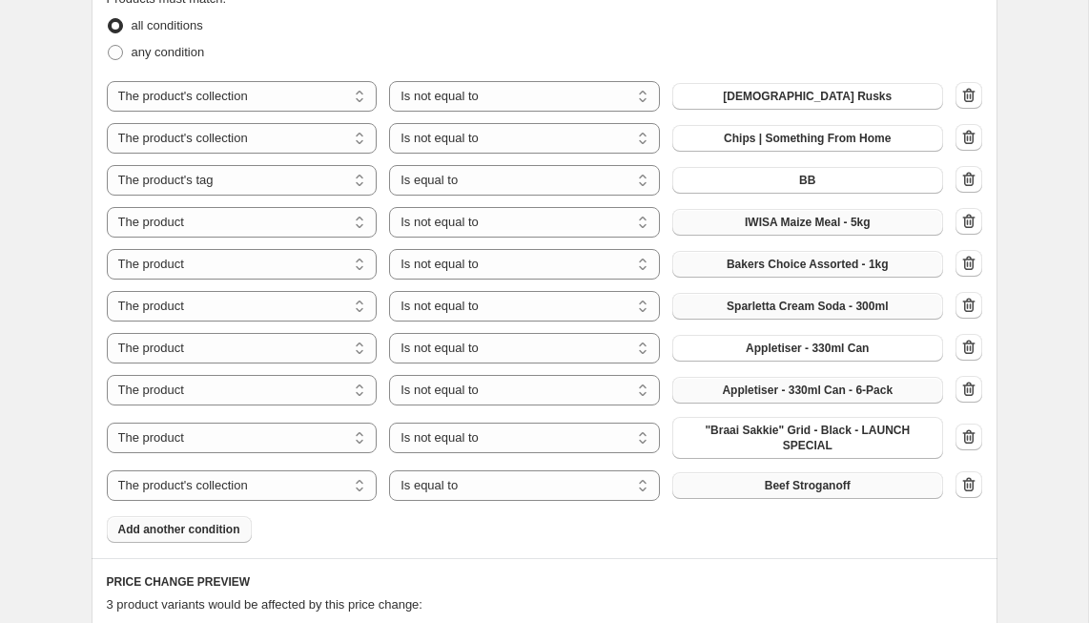
click at [776, 488] on span "Beef Stroganoff" at bounding box center [808, 485] width 86 height 15
click at [583, 492] on select "Is equal to Is not equal to" at bounding box center [524, 485] width 271 height 31
select select "not_equal"
click at [225, 529] on span "Add another condition" at bounding box center [179, 529] width 122 height 15
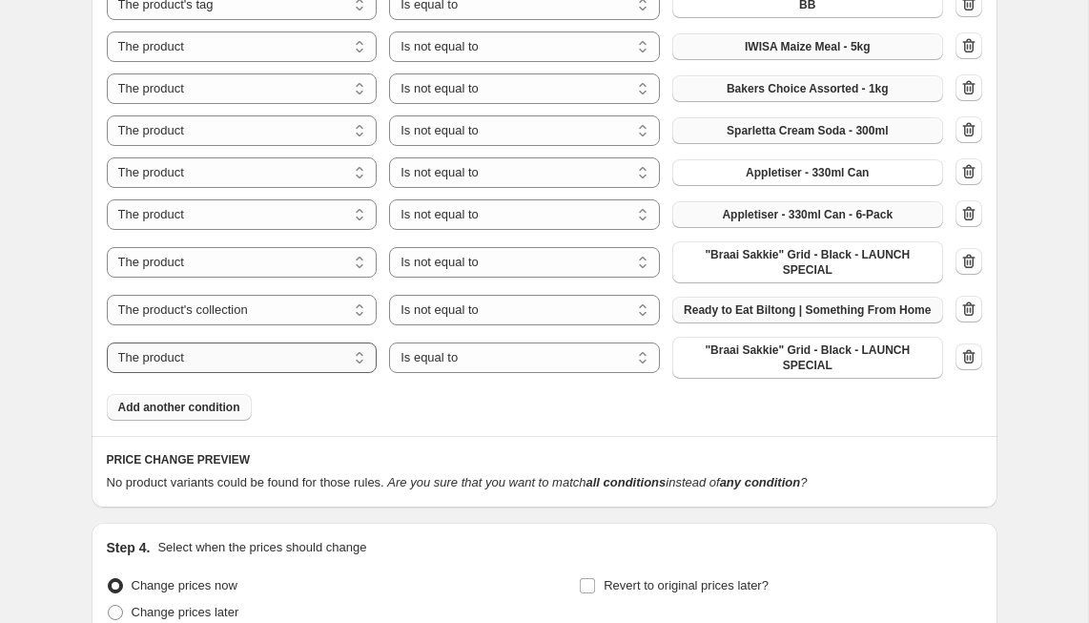
scroll to position [1517, 0]
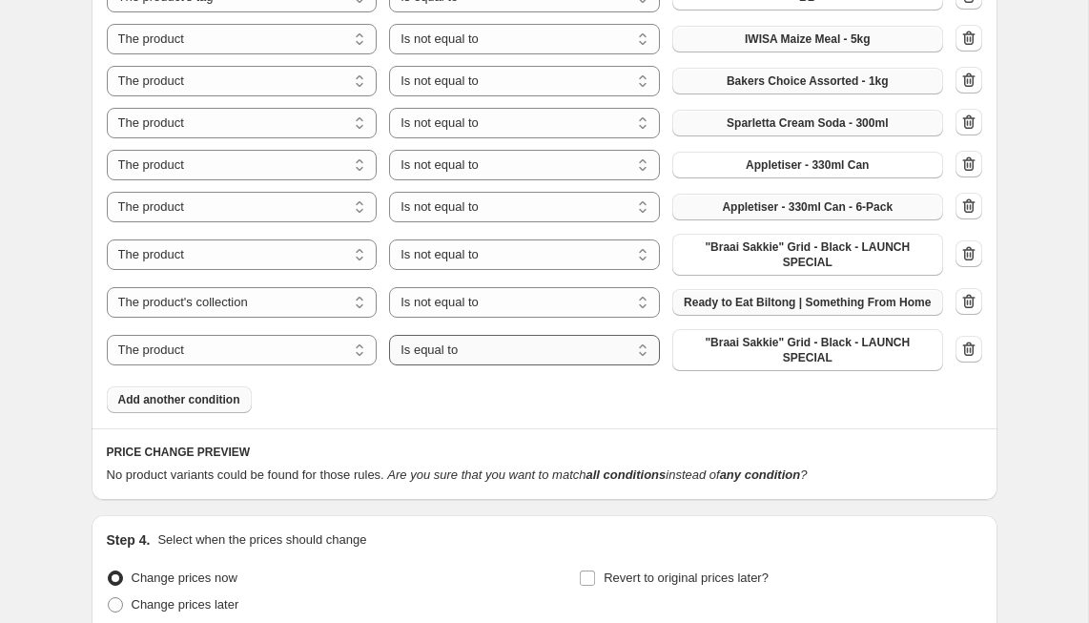
click at [455, 348] on select "Is equal to Is not equal to" at bounding box center [524, 350] width 271 height 31
select select "not_equal"
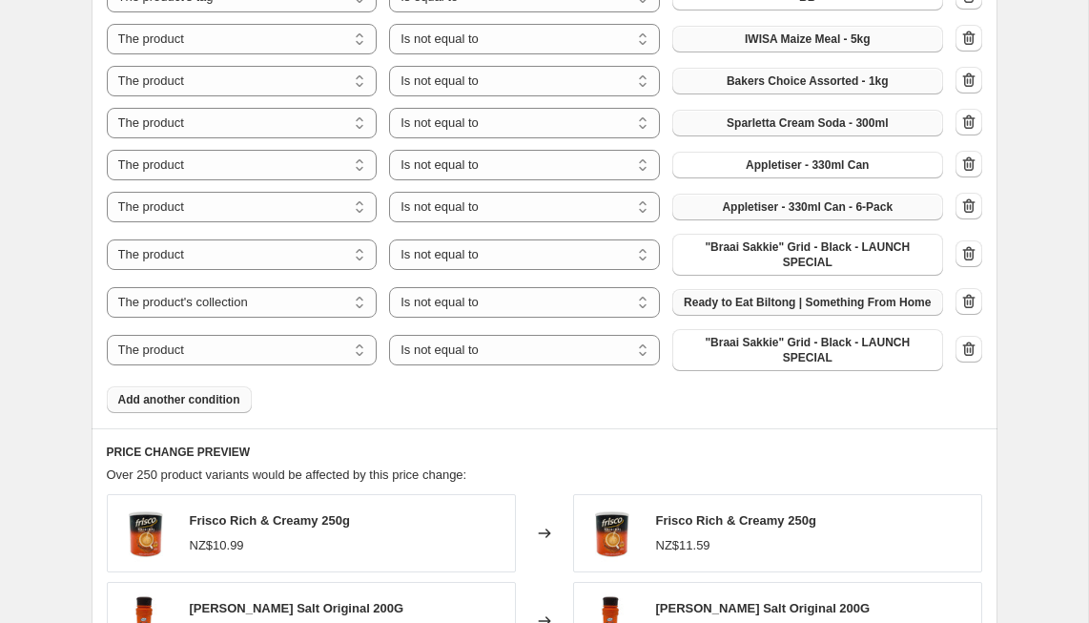
click at [754, 351] on span ""Braai Sakkie" Grid - Black - LAUNCH SPECIAL" at bounding box center [808, 350] width 248 height 31
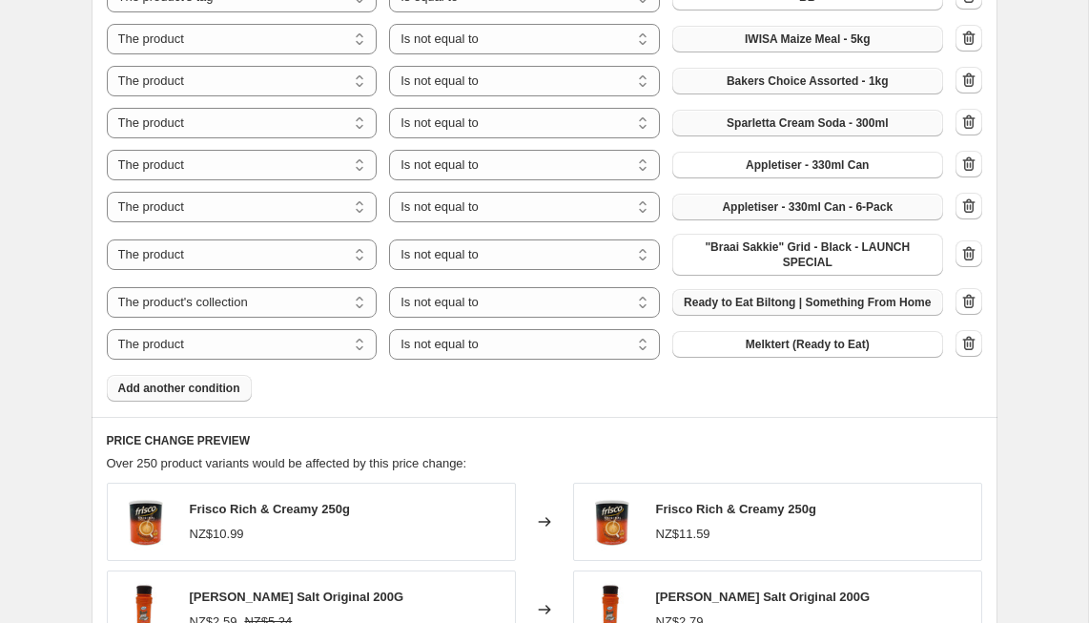
click at [213, 387] on span "Add another condition" at bounding box center [179, 388] width 122 height 15
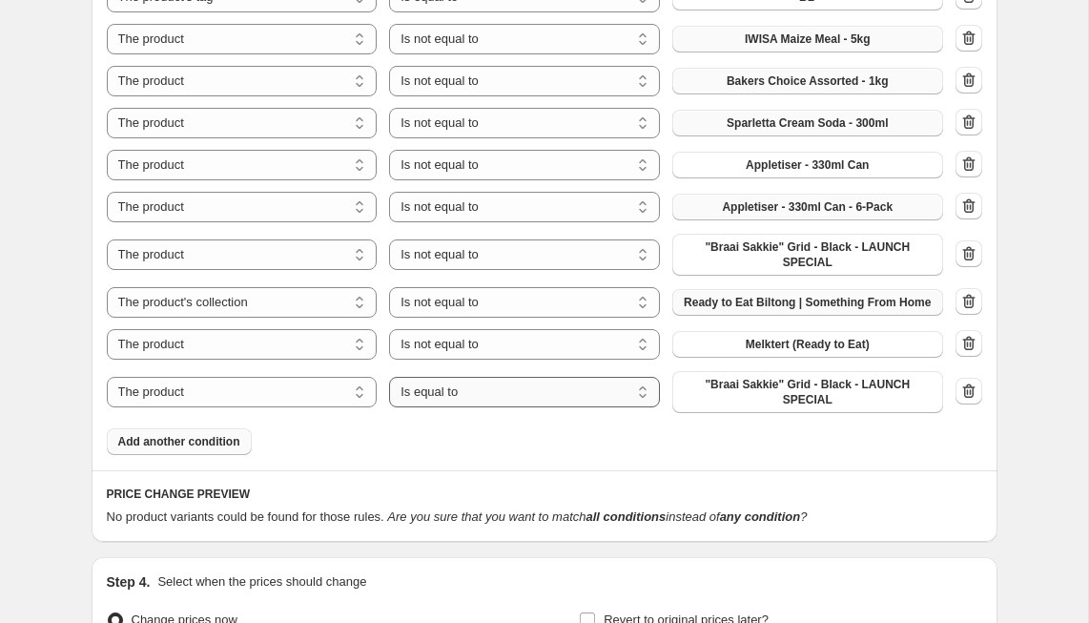
click at [447, 393] on select "Is equal to Is not equal to" at bounding box center [524, 392] width 271 height 31
select select "not_equal"
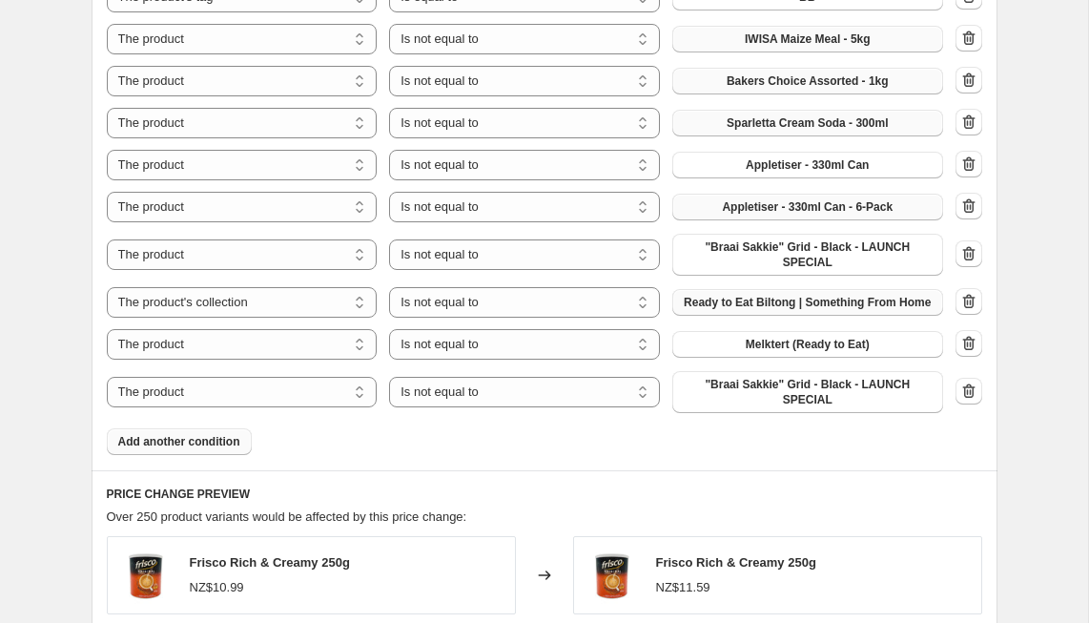
click at [727, 394] on span ""Braai Sakkie" Grid - Black - LAUNCH SPECIAL" at bounding box center [808, 392] width 248 height 31
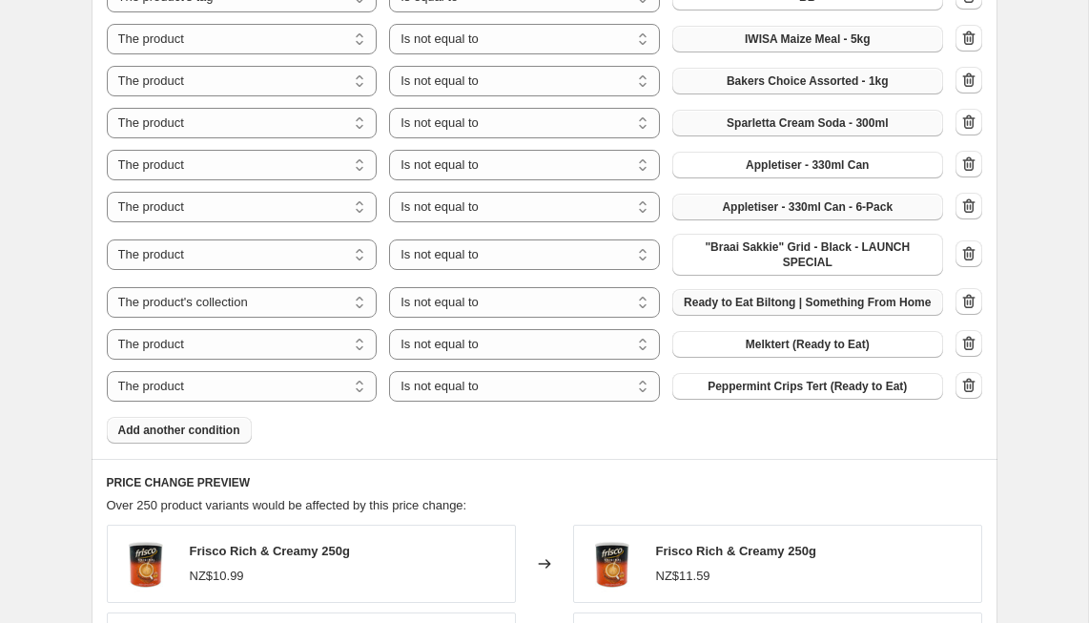
click at [218, 424] on span "Add another condition" at bounding box center [179, 430] width 122 height 15
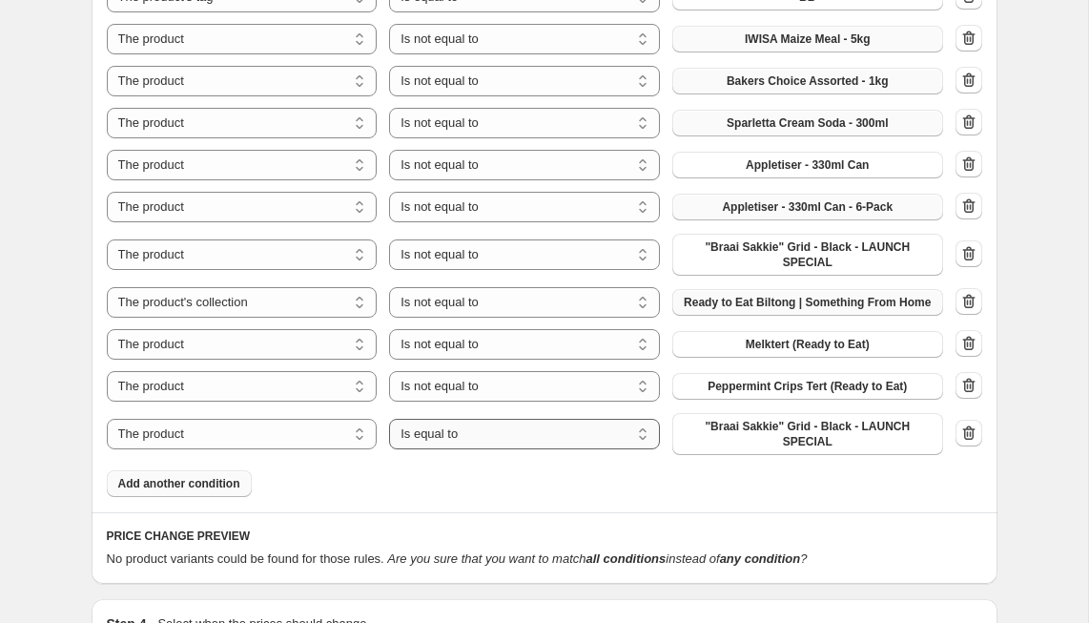
click at [500, 437] on select "Is equal to Is not equal to" at bounding box center [524, 434] width 271 height 31
select select "not_equal"
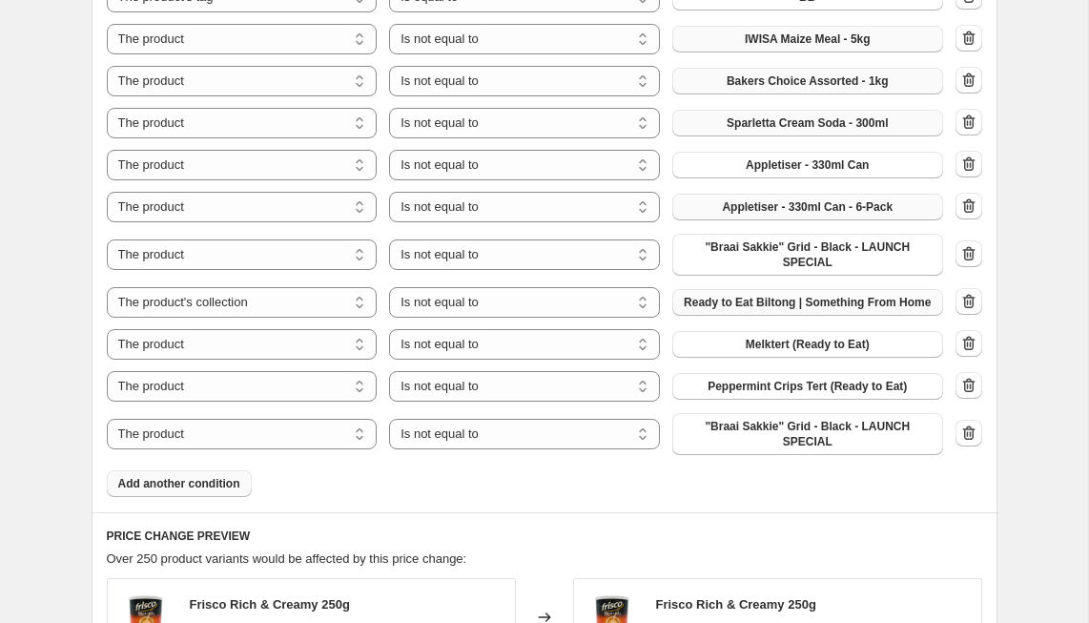
click at [756, 436] on span ""Braai Sakkie" Grid - Black - LAUNCH SPECIAL" at bounding box center [808, 434] width 248 height 31
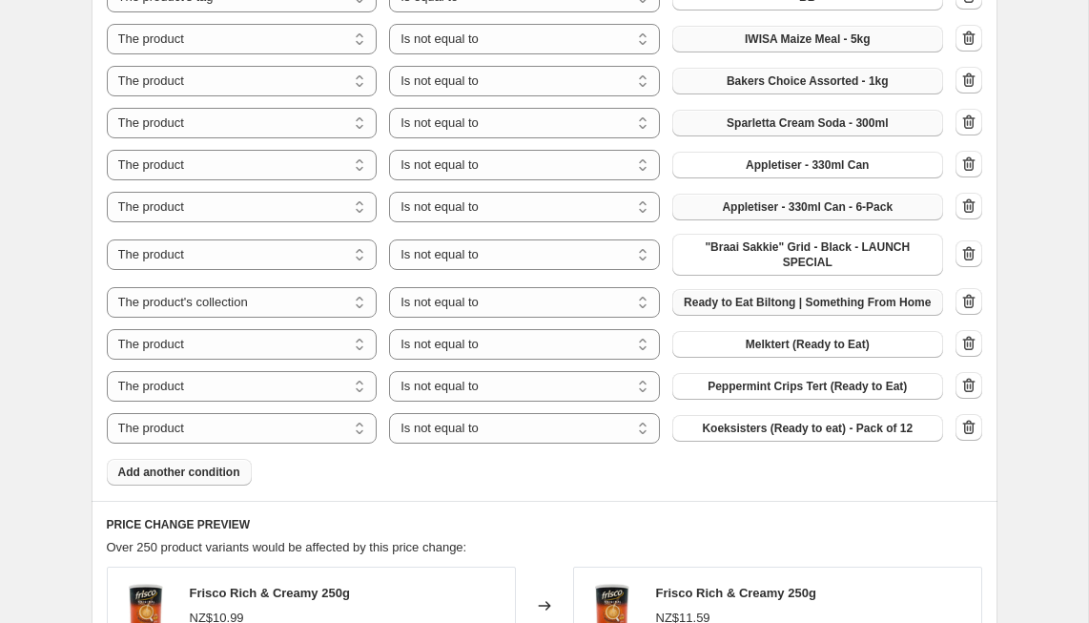
click at [205, 466] on span "Add another condition" at bounding box center [179, 472] width 122 height 15
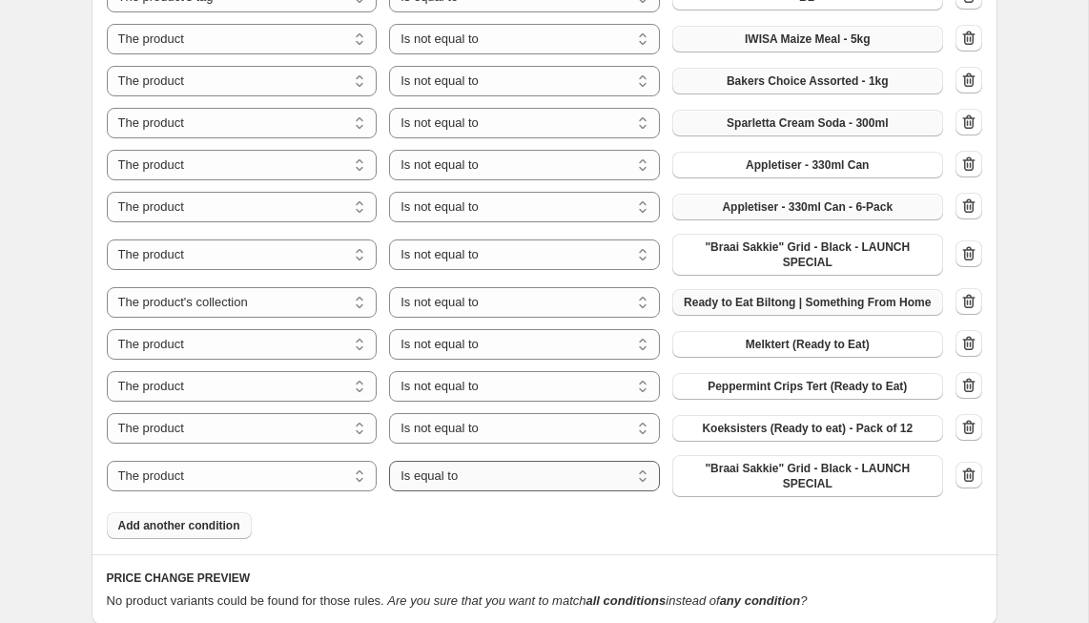
click at [460, 475] on select "Is equal to Is not equal to" at bounding box center [524, 476] width 271 height 31
click at [267, 474] on select "The product The product's collection The product's tag The product's vendor The…" at bounding box center [242, 476] width 271 height 31
click at [107, 461] on select "The product The product's collection The product's tag The product's vendor The…" at bounding box center [242, 476] width 271 height 31
click at [473, 469] on select "Is equal to Is not equal to" at bounding box center [524, 476] width 271 height 31
click at [288, 472] on select "The product The product's collection The product's tag The product's vendor The…" at bounding box center [242, 476] width 271 height 31
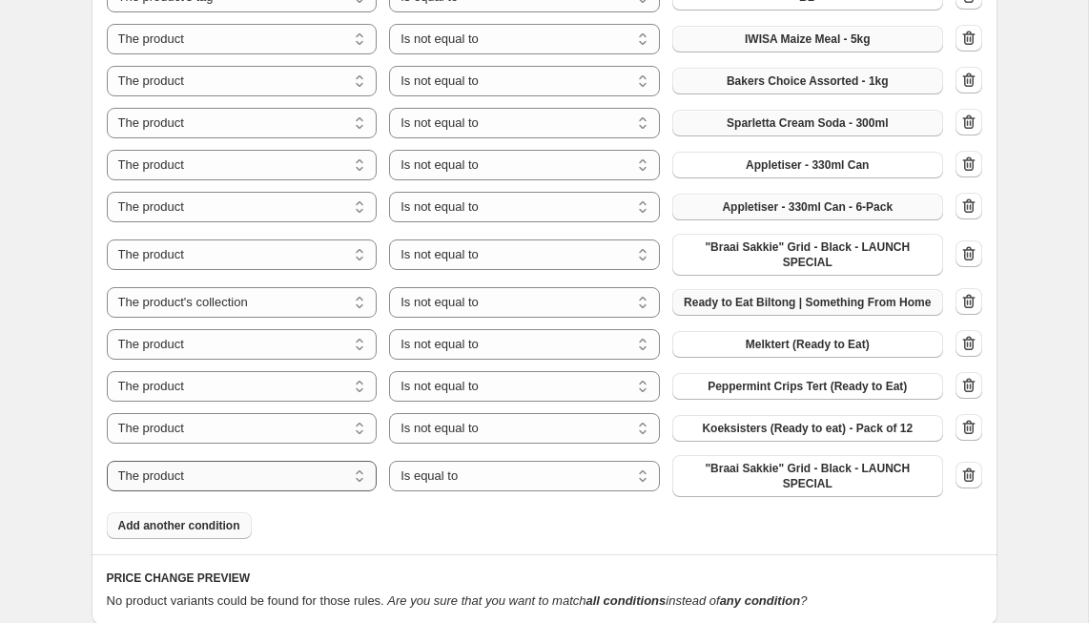
select select "collection"
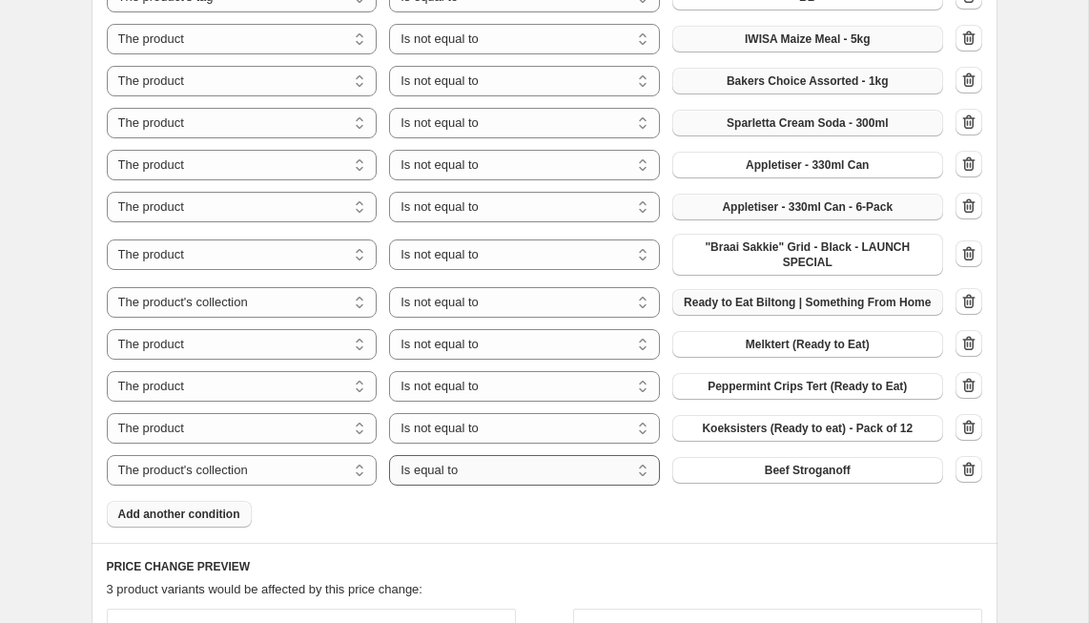
click at [534, 468] on select "Is equal to Is not equal to" at bounding box center [524, 470] width 271 height 31
select select "not_equal"
click at [733, 466] on button "Beef Stroganoff" at bounding box center [808, 470] width 271 height 27
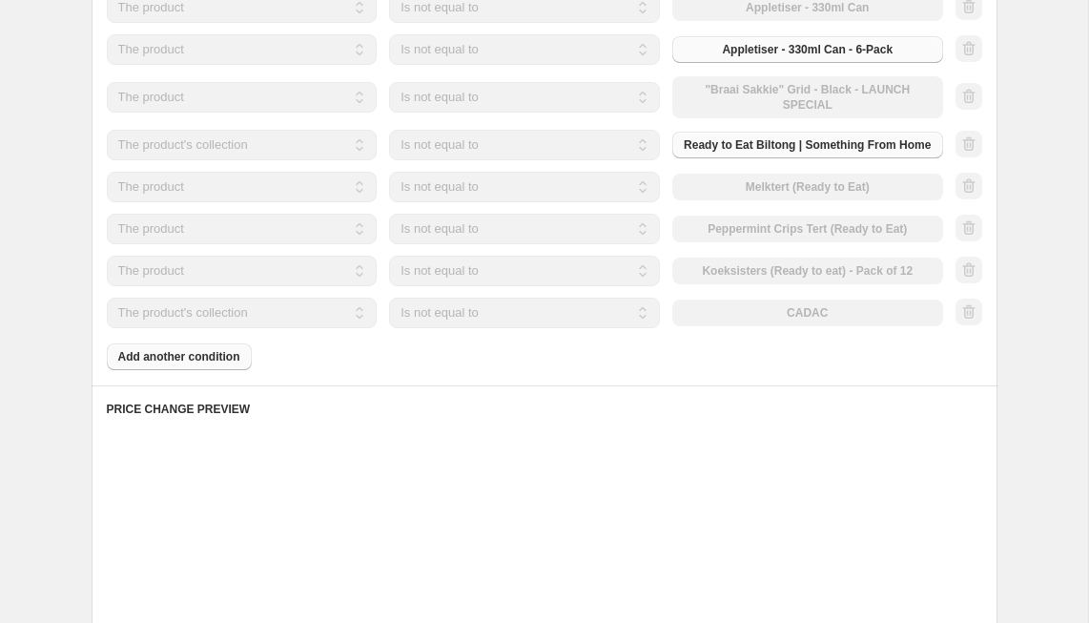
scroll to position [1679, 0]
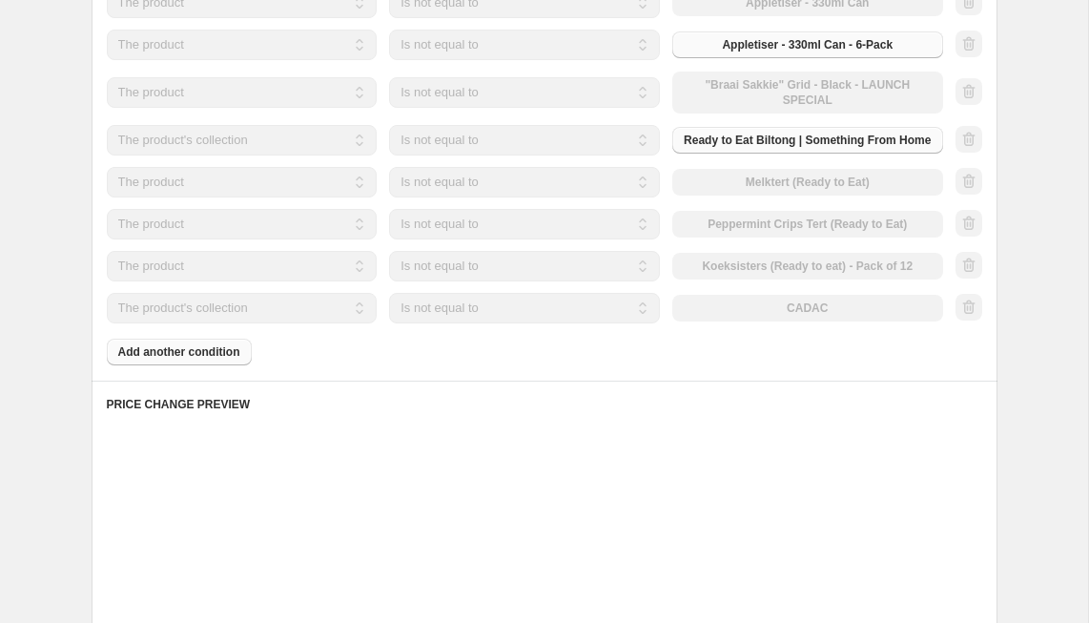
click at [197, 356] on div "Products must match: all conditions any condition The product The product's col…" at bounding box center [545, 4] width 876 height 721
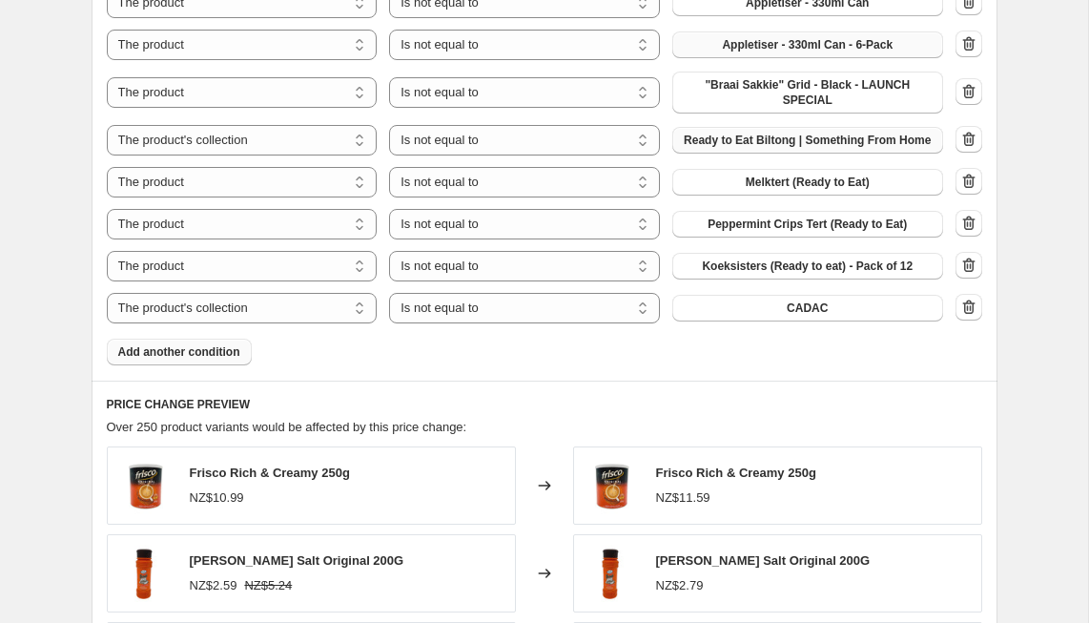
click at [202, 352] on span "Add another condition" at bounding box center [179, 351] width 122 height 15
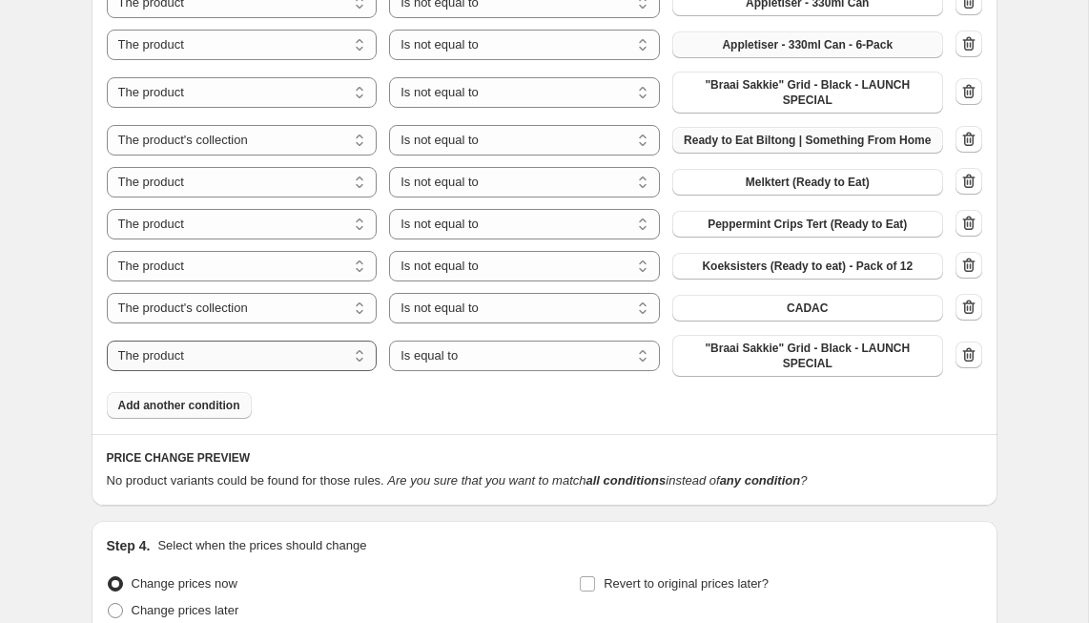
click at [211, 351] on select "The product The product's collection The product's tag The product's vendor The…" at bounding box center [242, 356] width 271 height 31
select select "collection"
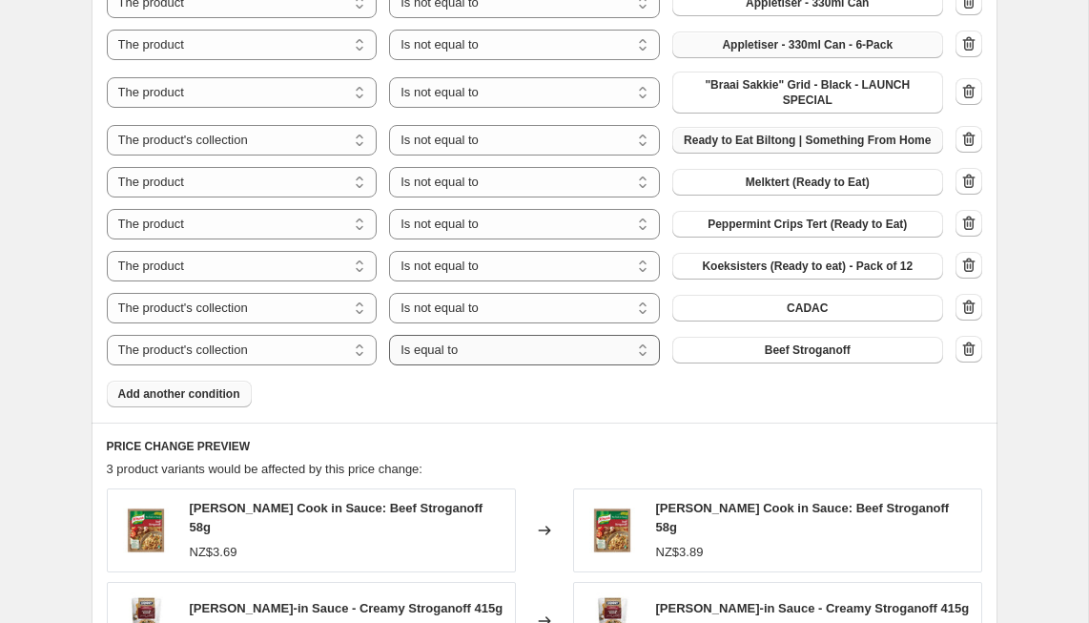
click at [492, 350] on select "Is equal to Is not equal to" at bounding box center [524, 350] width 271 height 31
select select "not_equal"
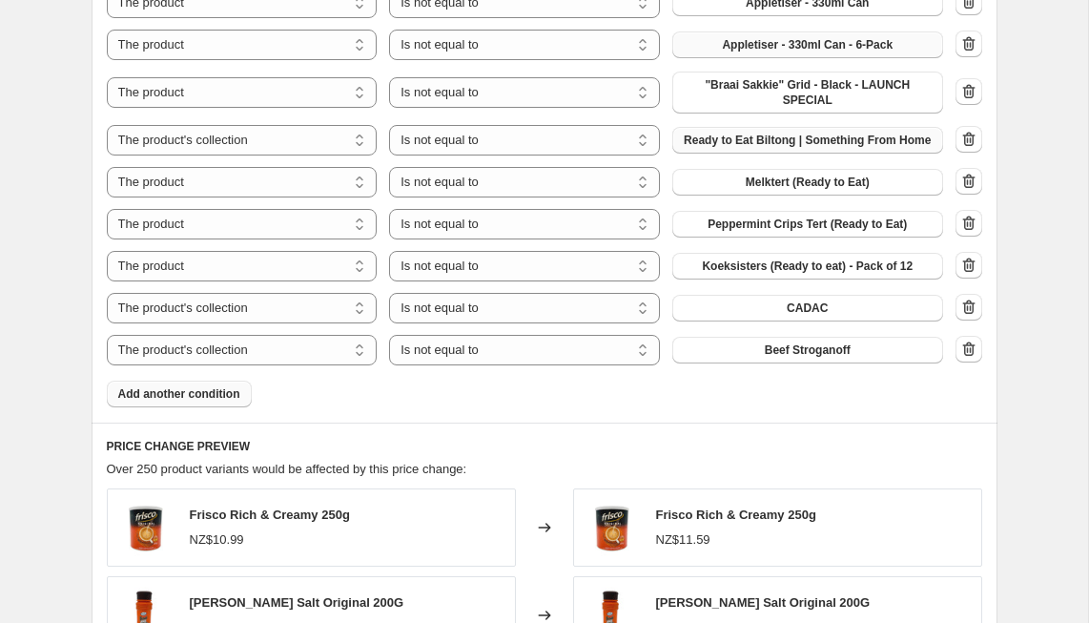
click at [768, 349] on span "Beef Stroganoff" at bounding box center [808, 349] width 86 height 15
click at [186, 395] on span "Add another condition" at bounding box center [179, 393] width 122 height 15
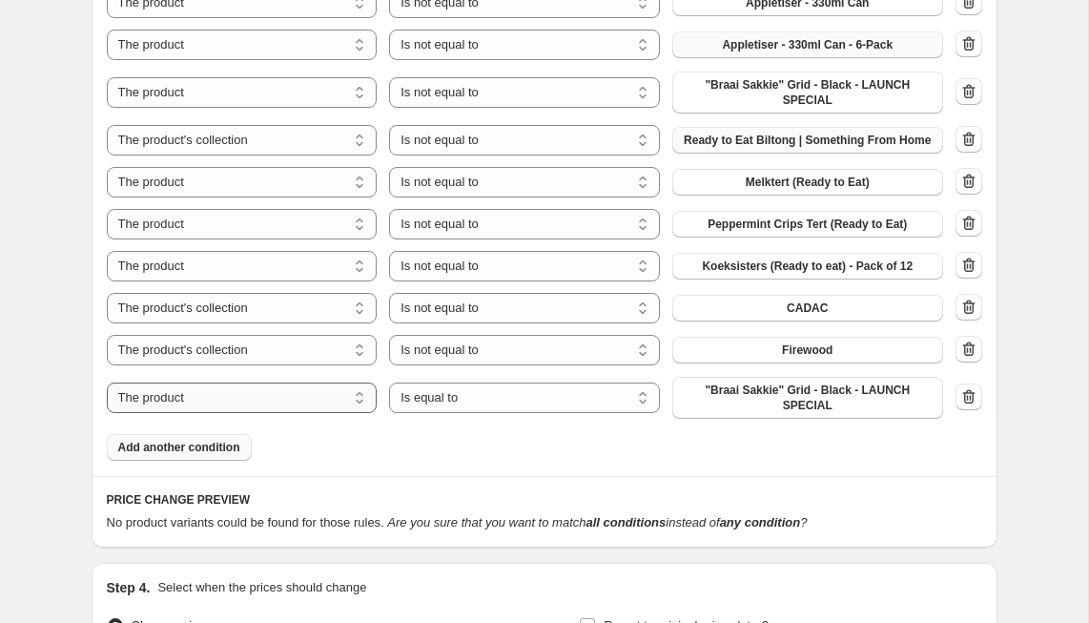
click at [280, 396] on select "The product The product's collection The product's tag The product's vendor The…" at bounding box center [242, 398] width 271 height 31
click at [107, 383] on select "The product The product's collection The product's tag The product's vendor The…" at bounding box center [242, 398] width 271 height 31
click at [475, 397] on select "Is equal to Is not equal to" at bounding box center [524, 398] width 271 height 31
select select "not_equal"
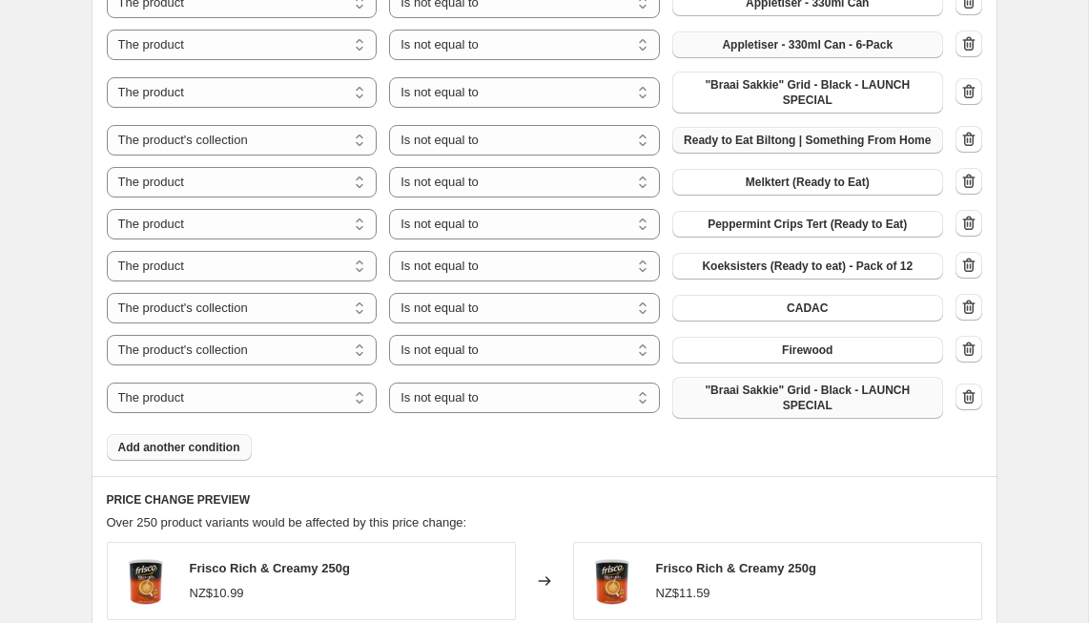
click at [777, 401] on span ""Braai Sakkie" Grid - Black - LAUNCH SPECIAL" at bounding box center [808, 398] width 248 height 31
click at [163, 448] on span "Add another condition" at bounding box center [179, 447] width 122 height 15
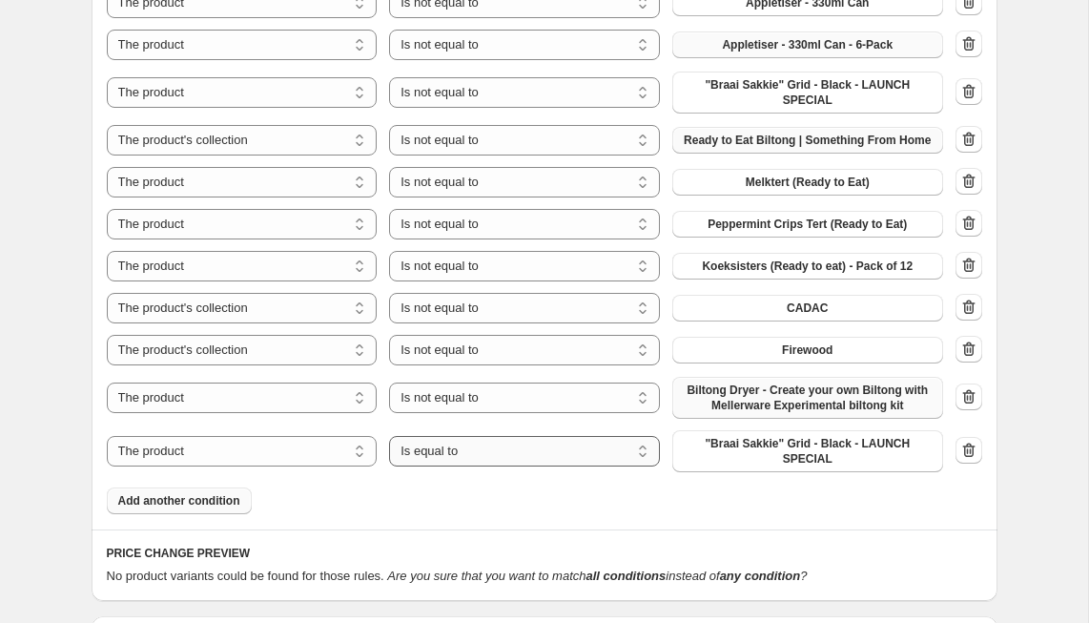
click at [429, 447] on select "Is equal to Is not equal to" at bounding box center [524, 451] width 271 height 31
select select "not_equal"
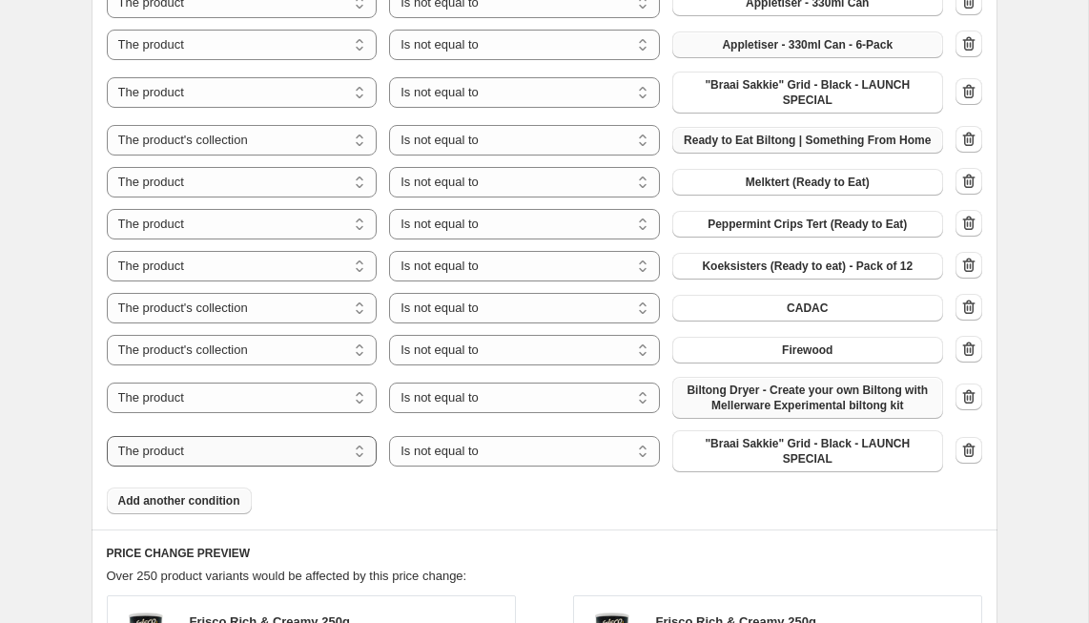
click at [271, 450] on select "The product The product's collection The product's tag The product's vendor The…" at bounding box center [242, 451] width 271 height 31
select select "collection"
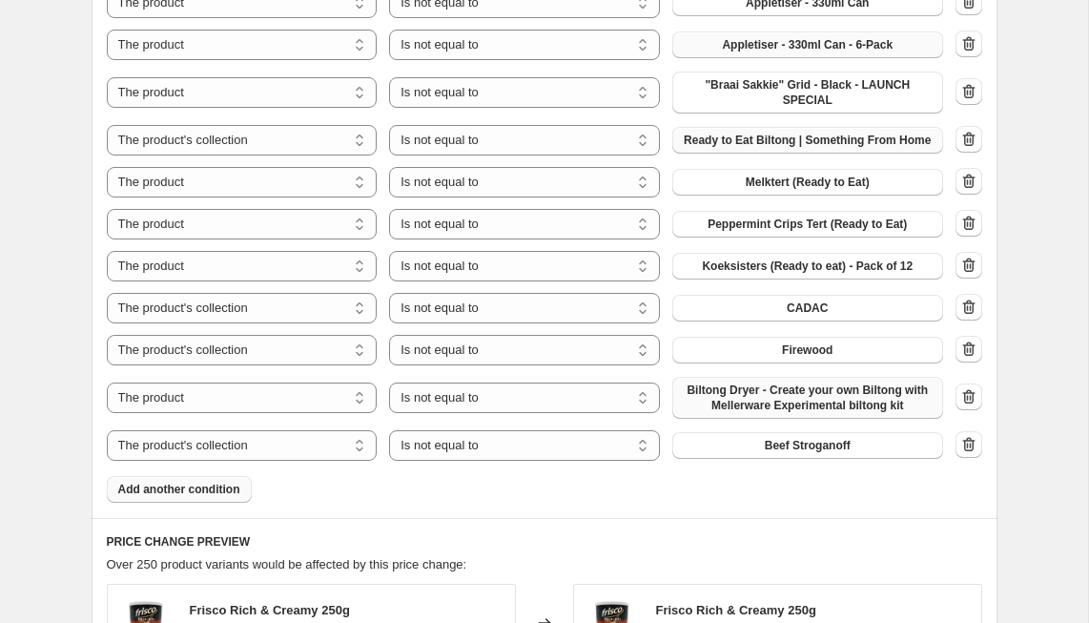
click at [757, 451] on button "Beef Stroganoff" at bounding box center [808, 445] width 271 height 27
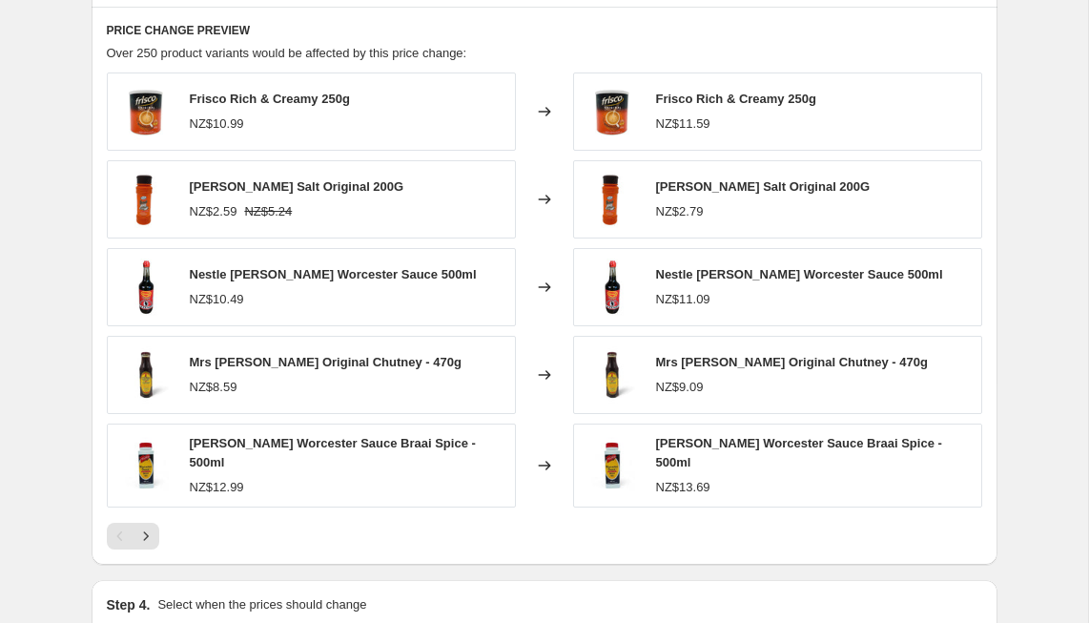
scroll to position [2191, 0]
click at [145, 528] on icon "Next" at bounding box center [145, 535] width 19 height 19
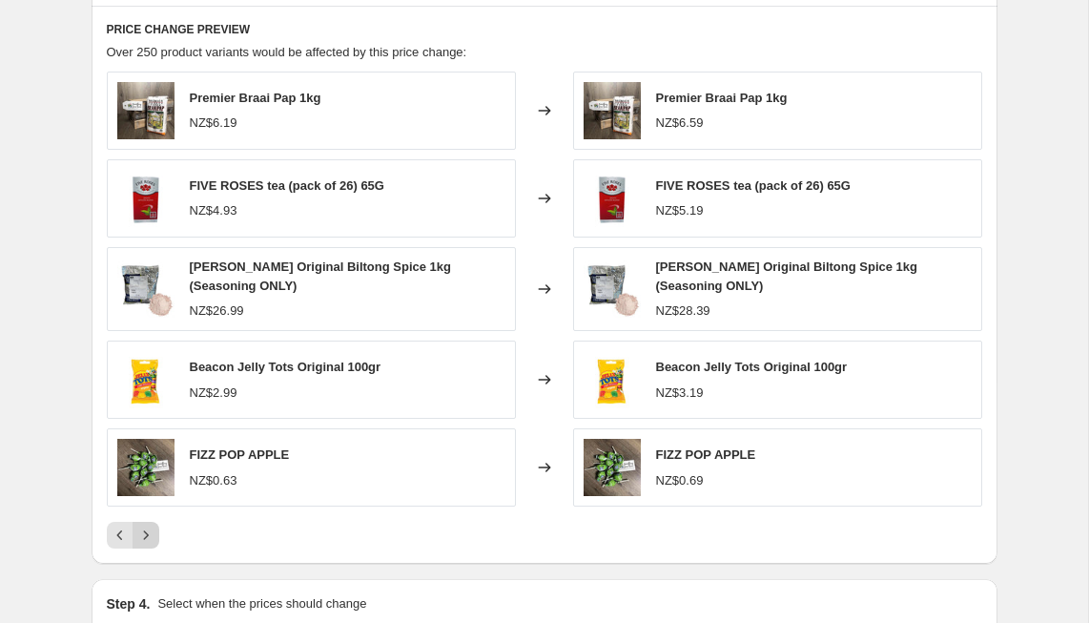
click at [144, 532] on icon "Next" at bounding box center [145, 535] width 19 height 19
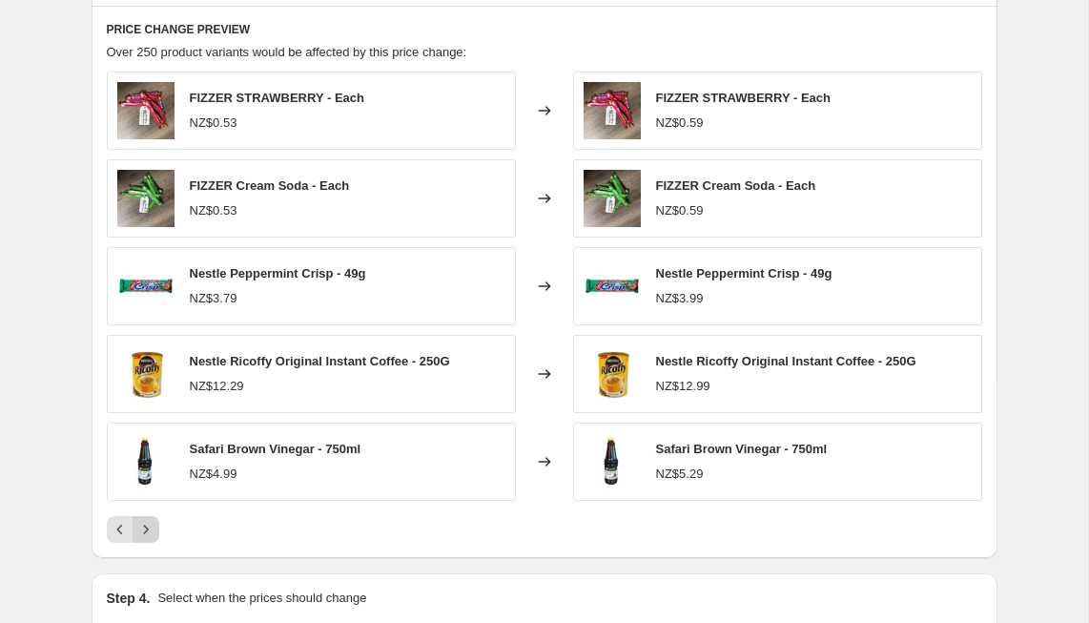
click at [148, 525] on icon "Next" at bounding box center [145, 529] width 19 height 19
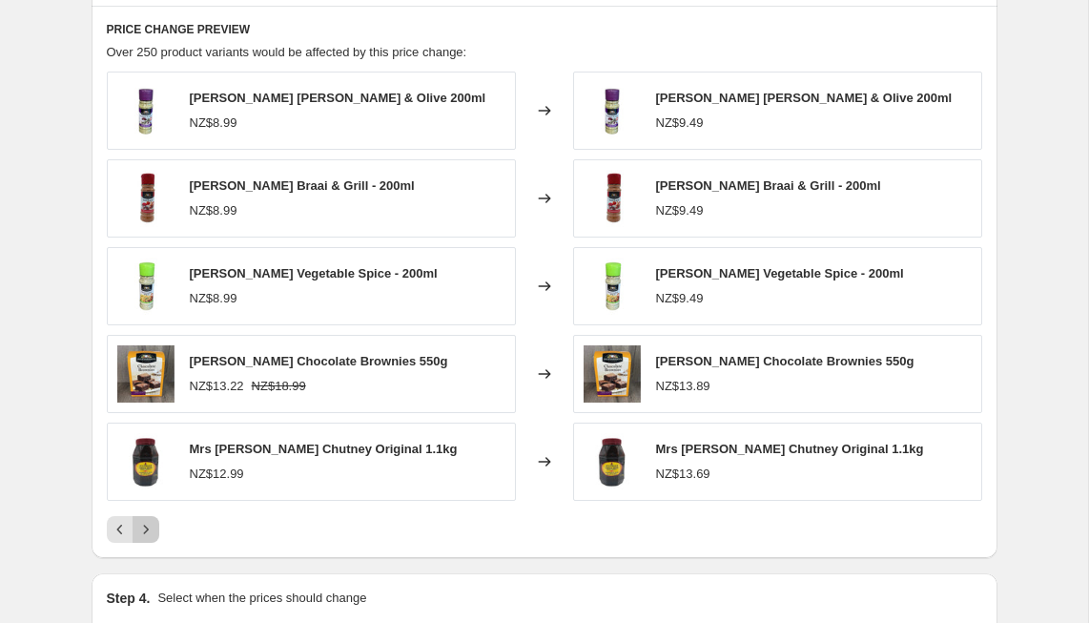
click at [150, 528] on icon "Next" at bounding box center [145, 529] width 19 height 19
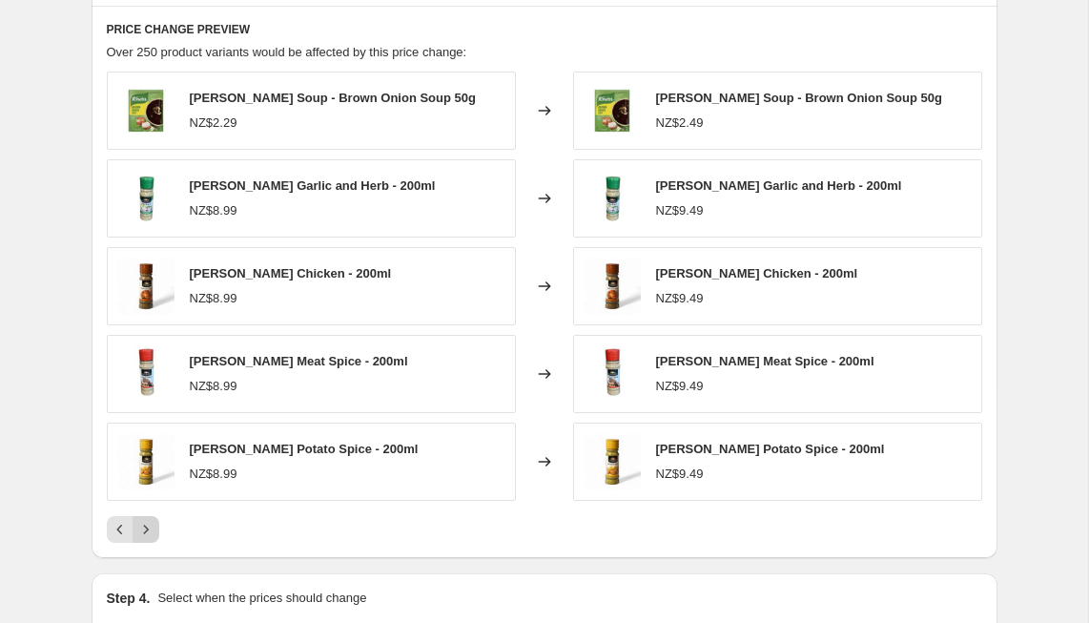
click at [150, 521] on icon "Next" at bounding box center [145, 529] width 19 height 19
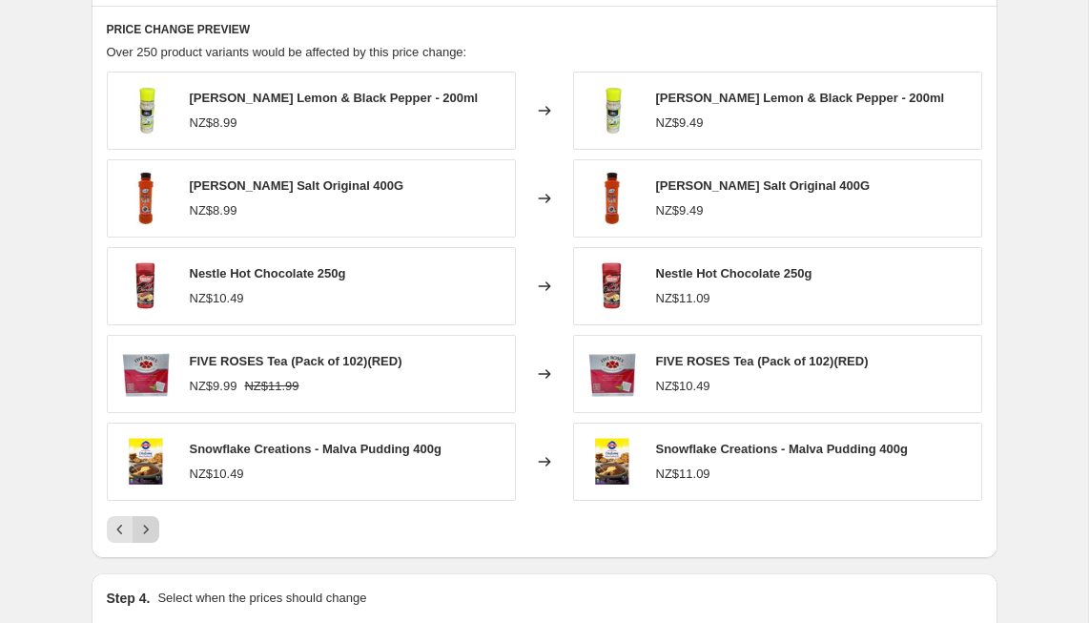
click at [147, 529] on icon "Next" at bounding box center [145, 529] width 19 height 19
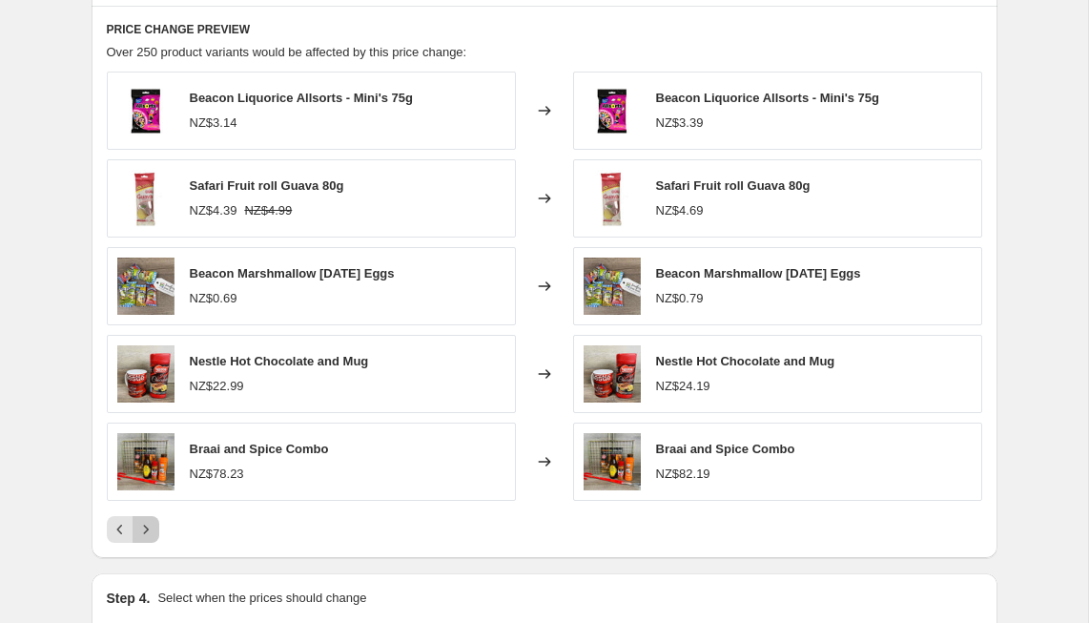
click at [148, 531] on icon "Next" at bounding box center [145, 529] width 19 height 19
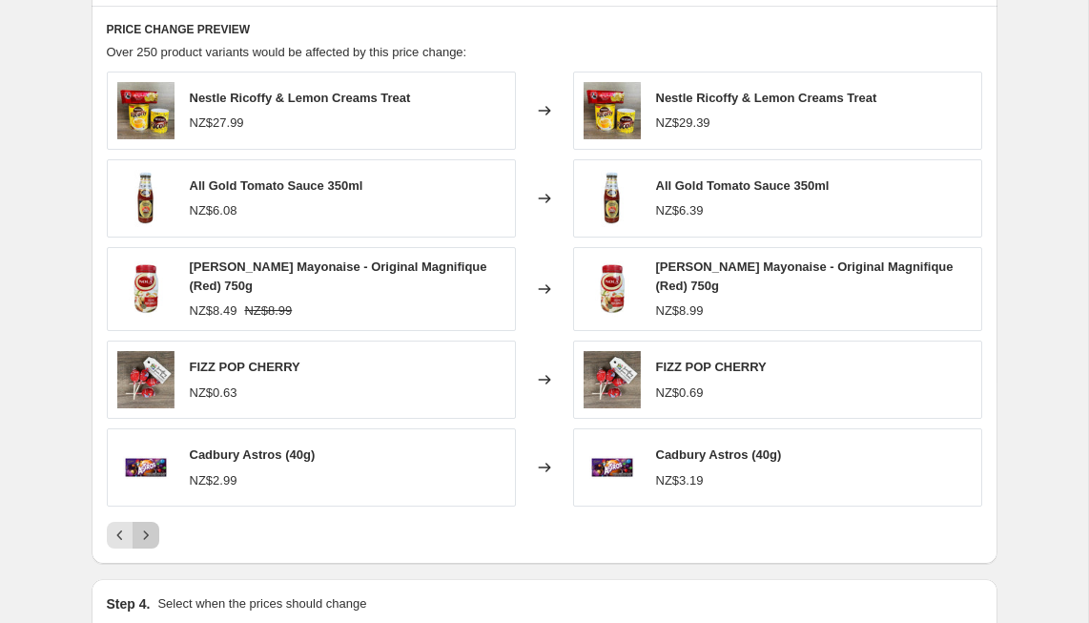
click at [148, 531] on icon "Next" at bounding box center [145, 535] width 19 height 19
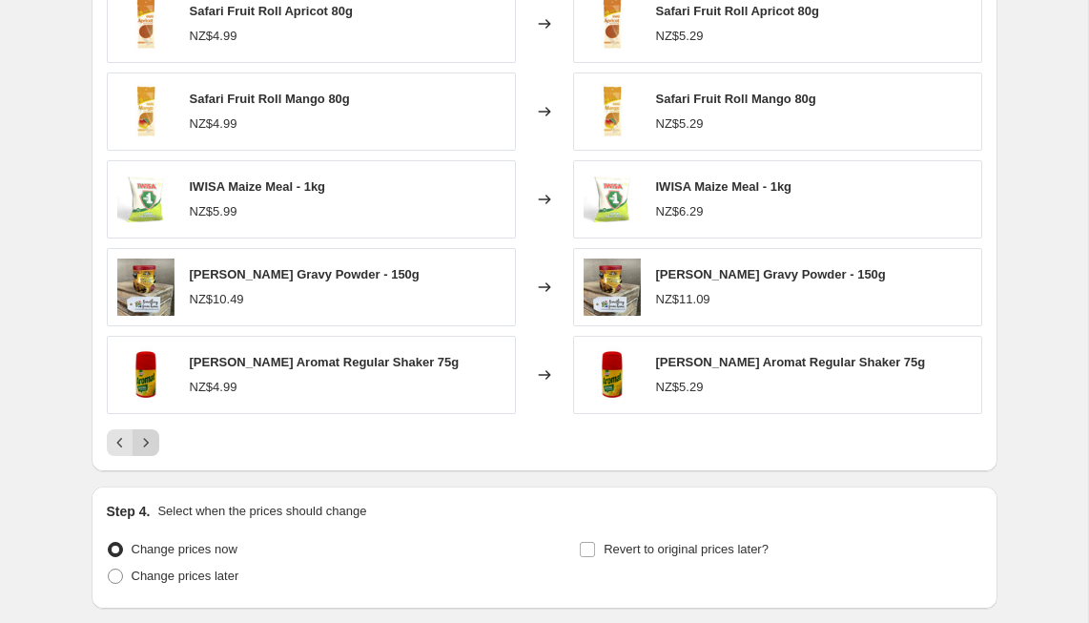
scroll to position [2288, 0]
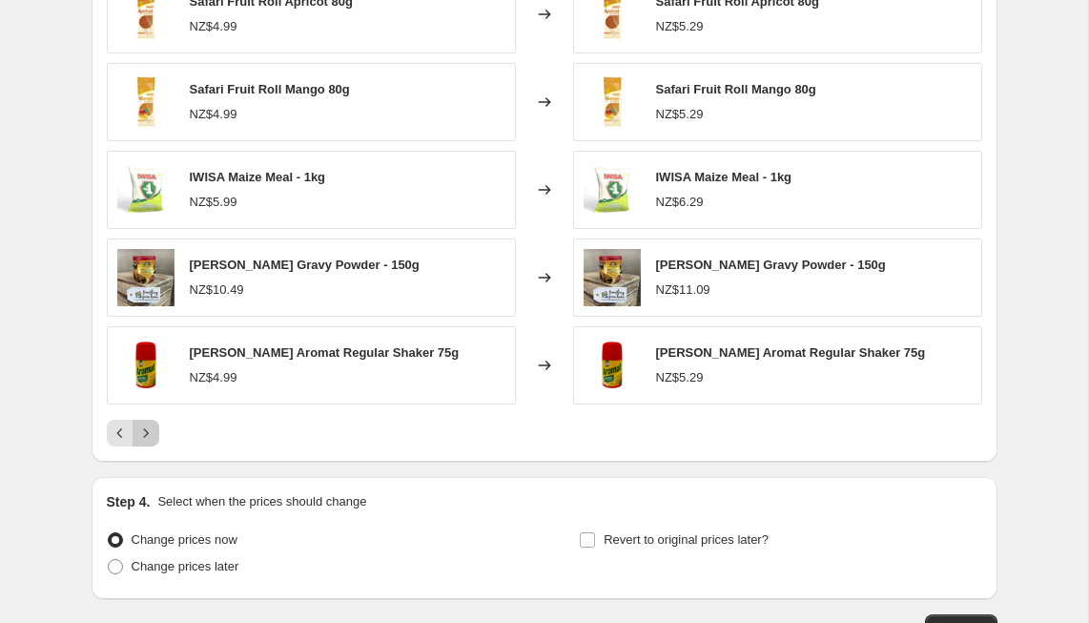
click at [149, 434] on icon "Next" at bounding box center [145, 433] width 19 height 19
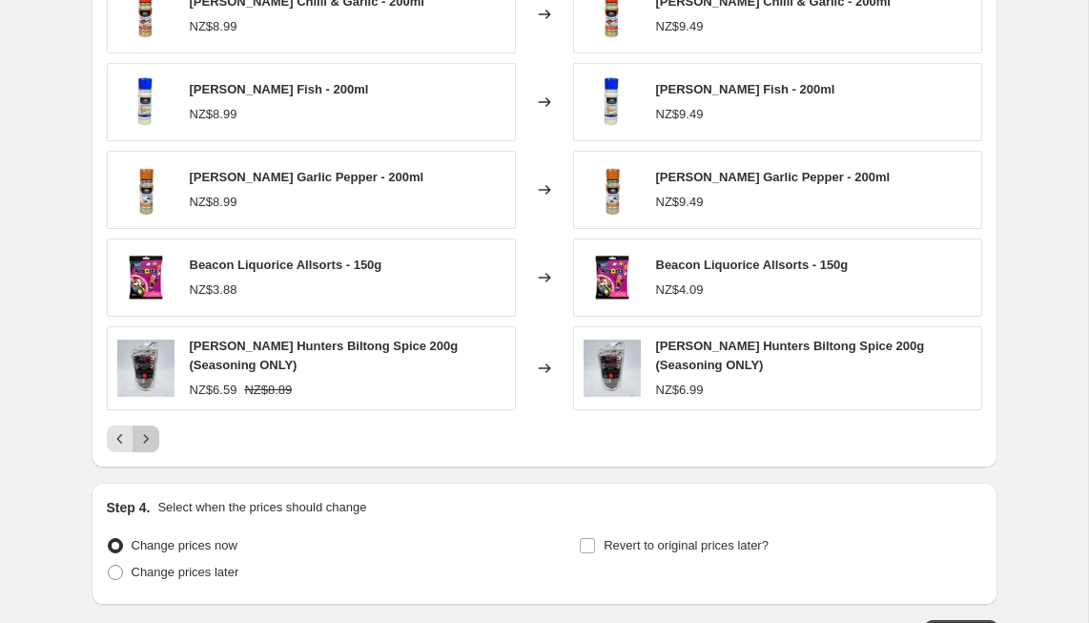
click at [149, 434] on icon "Next" at bounding box center [145, 438] width 19 height 19
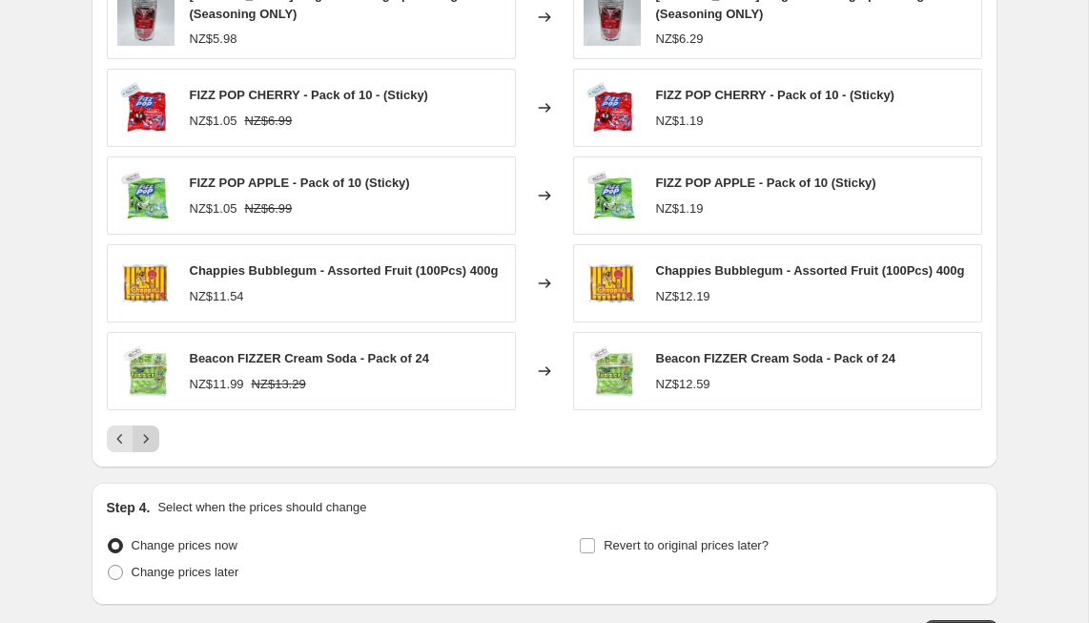
click at [149, 434] on icon "Next" at bounding box center [145, 438] width 19 height 19
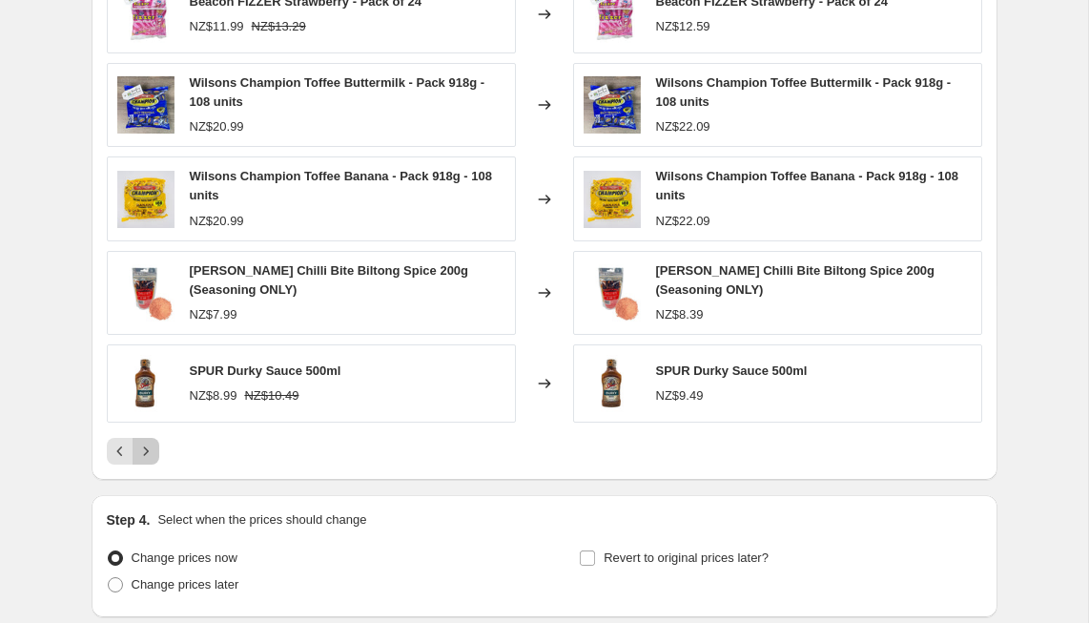
click at [149, 438] on button "Next" at bounding box center [146, 451] width 27 height 27
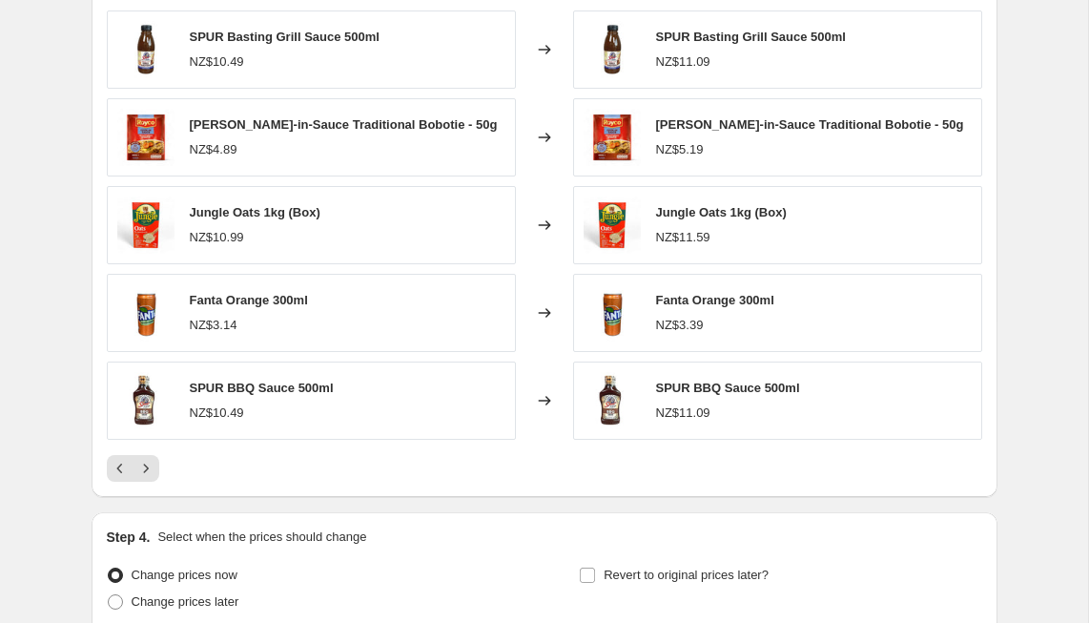
scroll to position [2267, 0]
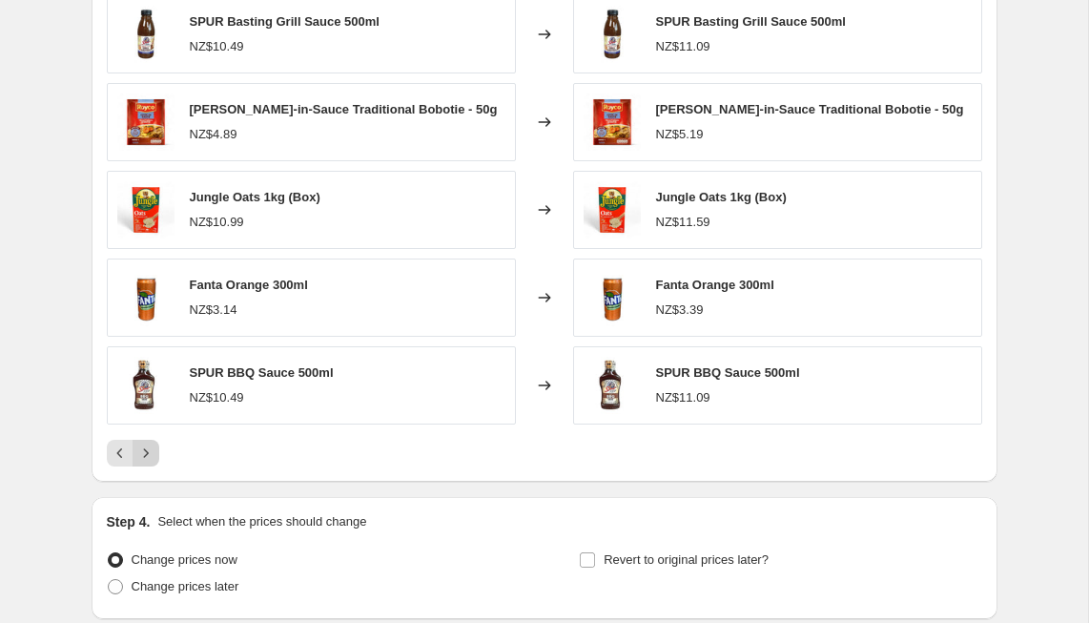
click at [153, 448] on icon "Next" at bounding box center [145, 453] width 19 height 19
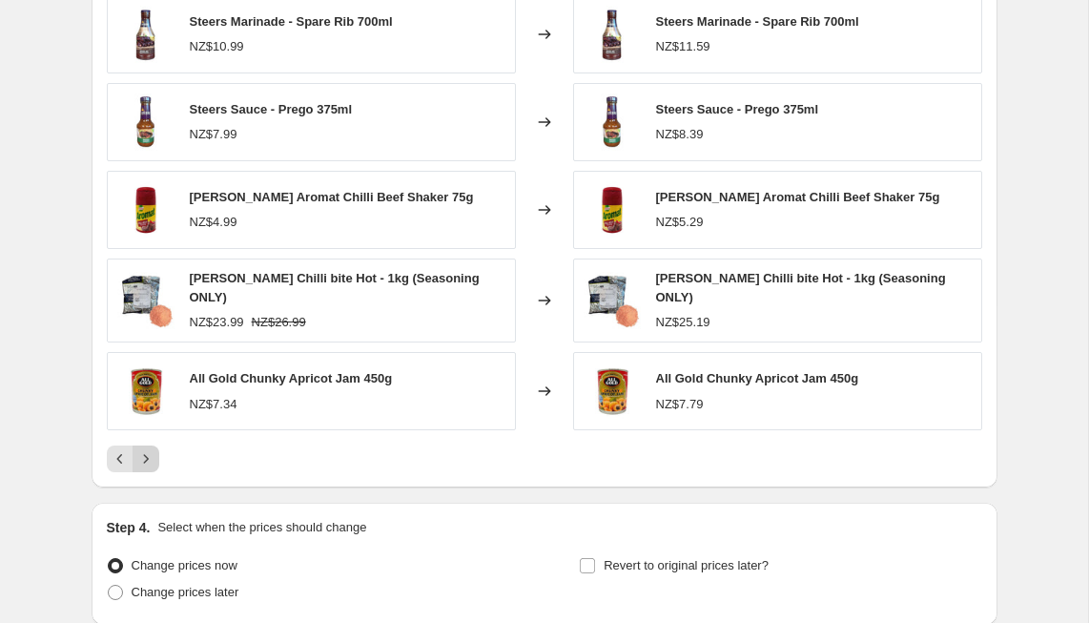
click at [150, 458] on icon "Next" at bounding box center [145, 458] width 19 height 19
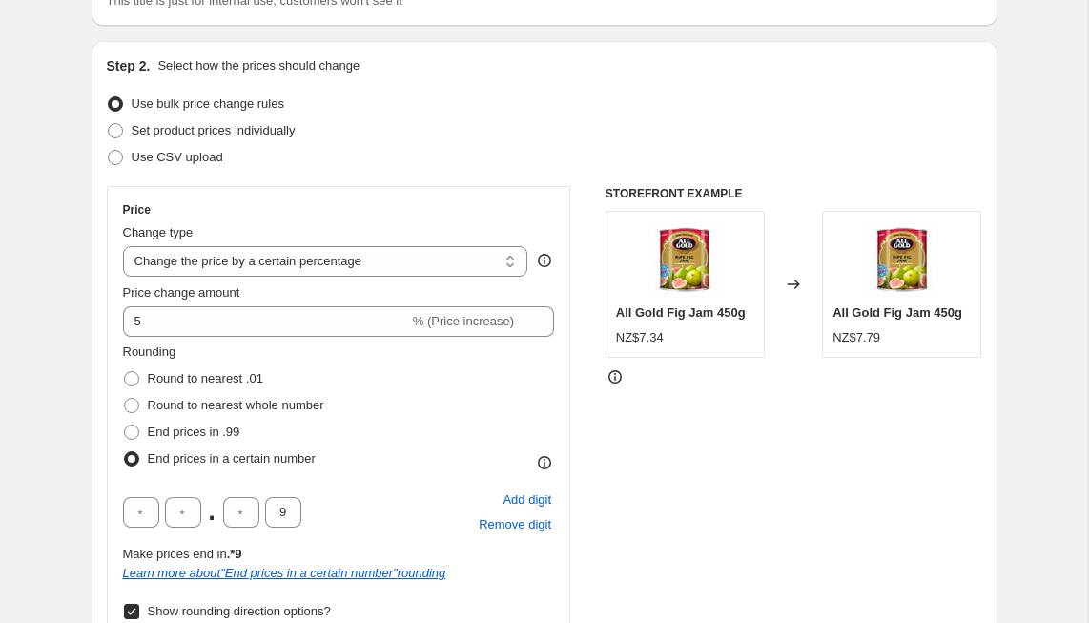
scroll to position [154, 0]
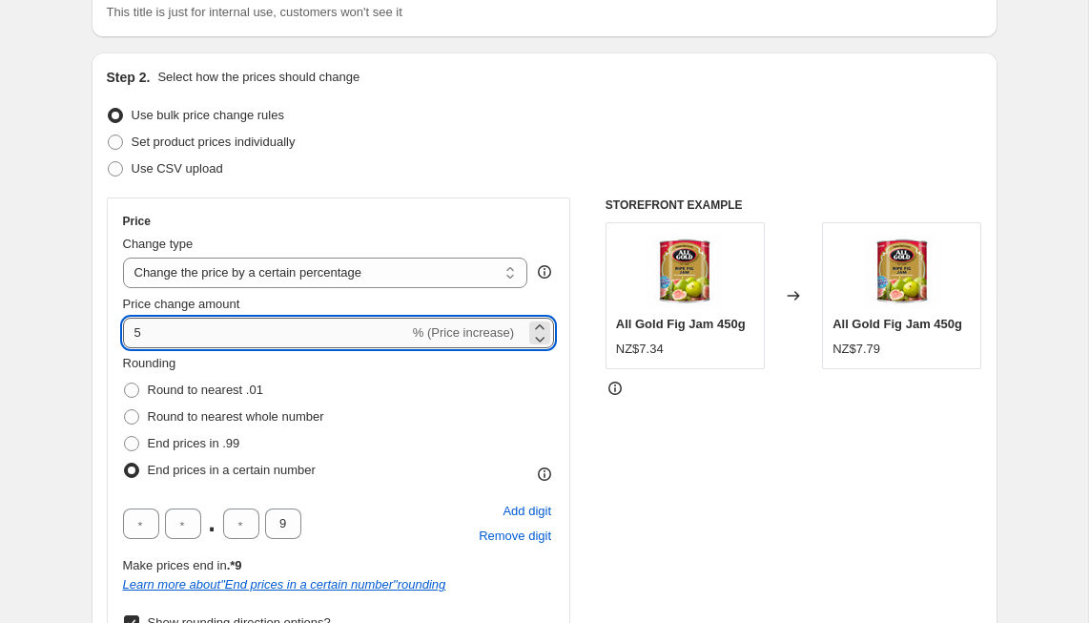
click at [155, 336] on input "5" at bounding box center [266, 333] width 286 height 31
type input "6"
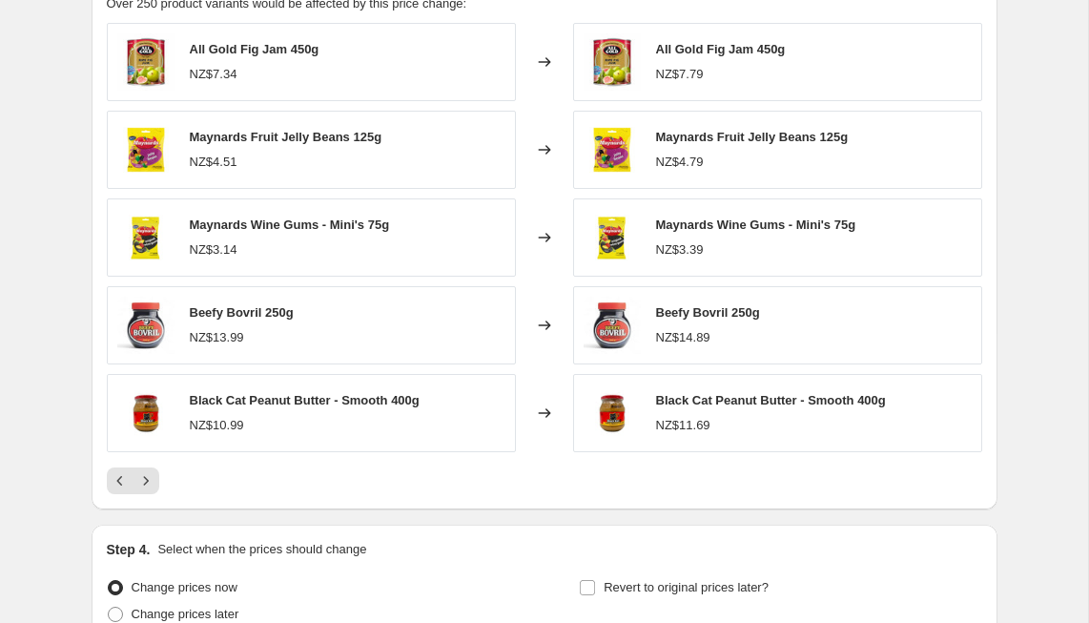
scroll to position [2242, 0]
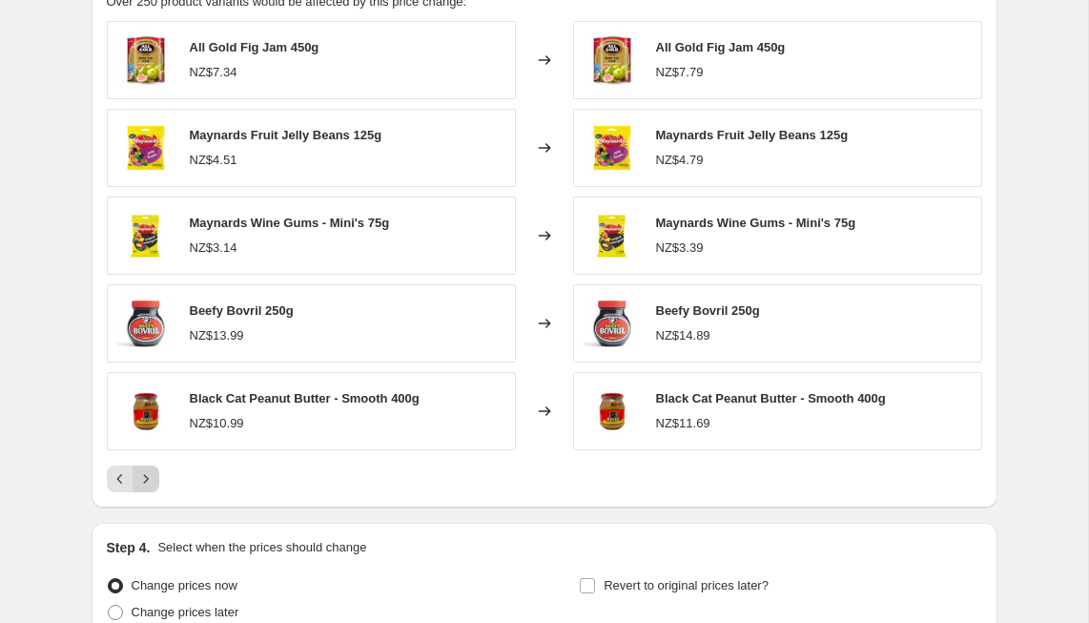
click at [148, 475] on icon "Next" at bounding box center [145, 478] width 5 height 9
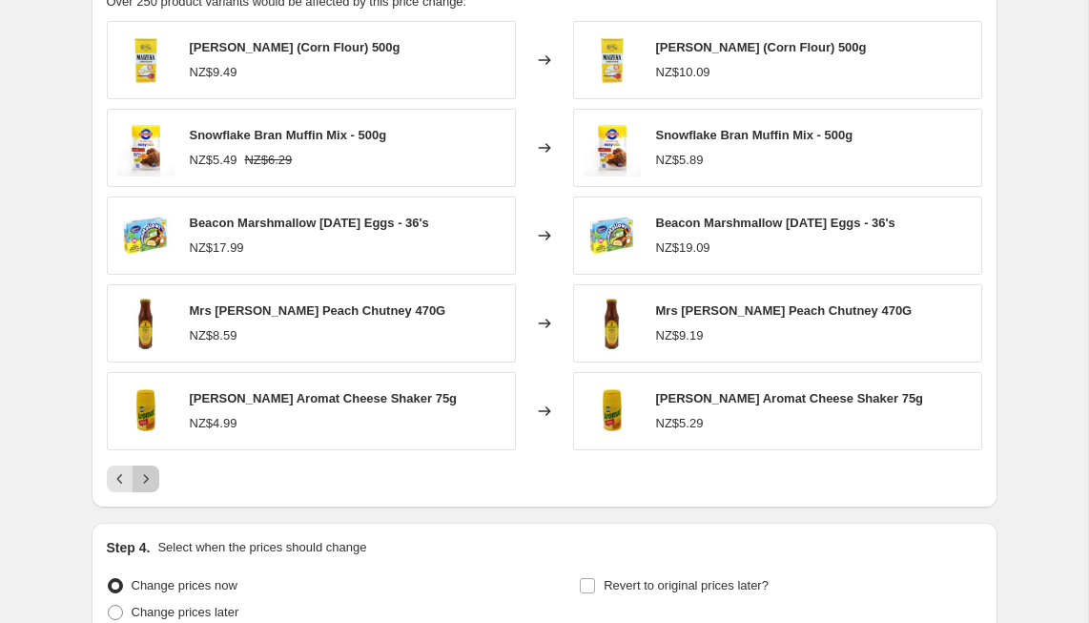
click at [150, 477] on icon "Next" at bounding box center [145, 478] width 19 height 19
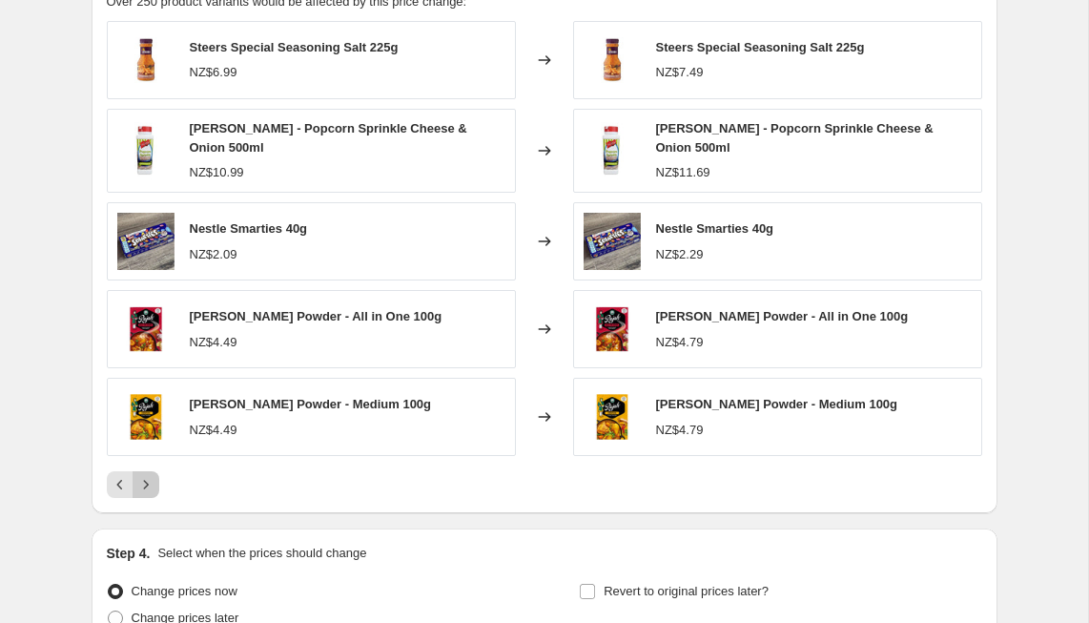
click at [150, 477] on icon "Next" at bounding box center [145, 484] width 19 height 19
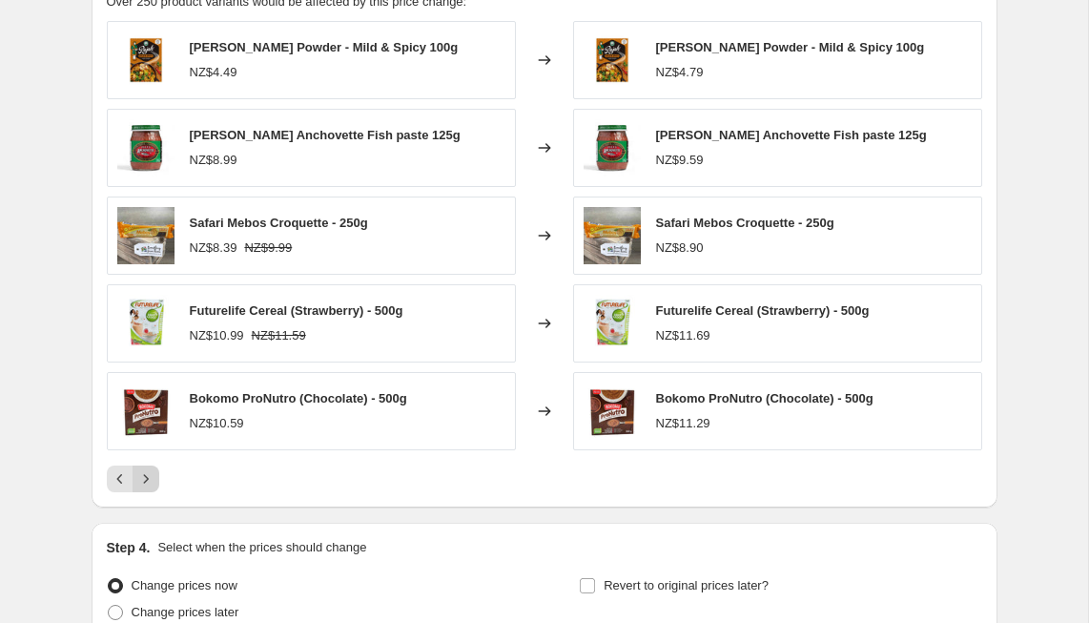
click at [150, 477] on icon "Next" at bounding box center [145, 478] width 19 height 19
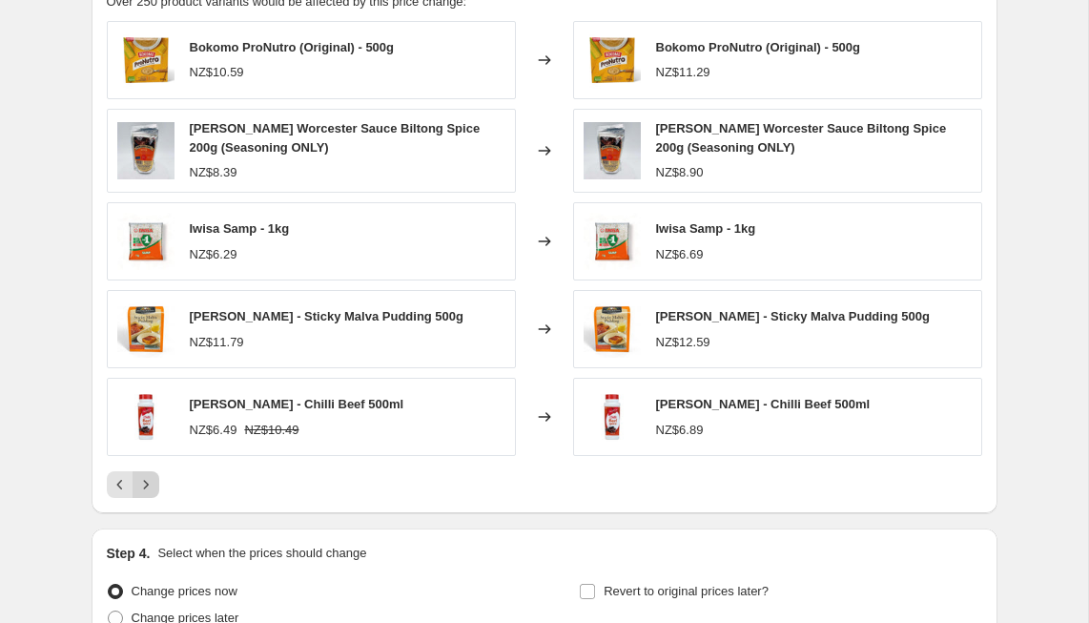
click at [150, 477] on icon "Next" at bounding box center [145, 484] width 19 height 19
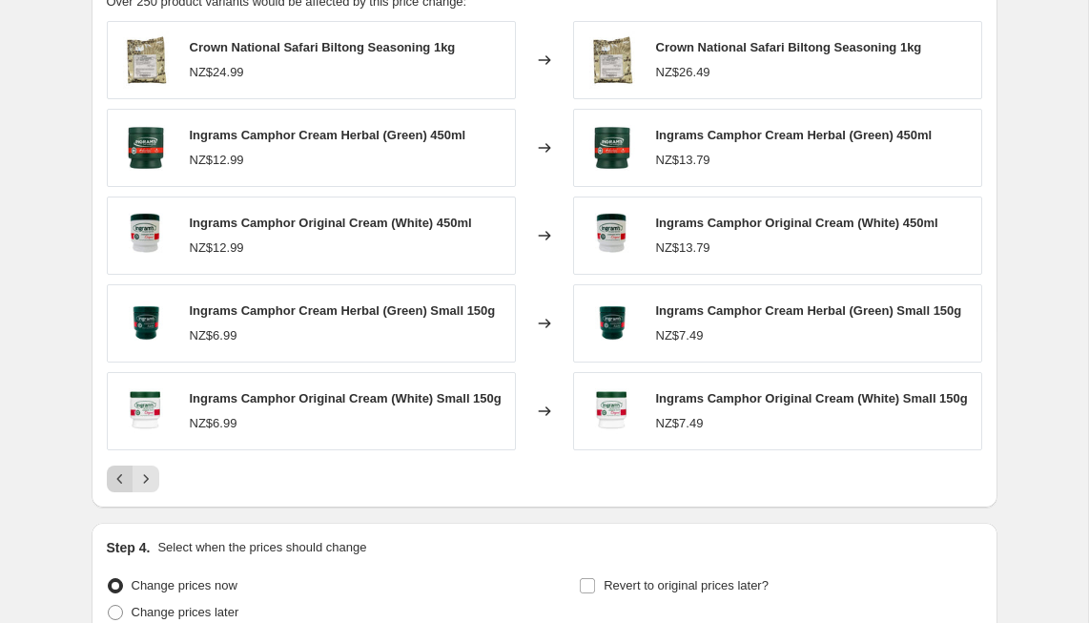
click at [122, 480] on icon "Previous" at bounding box center [120, 478] width 19 height 19
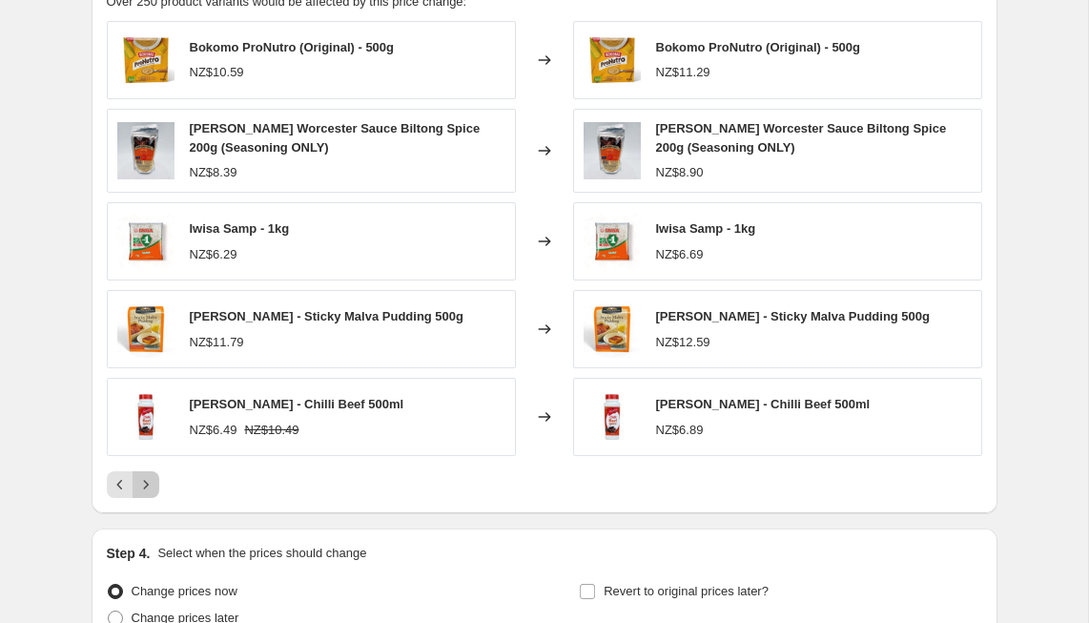
click at [149, 486] on icon "Next" at bounding box center [145, 484] width 19 height 19
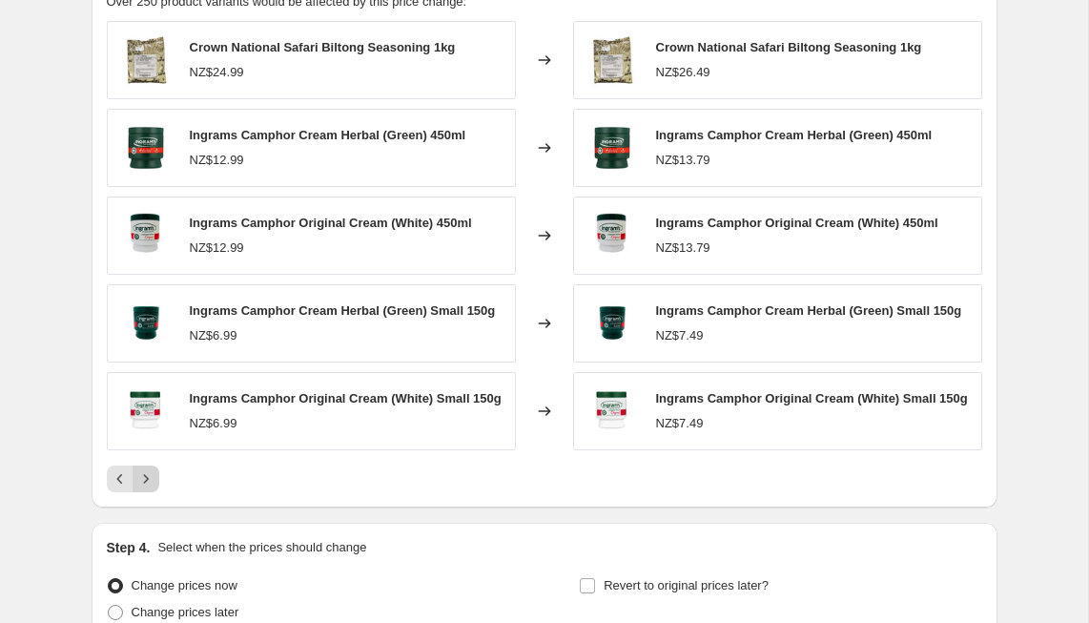
click at [147, 481] on icon "Next" at bounding box center [145, 478] width 5 height 9
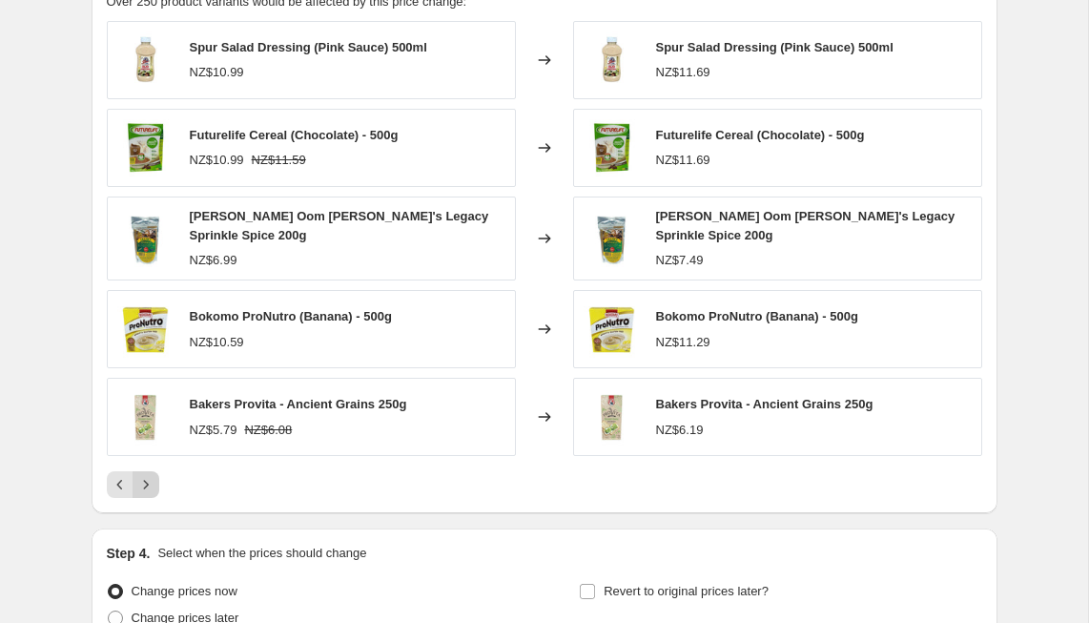
click at [147, 481] on icon "Next" at bounding box center [145, 485] width 5 height 9
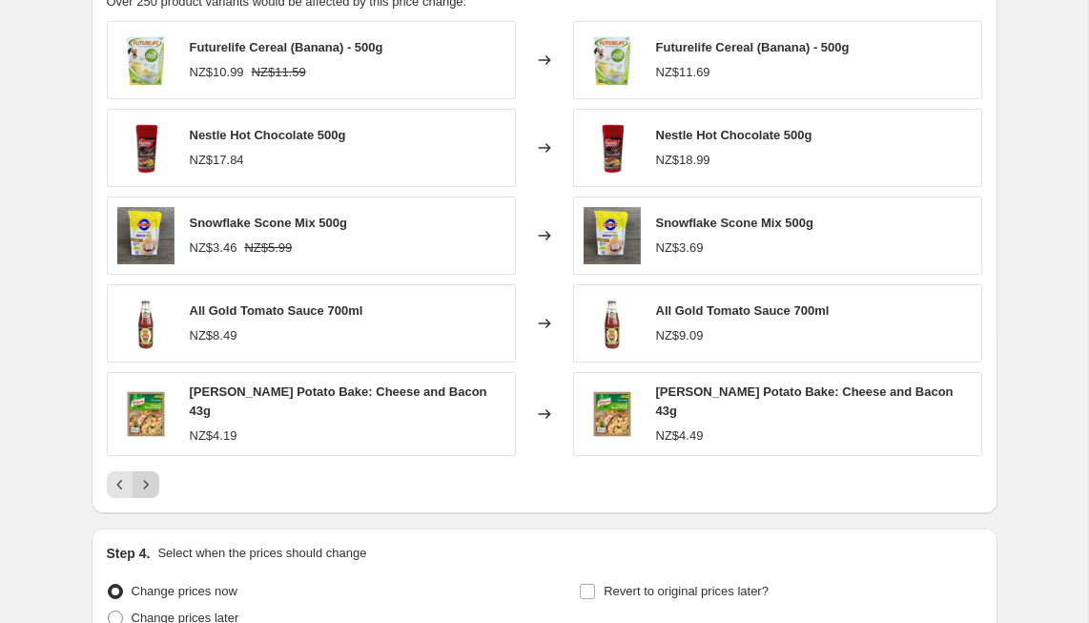
click at [147, 481] on icon "Next" at bounding box center [145, 484] width 19 height 19
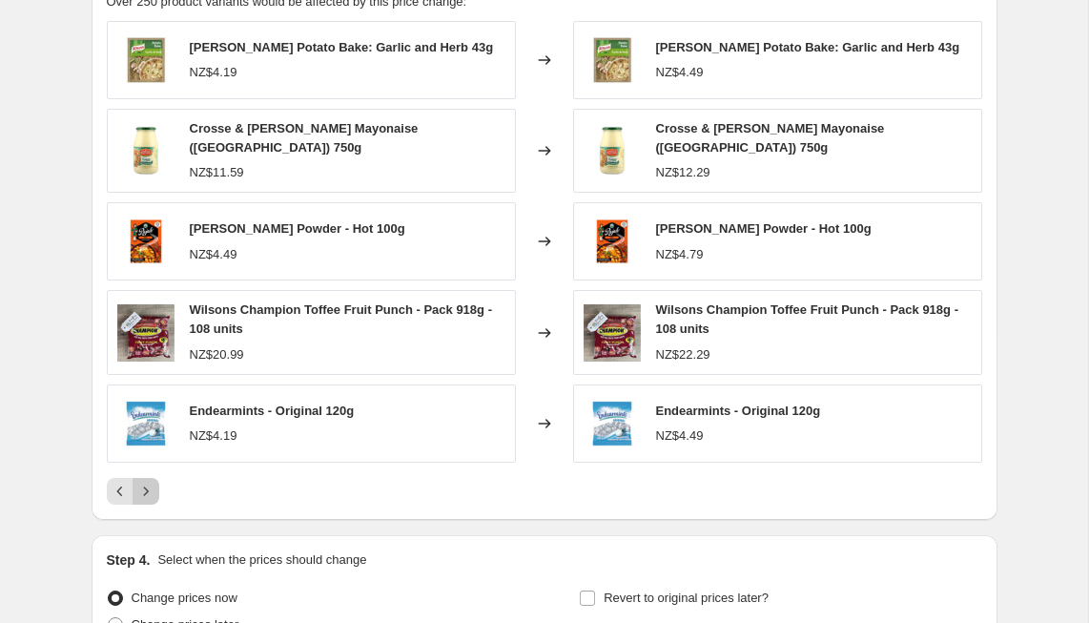
click at [147, 487] on icon "Next" at bounding box center [145, 491] width 5 height 9
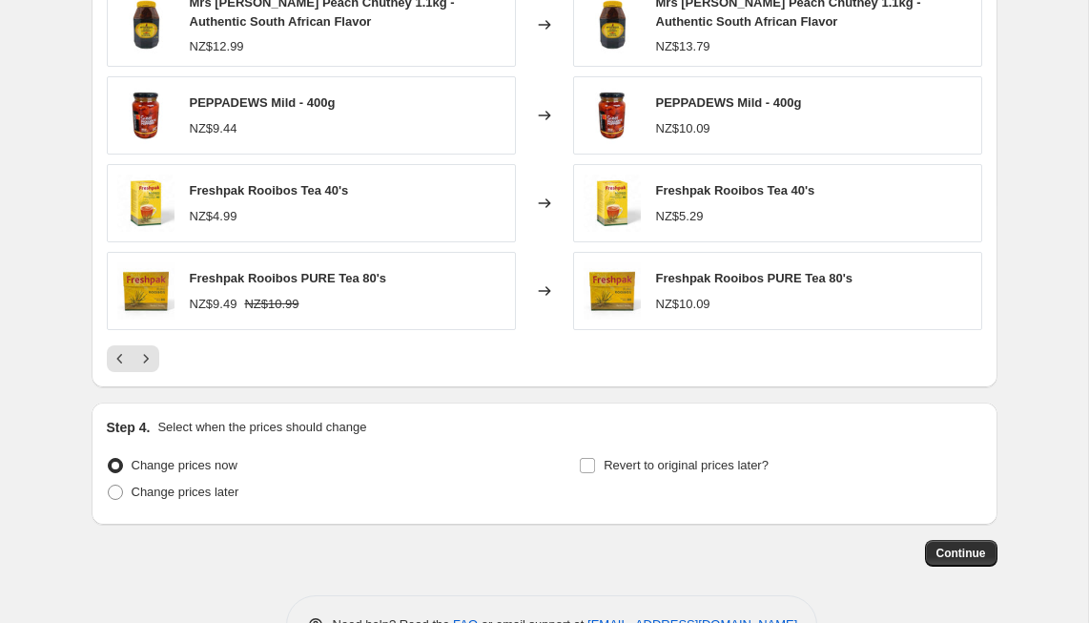
scroll to position [2424, 0]
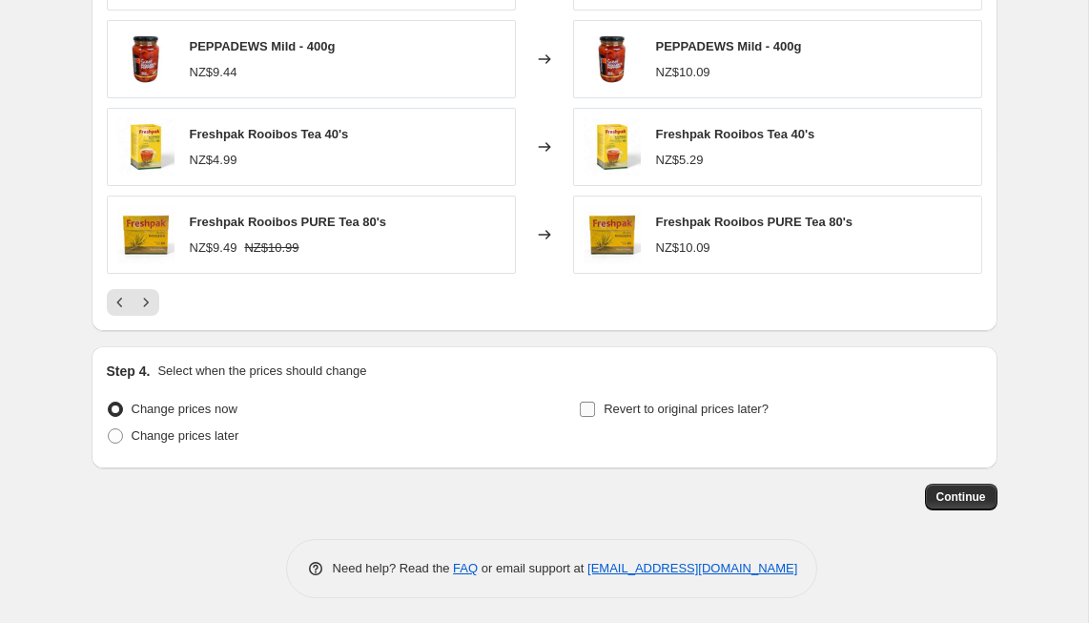
click at [589, 403] on input "Revert to original prices later?" at bounding box center [587, 409] width 15 height 15
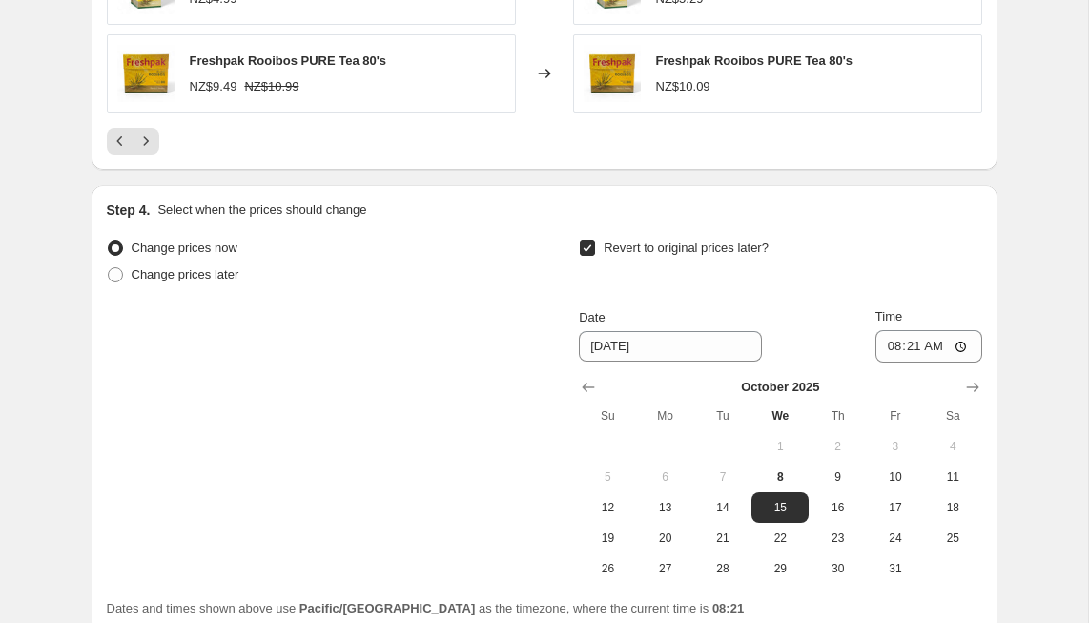
scroll to position [2586, 0]
click at [590, 242] on input "Revert to original prices later?" at bounding box center [587, 246] width 15 height 15
checkbox input "false"
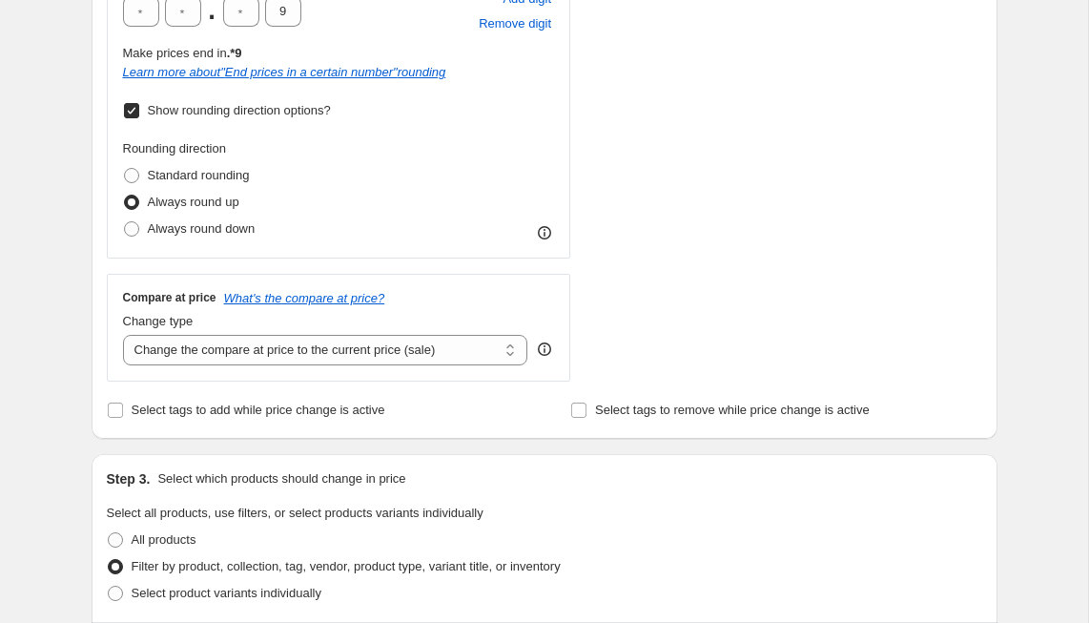
scroll to position [666, 0]
click at [445, 352] on select "Change the compare at price to the current price (sale) Change the compare at p…" at bounding box center [325, 350] width 405 height 31
select select "percentage"
click at [123, 335] on select "Change the compare at price to the current price (sale) Change the compare at p…" at bounding box center [325, 350] width 405 height 31
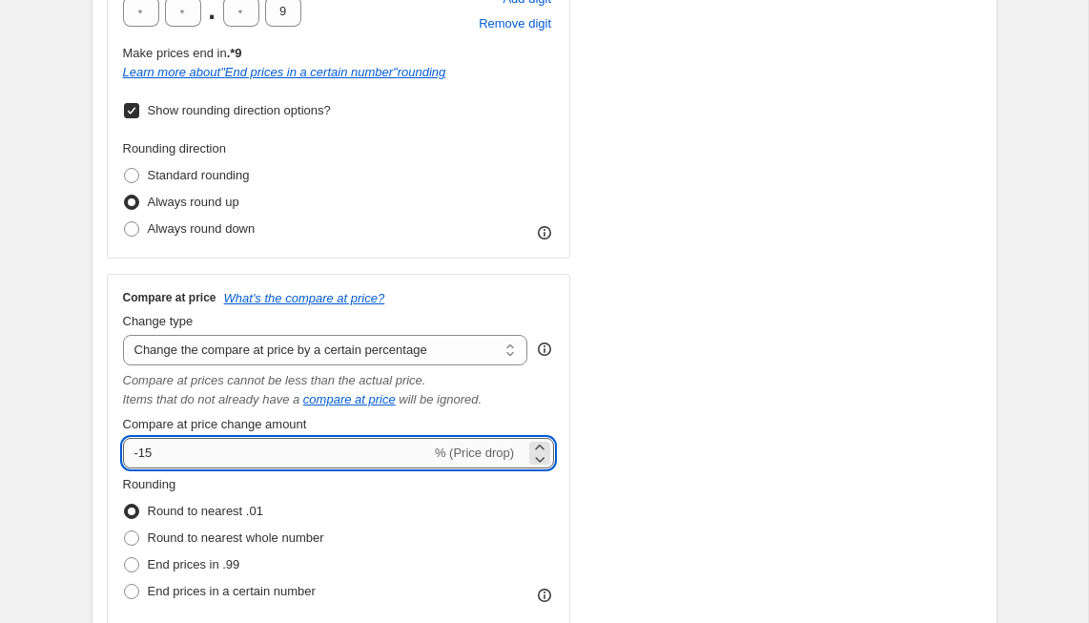
click at [213, 453] on input "-15" at bounding box center [277, 453] width 308 height 31
type input "-1"
type input "6"
type input "7"
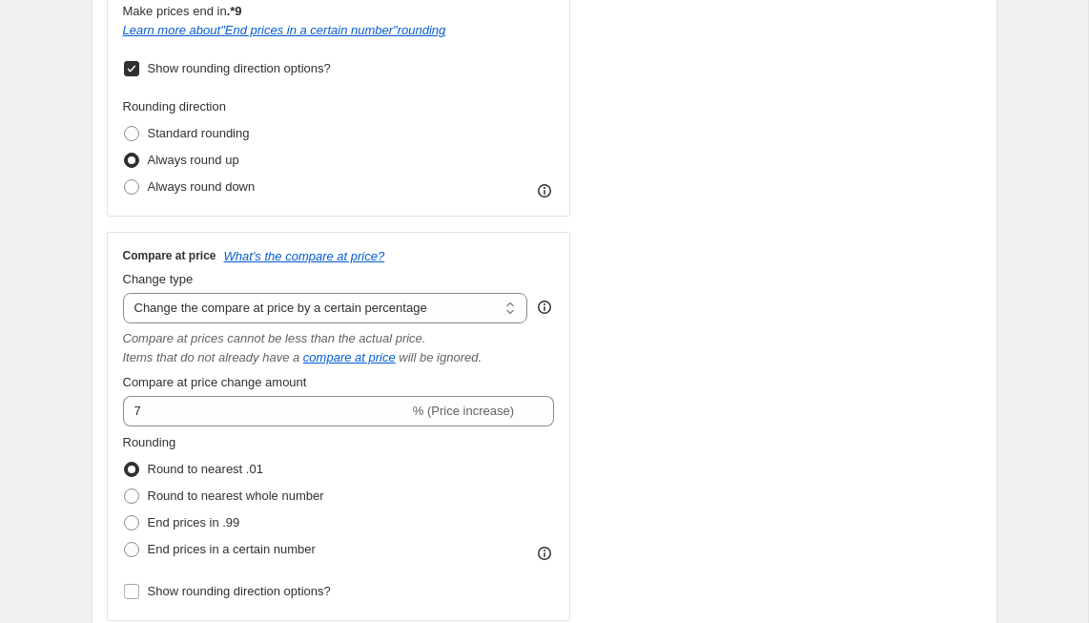
scroll to position [717, 0]
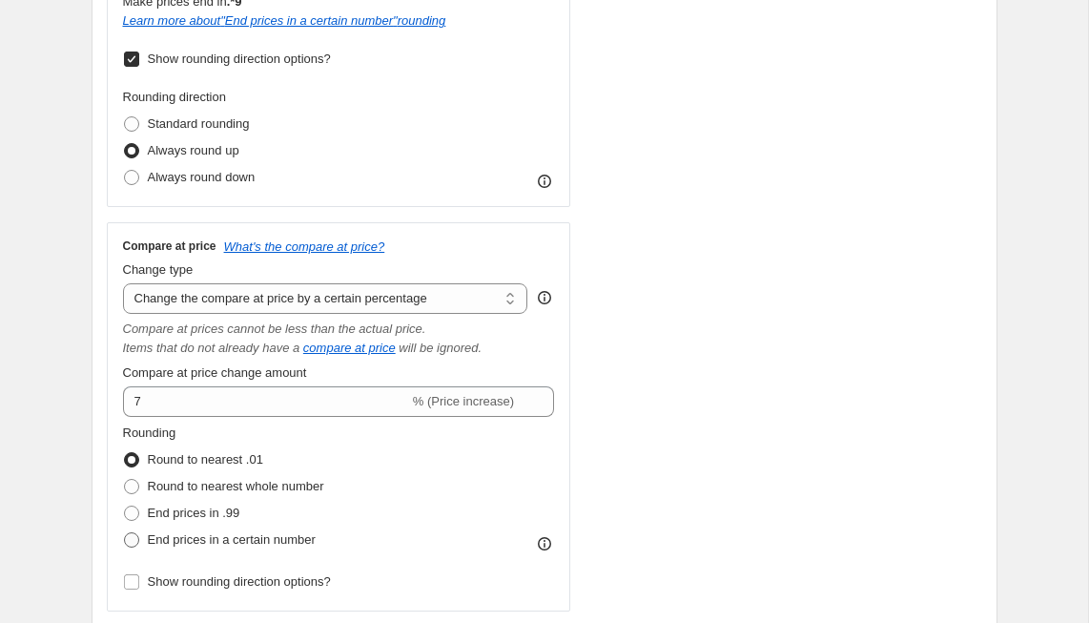
click at [195, 535] on span "End prices in a certain number" at bounding box center [232, 539] width 168 height 14
click at [125, 533] on input "End prices in a certain number" at bounding box center [124, 532] width 1 height 1
radio input "true"
click at [248, 589] on input "5" at bounding box center [241, 593] width 36 height 31
click at [294, 593] on input "0" at bounding box center [283, 593] width 36 height 31
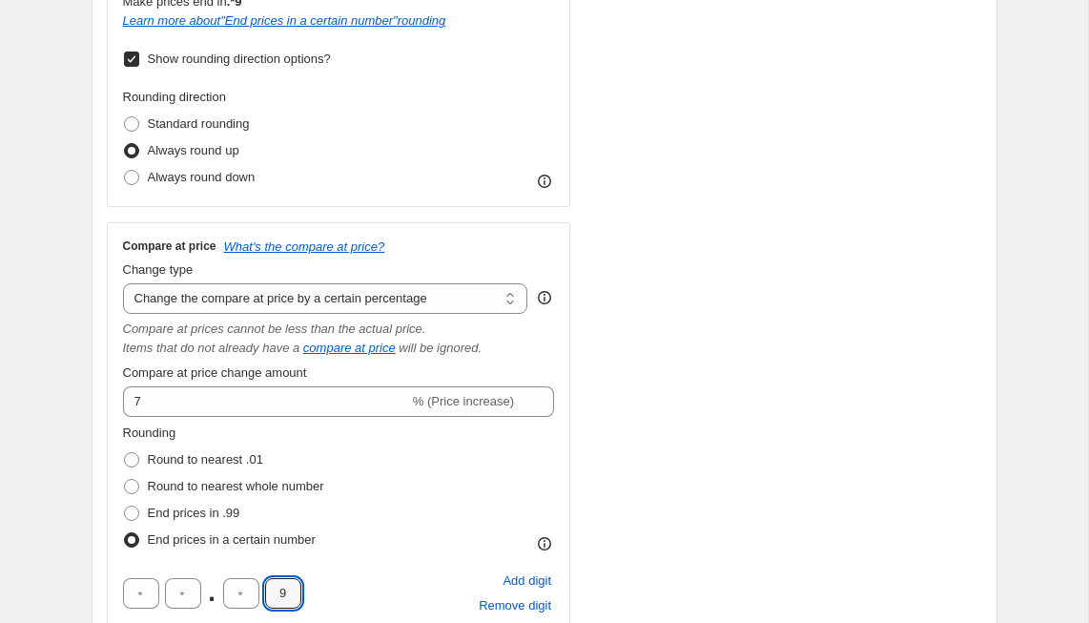
type input "9"
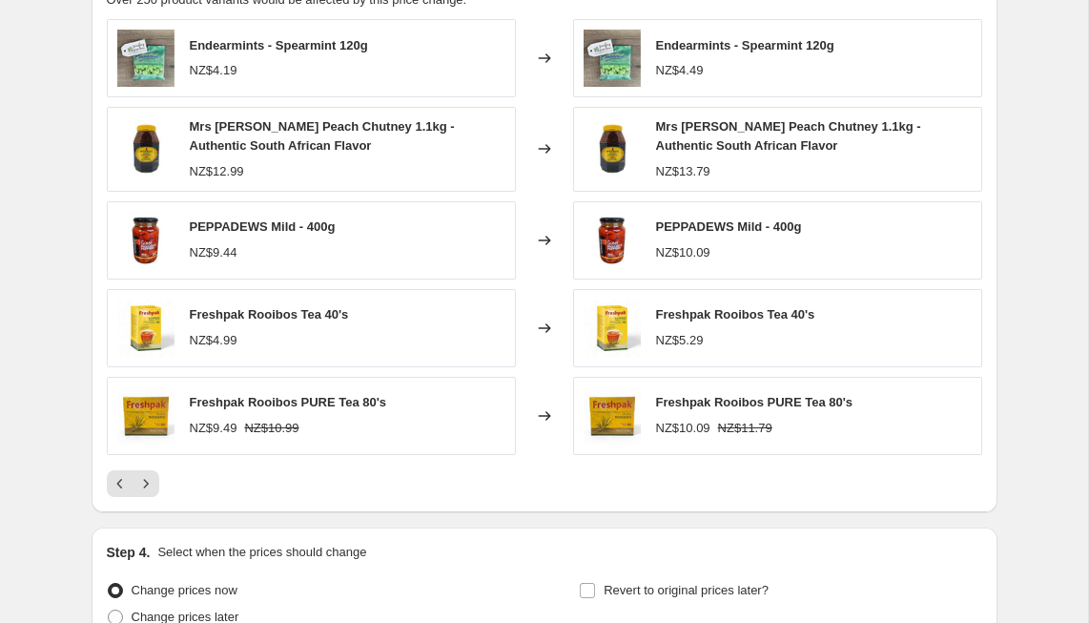
scroll to position [2609, 0]
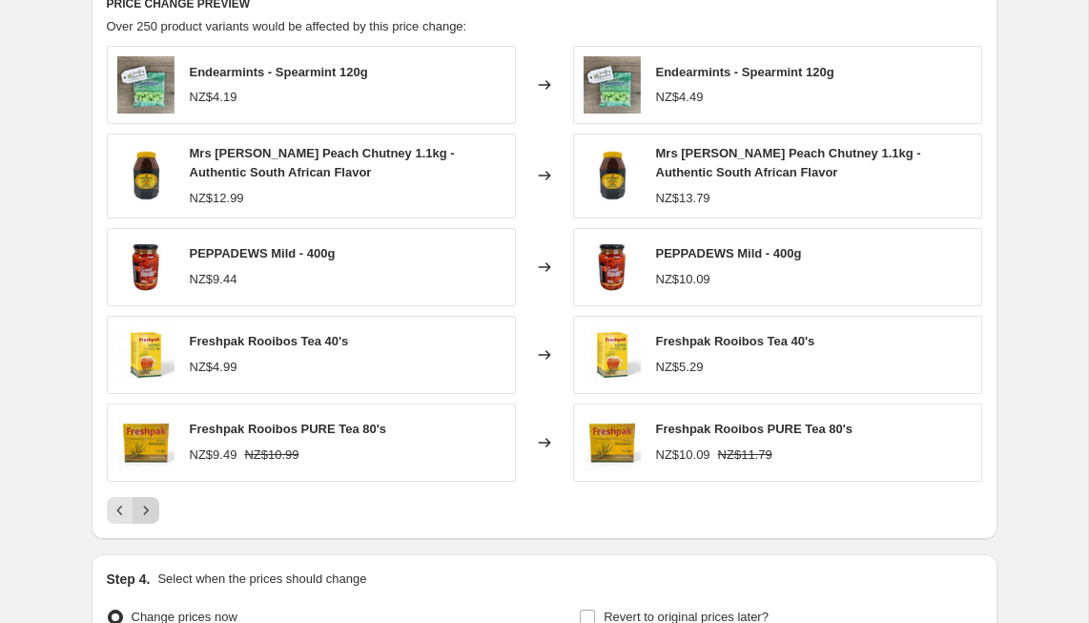
click at [150, 507] on icon "Next" at bounding box center [145, 510] width 19 height 19
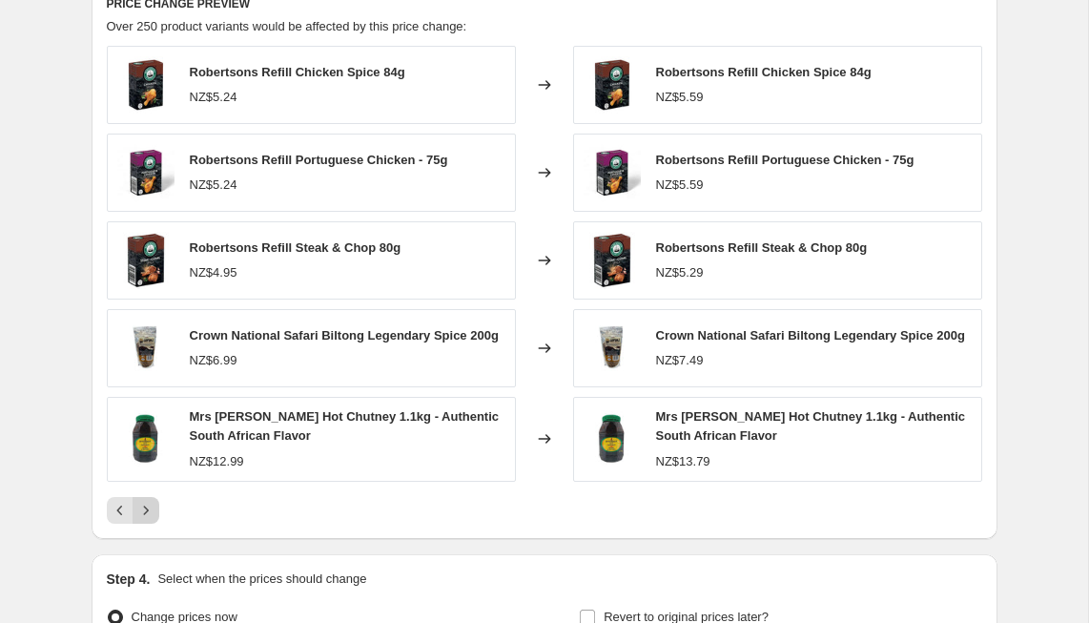
click at [152, 513] on icon "Next" at bounding box center [145, 510] width 19 height 19
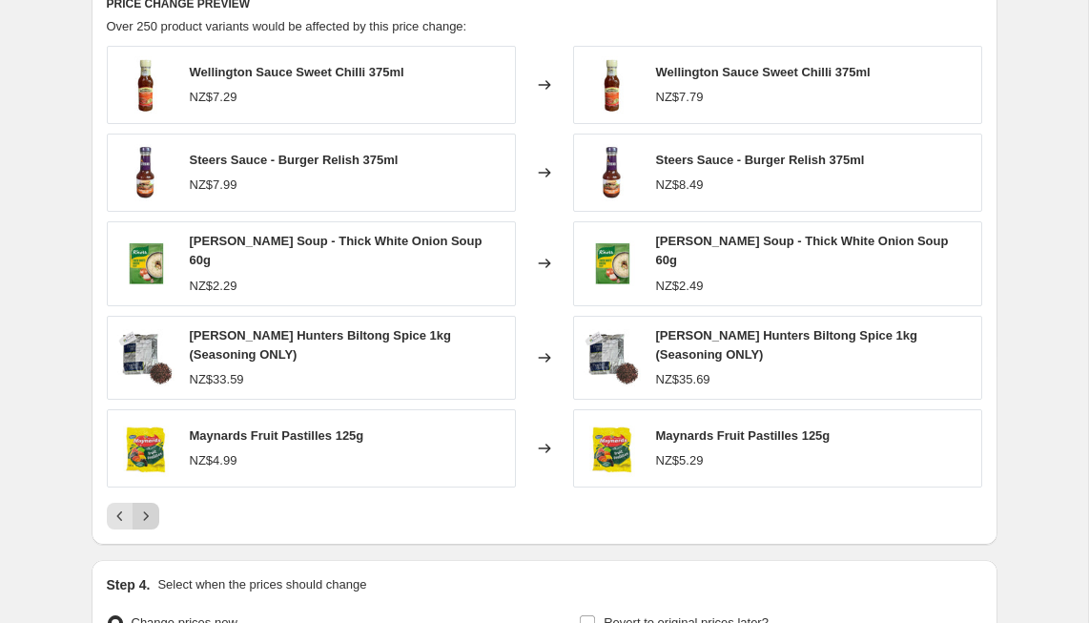
click at [152, 513] on icon "Next" at bounding box center [145, 516] width 19 height 19
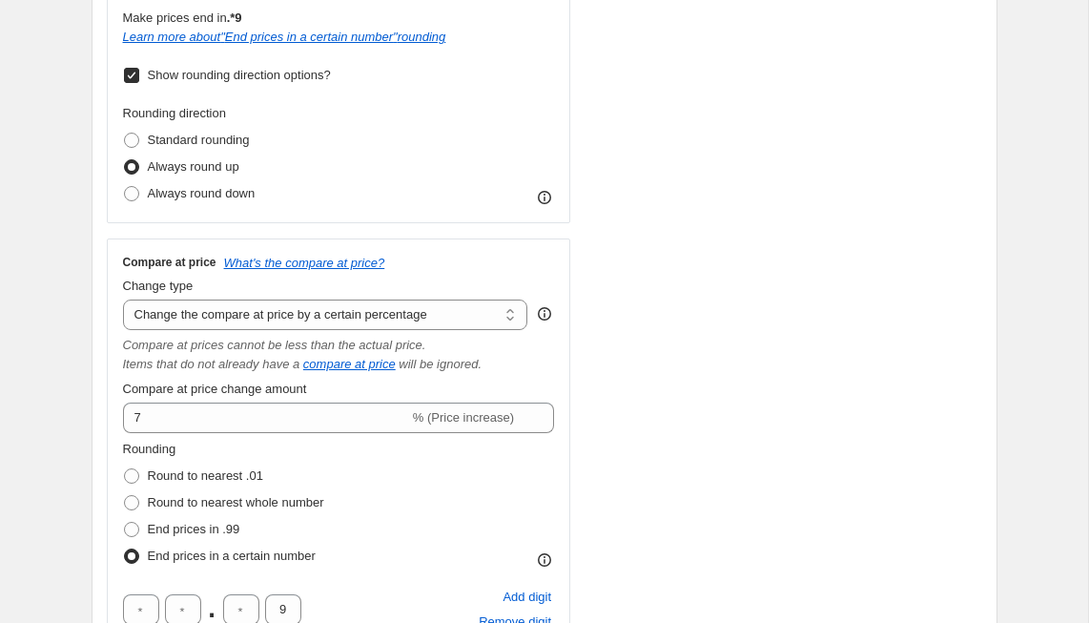
scroll to position [714, 0]
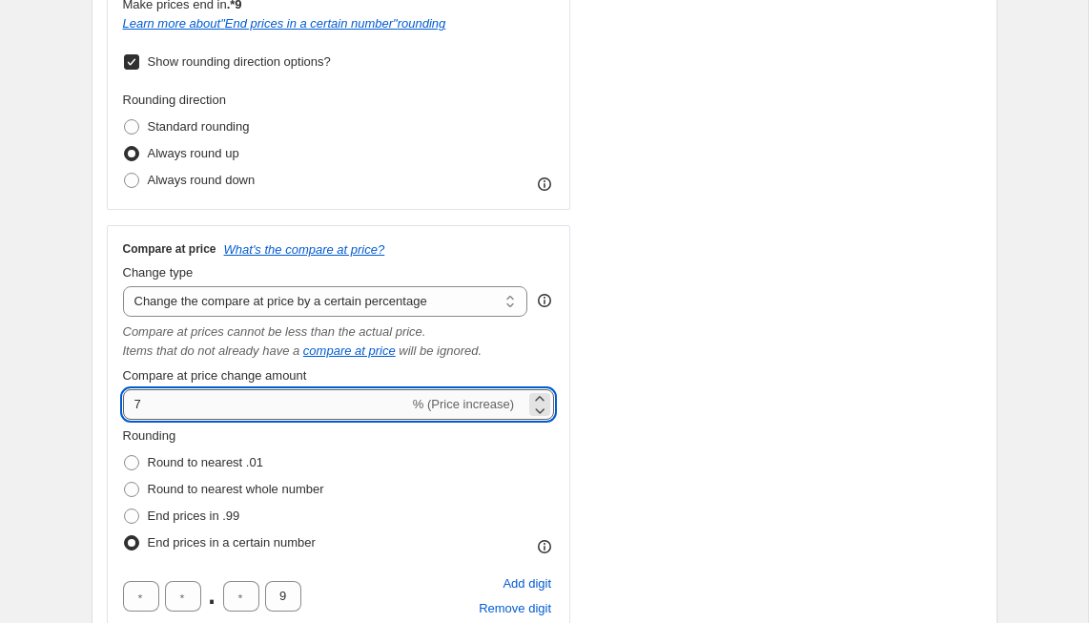
click at [158, 404] on input "7" at bounding box center [266, 404] width 286 height 31
type input "8"
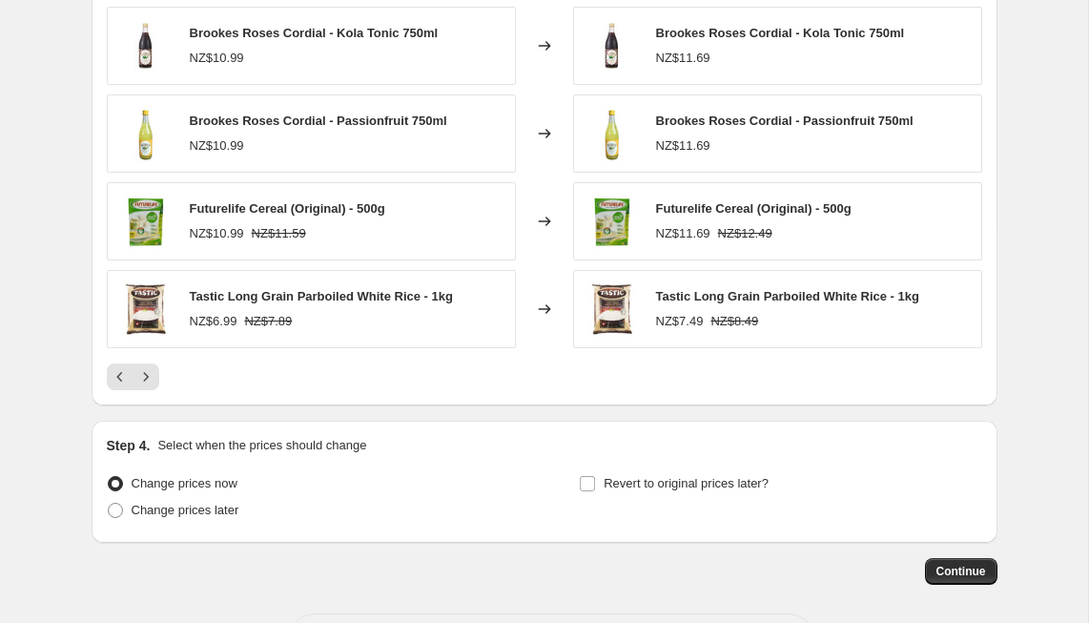
scroll to position [2810, 0]
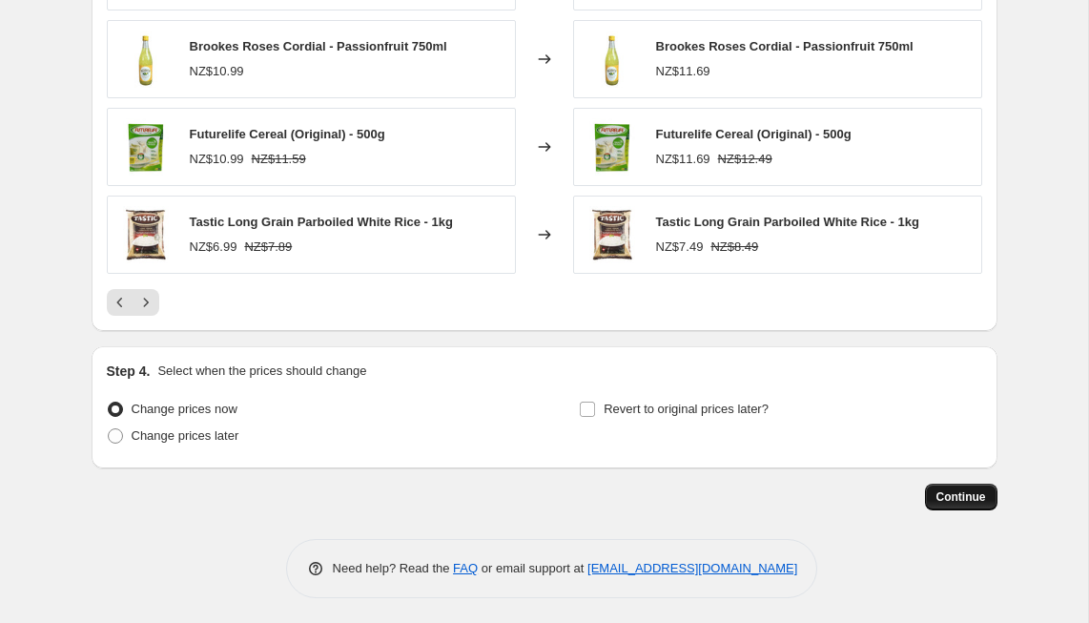
click at [953, 495] on span "Continue" at bounding box center [962, 496] width 50 height 15
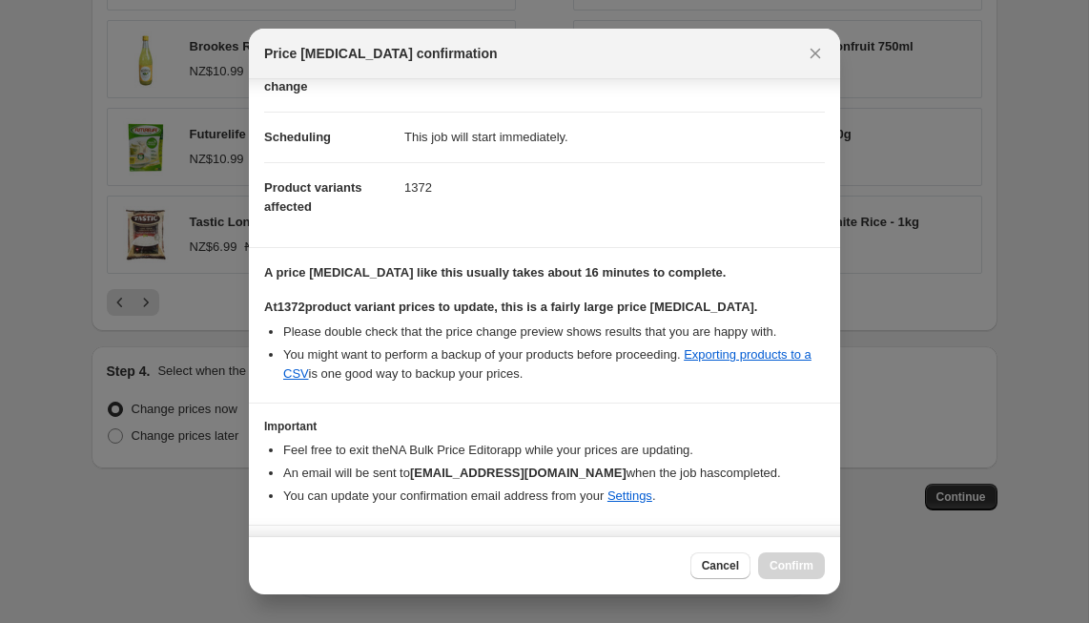
scroll to position [165, 0]
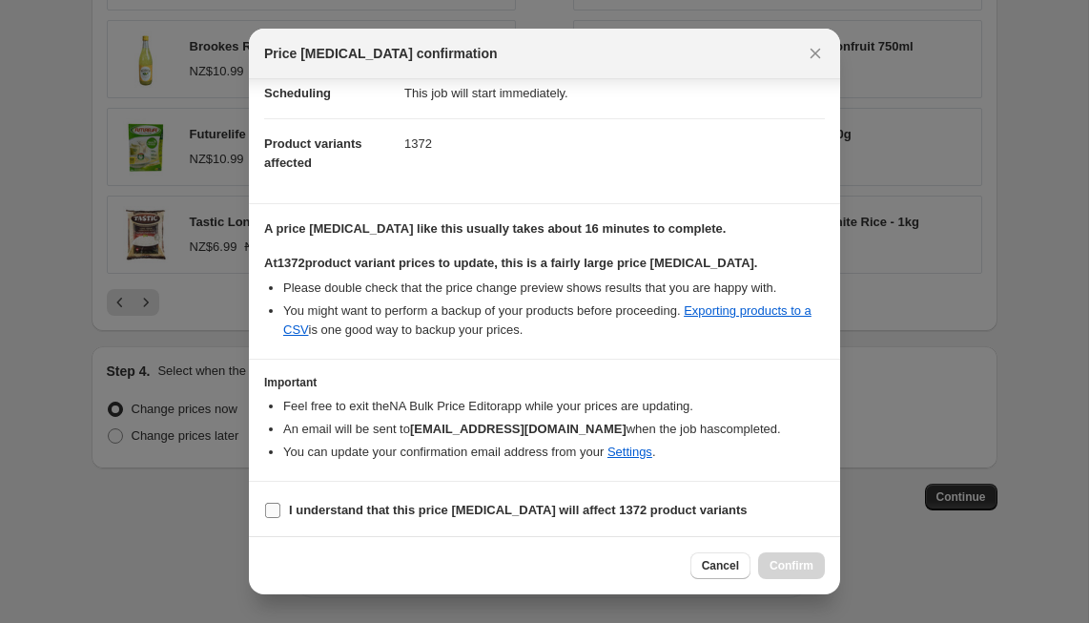
click at [275, 507] on input "I understand that this price change job will affect 1372 product variants" at bounding box center [272, 510] width 15 height 15
checkbox input "true"
click at [787, 568] on span "Confirm" at bounding box center [792, 565] width 44 height 15
